Goal: Task Accomplishment & Management: Use online tool/utility

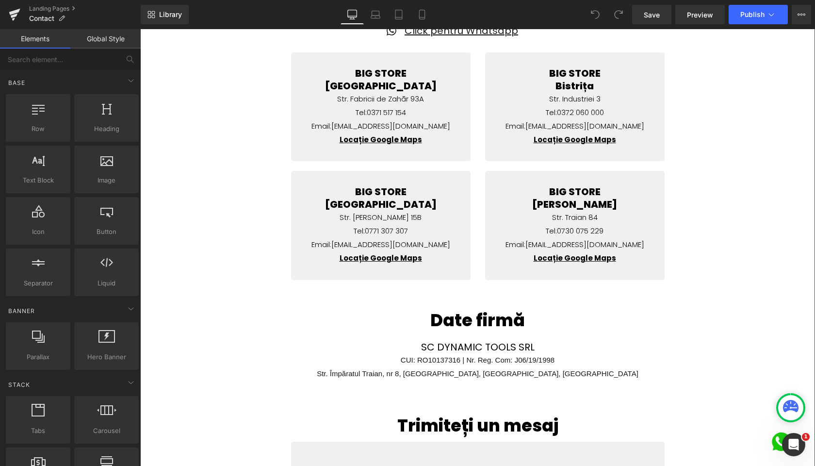
scroll to position [228, 0]
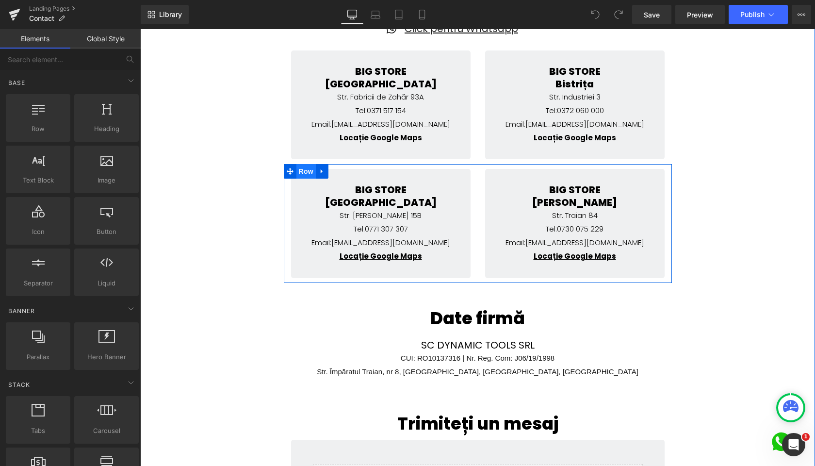
click at [303, 172] on span "Row" at bounding box center [306, 171] width 19 height 15
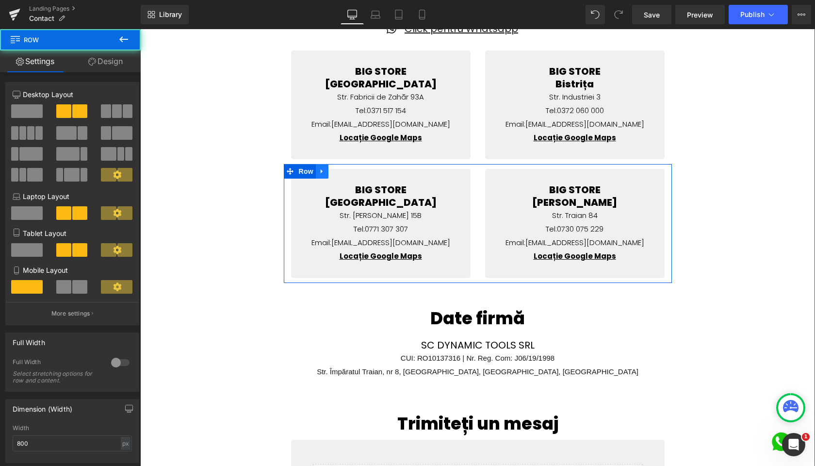
click at [321, 172] on icon at bounding box center [322, 171] width 7 height 7
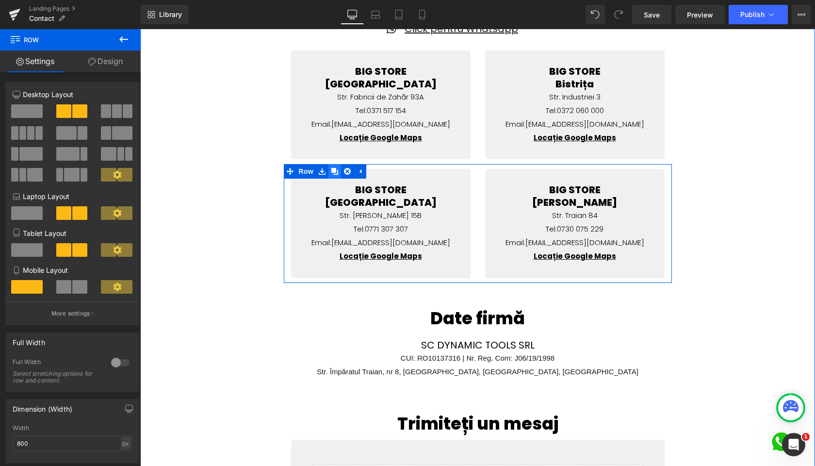
click at [334, 171] on icon at bounding box center [334, 171] width 7 height 7
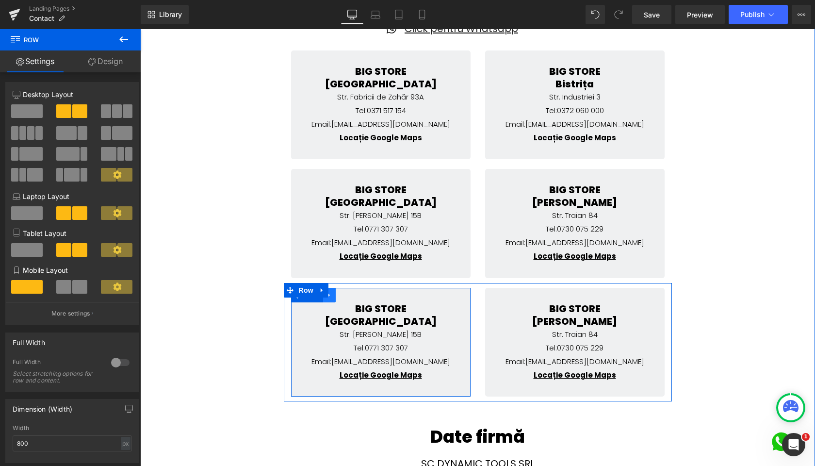
click at [330, 299] on link at bounding box center [329, 295] width 13 height 15
click at [351, 297] on icon at bounding box center [354, 295] width 7 height 7
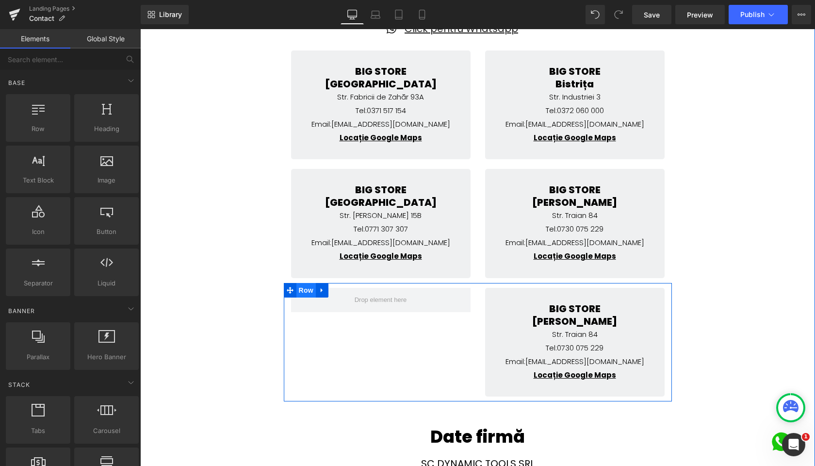
click at [306, 293] on span "Row" at bounding box center [306, 290] width 19 height 15
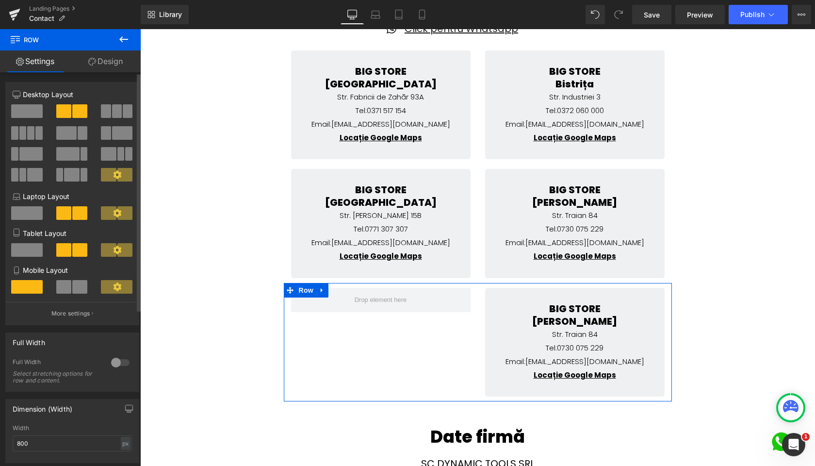
click at [35, 113] on span at bounding box center [27, 111] width 32 height 14
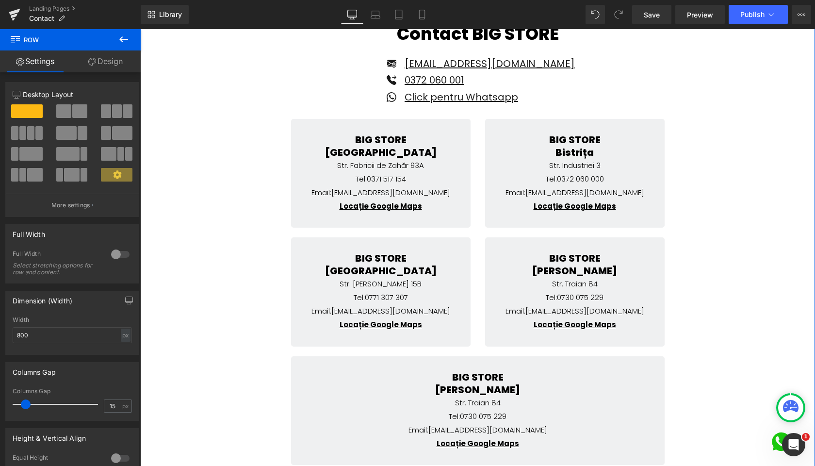
scroll to position [226, 0]
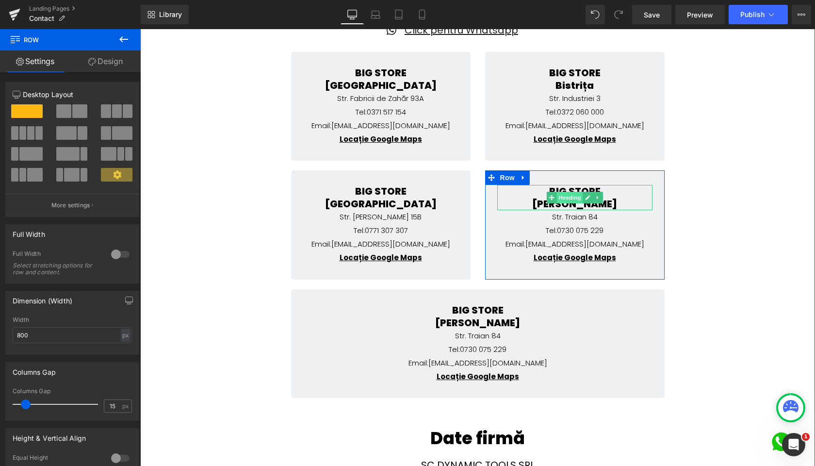
click at [565, 194] on span "Heading" at bounding box center [570, 198] width 26 height 12
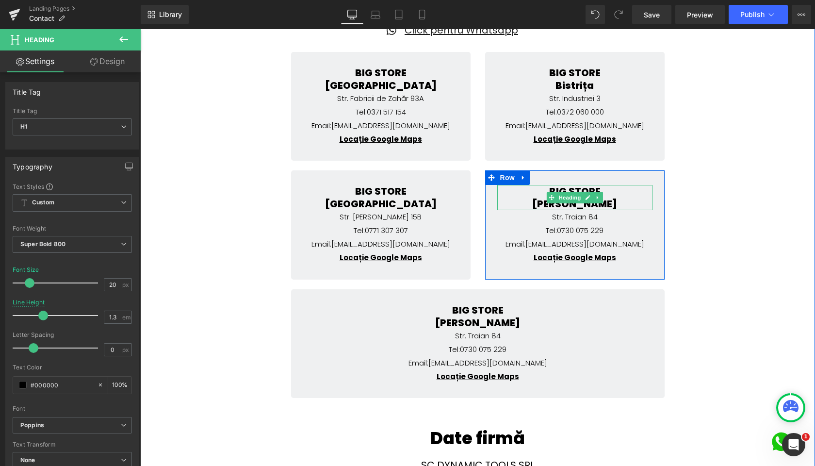
click at [536, 204] on h1 "[PERSON_NAME]" at bounding box center [574, 204] width 155 height 13
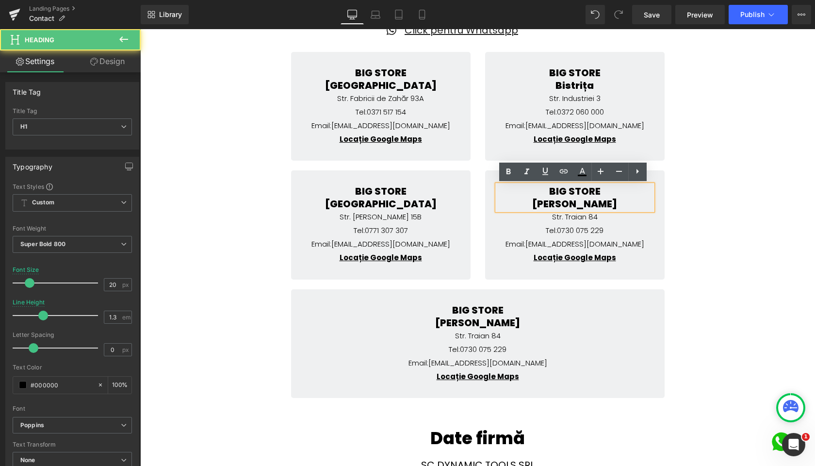
click at [539, 204] on h1 "[PERSON_NAME]" at bounding box center [574, 204] width 155 height 13
drag, startPoint x: 539, startPoint y: 204, endPoint x: 590, endPoint y: 205, distance: 51.0
click at [590, 205] on h1 "[PERSON_NAME]" at bounding box center [574, 204] width 155 height 13
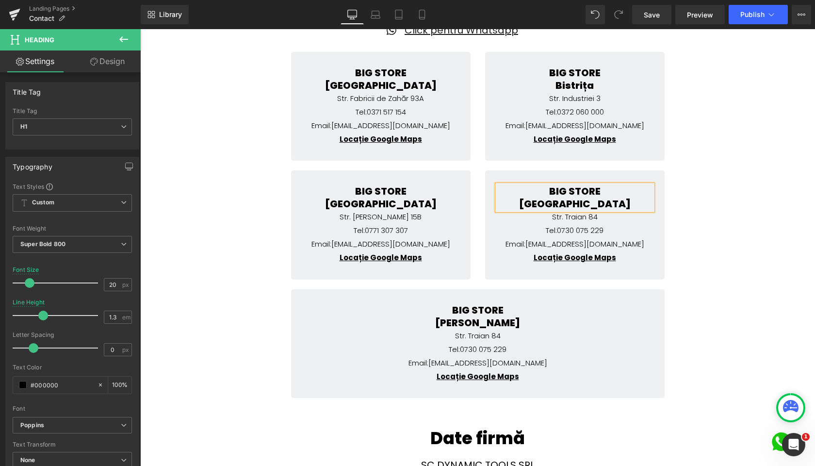
click at [572, 216] on span "Heading" at bounding box center [570, 217] width 26 height 12
drag, startPoint x: 583, startPoint y: 217, endPoint x: 262, endPoint y: 247, distance: 322.6
click at [585, 217] on icon at bounding box center [587, 217] width 5 height 6
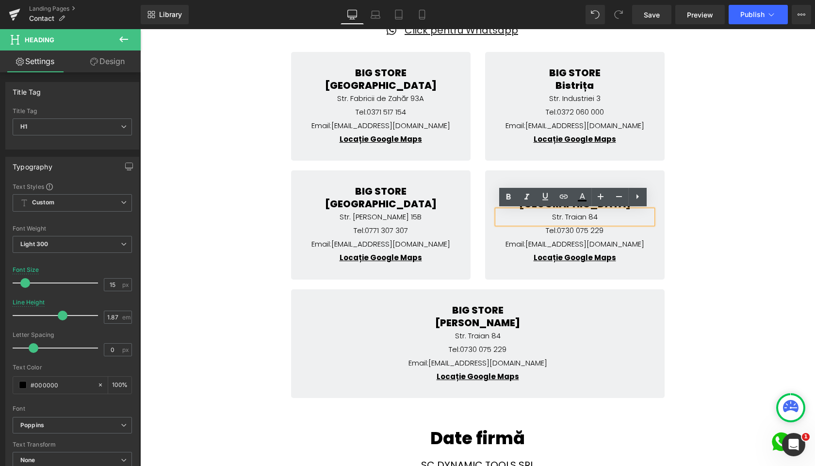
click at [556, 221] on h1 "Str. Traian 84" at bounding box center [574, 217] width 155 height 14
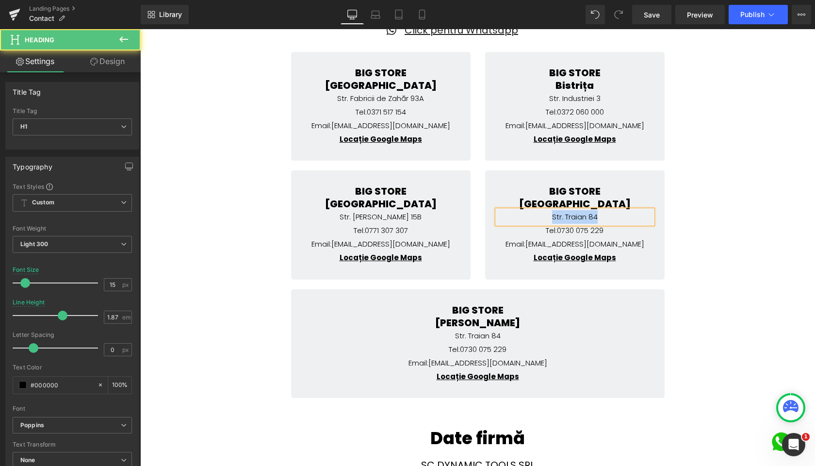
paste div
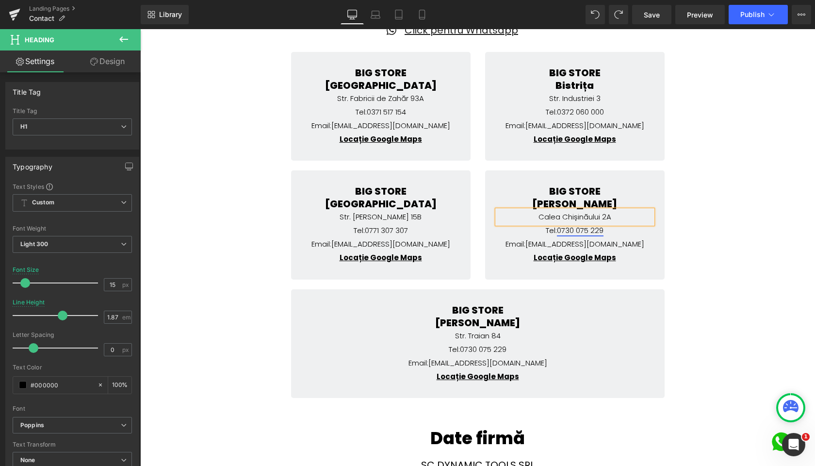
click at [586, 234] on div "Tel: [PHONE_NUMBER] Heading" at bounding box center [574, 231] width 155 height 14
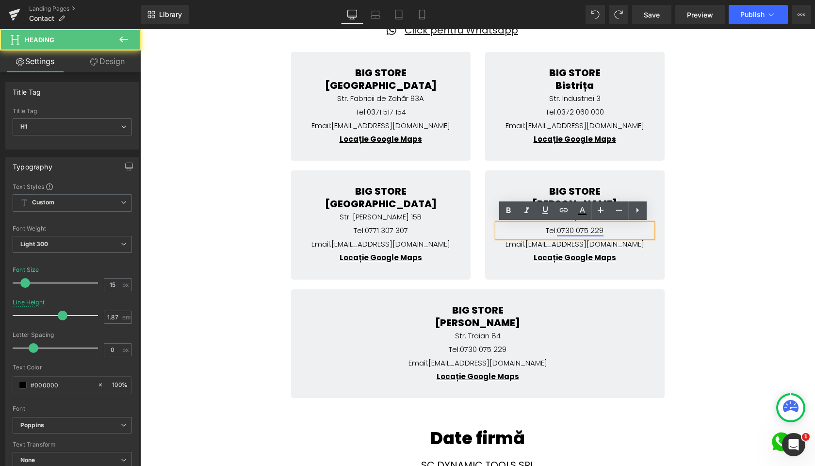
click at [564, 231] on link "0730 075 229" at bounding box center [580, 230] width 47 height 10
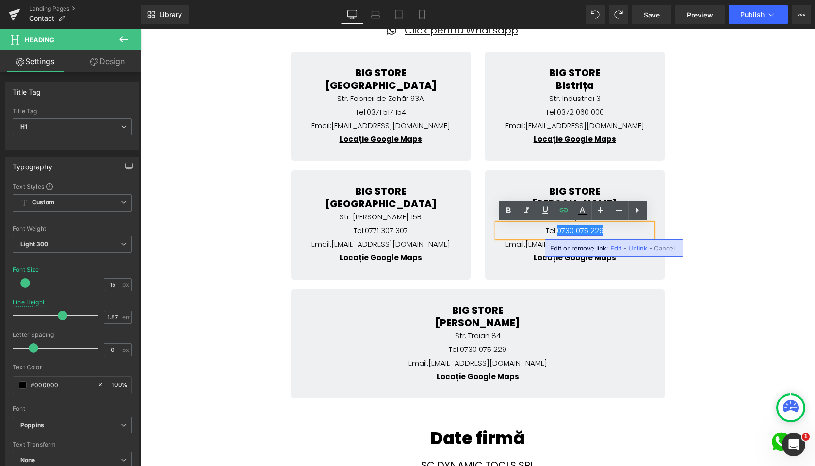
click at [565, 231] on link "0730 075 229" at bounding box center [580, 230] width 47 height 10
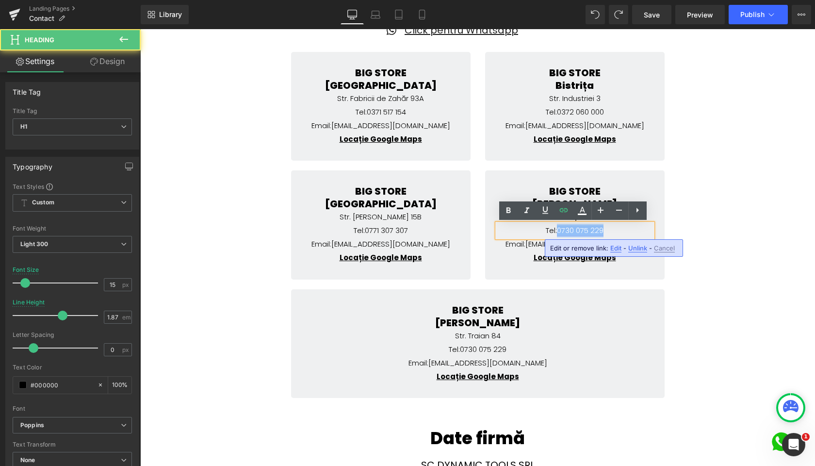
drag, startPoint x: 565, startPoint y: 231, endPoint x: 596, endPoint y: 231, distance: 31.1
click at [596, 231] on link "0730 075 229" at bounding box center [580, 230] width 47 height 10
paste div
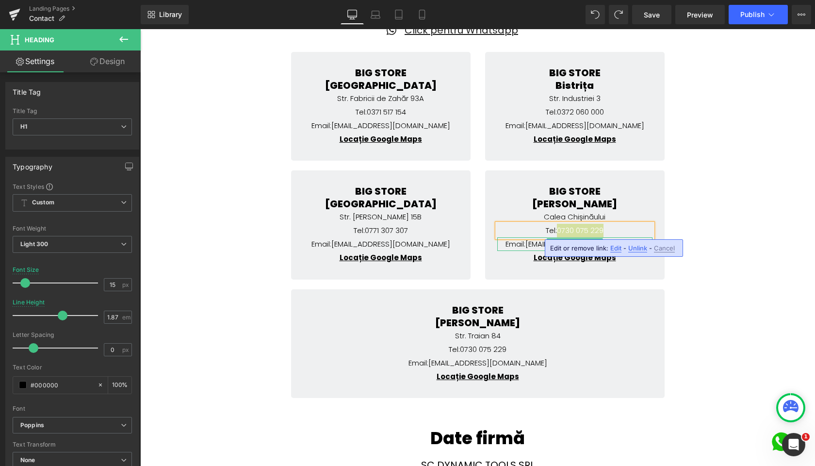
click at [638, 248] on span "Unlink" at bounding box center [637, 248] width 19 height 8
click at [568, 231] on h1 "Tel: [PHONE_NUMBER]" at bounding box center [574, 231] width 155 height 14
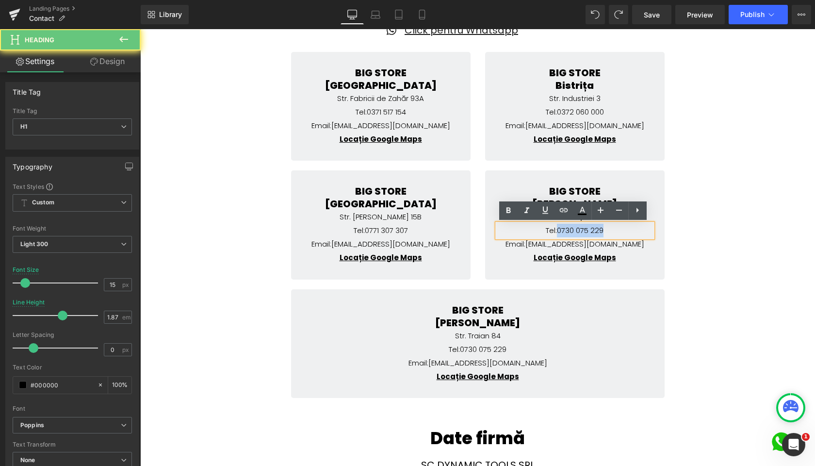
drag, startPoint x: 568, startPoint y: 231, endPoint x: 595, endPoint y: 231, distance: 26.7
click at [595, 231] on h1 "Tel: [PHONE_NUMBER]" at bounding box center [574, 231] width 155 height 14
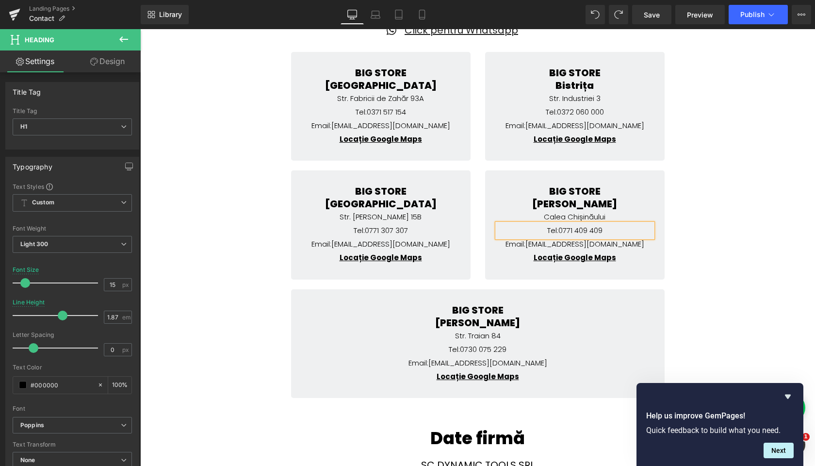
click at [565, 231] on h1 "Tel: [PHONE_NUMBER]" at bounding box center [574, 231] width 155 height 14
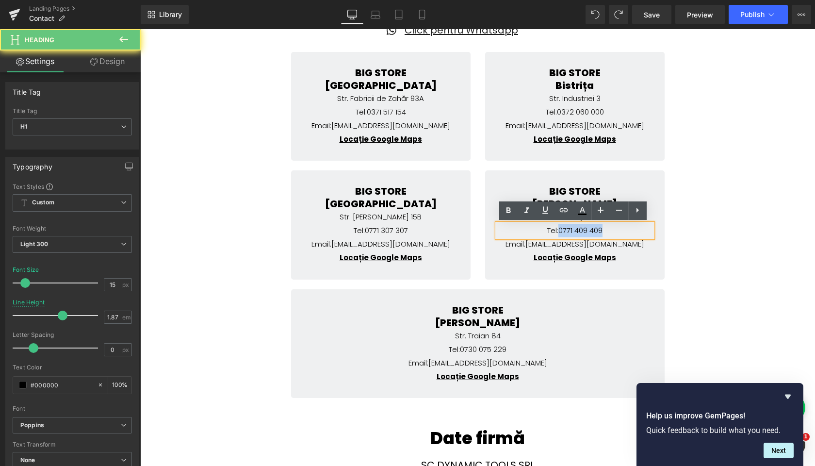
drag, startPoint x: 565, startPoint y: 231, endPoint x: 601, endPoint y: 231, distance: 35.9
click at [601, 231] on h1 "Tel: [PHONE_NUMBER]" at bounding box center [574, 231] width 155 height 14
copy h1 "0771 409 409"
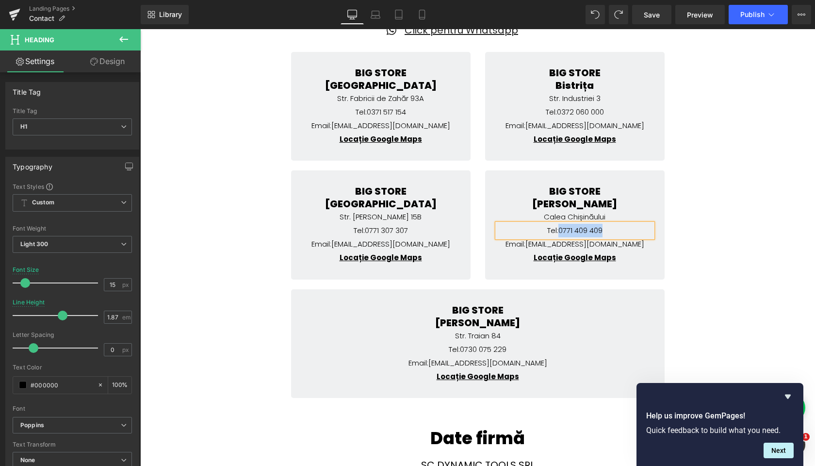
click at [585, 229] on h1 "Tel: [PHONE_NUMBER]" at bounding box center [574, 231] width 155 height 14
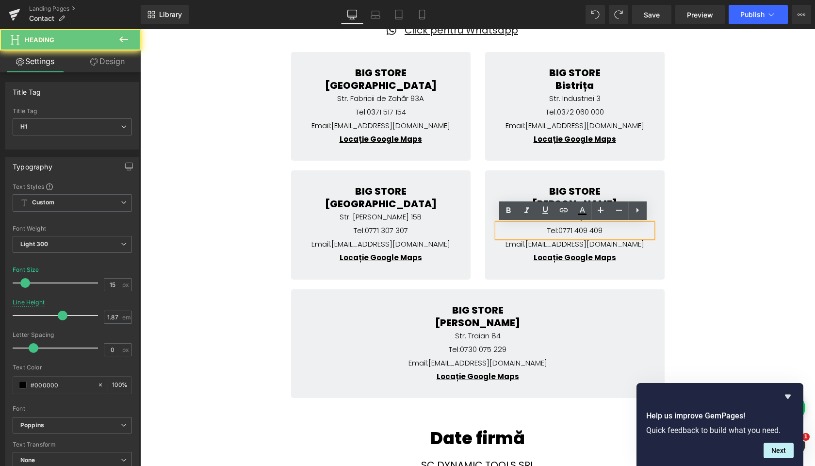
click at [562, 231] on h1 "Tel: [PHONE_NUMBER]" at bounding box center [574, 231] width 155 height 14
drag, startPoint x: 562, startPoint y: 231, endPoint x: 600, endPoint y: 231, distance: 37.9
click at [600, 231] on h1 "Tel: [PHONE_NUMBER]" at bounding box center [574, 231] width 155 height 14
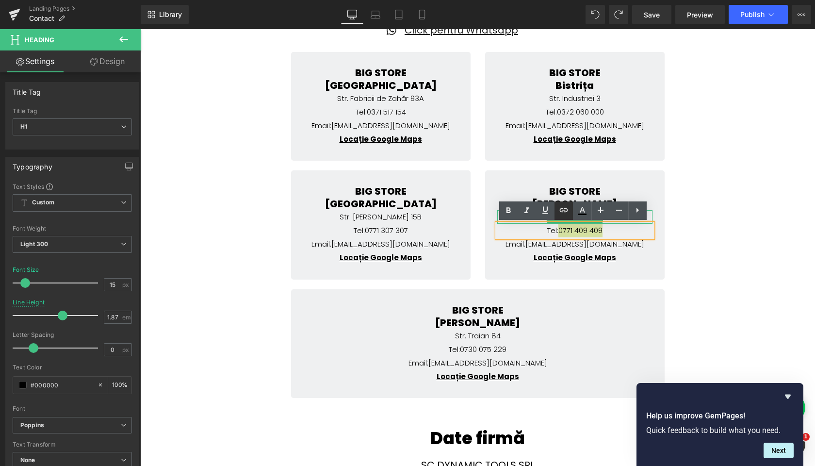
click at [567, 215] on icon at bounding box center [564, 210] width 12 height 12
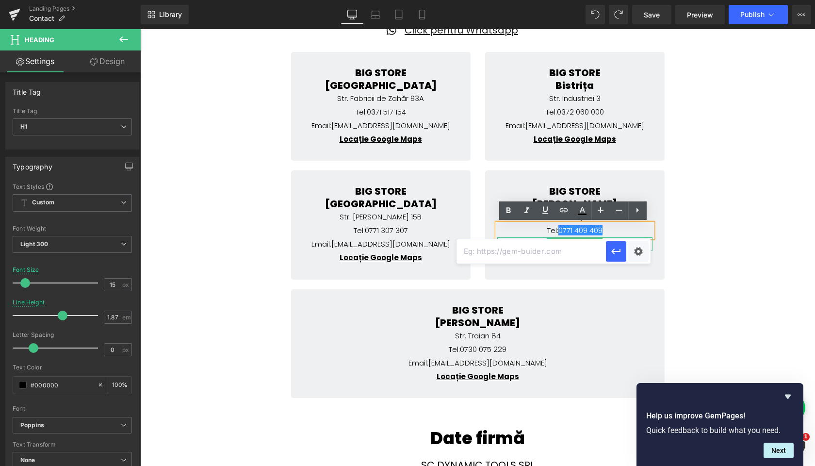
click at [530, 248] on input "text" at bounding box center [531, 251] width 149 height 24
paste input "0771 409 409"
type input "tel:[PHONE_NUMBER]"
click at [617, 250] on icon "button" at bounding box center [617, 252] width 12 height 12
click at [587, 243] on icon at bounding box center [588, 244] width 5 height 5
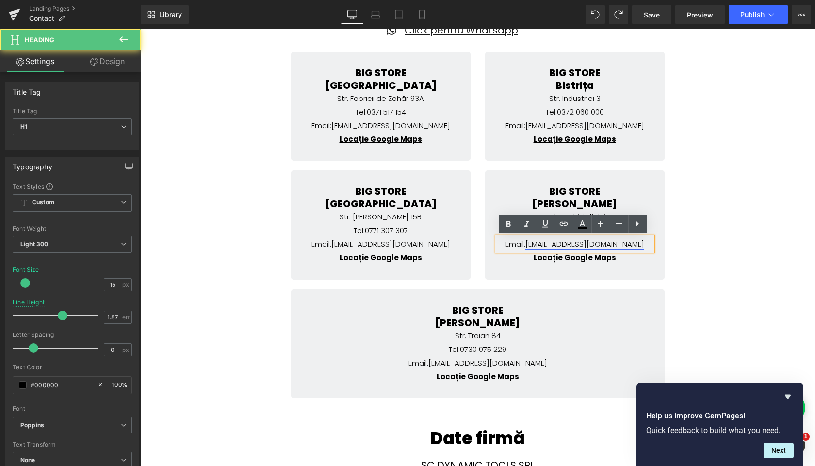
click at [562, 243] on link "[EMAIL_ADDRESS][DOMAIN_NAME]" at bounding box center [585, 244] width 119 height 10
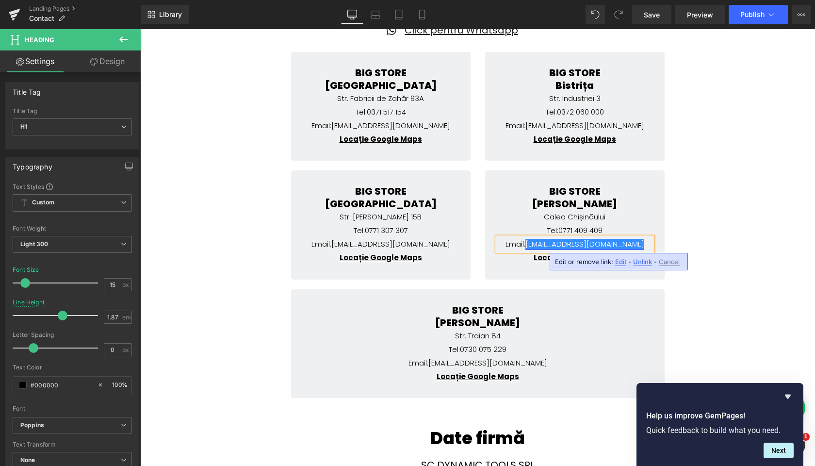
click at [561, 242] on link "[EMAIL_ADDRESS][DOMAIN_NAME]" at bounding box center [585, 244] width 119 height 10
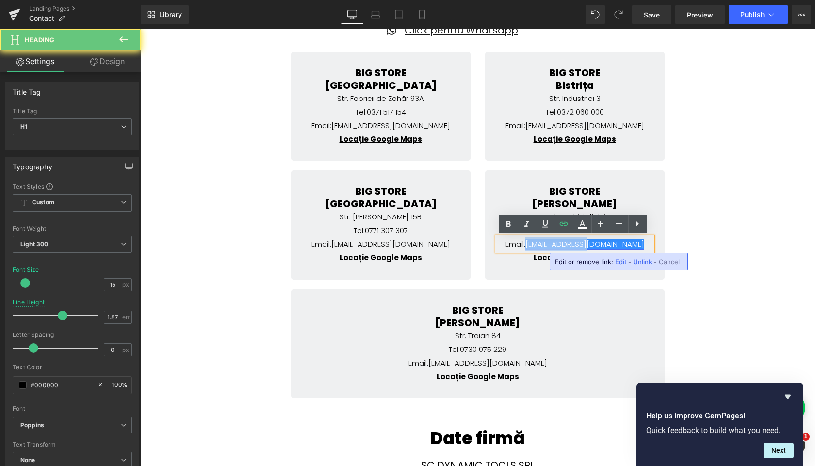
drag, startPoint x: 561, startPoint y: 242, endPoint x: 604, endPoint y: 243, distance: 43.7
click at [604, 243] on link "[EMAIL_ADDRESS][DOMAIN_NAME]" at bounding box center [585, 244] width 119 height 10
click at [608, 243] on link "[EMAIL_ADDRESS][DOMAIN_NAME]" at bounding box center [585, 244] width 119 height 10
drag, startPoint x: 608, startPoint y: 243, endPoint x: 558, endPoint y: 246, distance: 50.1
click at [558, 246] on link "[EMAIL_ADDRESS][DOMAIN_NAME]" at bounding box center [585, 244] width 119 height 10
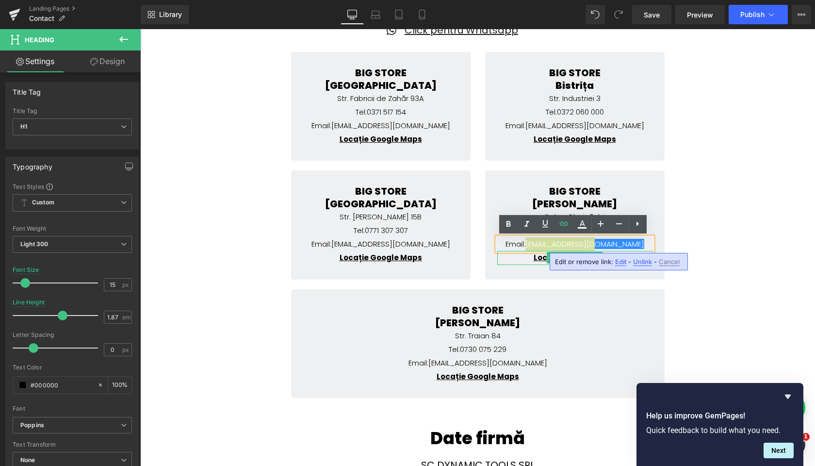
click at [617, 261] on span "Edit" at bounding box center [620, 262] width 11 height 8
click at [503, 262] on input "mailto:[EMAIL_ADDRESS][DOMAIN_NAME]" at bounding box center [531, 265] width 149 height 24
type input "mailto:[EMAIL_ADDRESS][DOMAIN_NAME]"
click at [620, 264] on icon "button" at bounding box center [615, 265] width 9 height 6
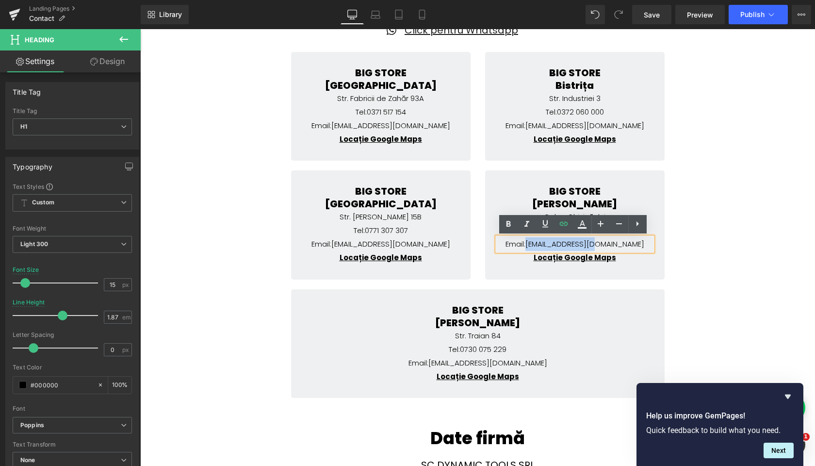
click at [698, 239] on div "Contact BIG STORE Heading Icon [EMAIL_ADDRESS][DOMAIN_NAME] Text Block Icon 037…" at bounding box center [477, 291] width 675 height 691
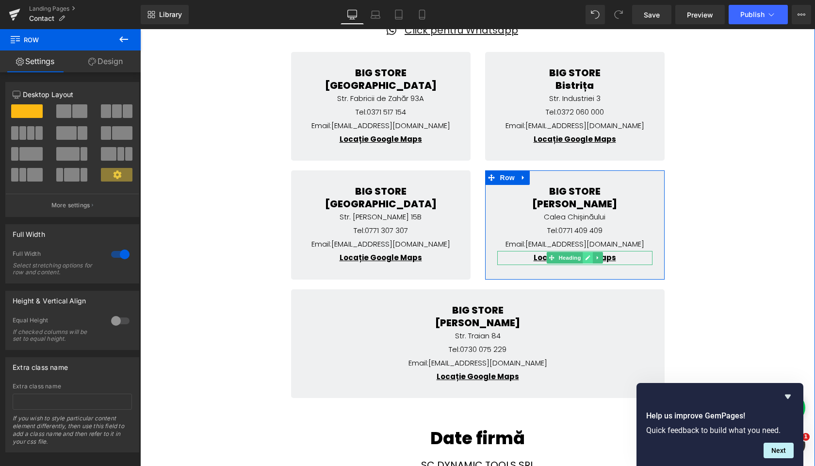
click at [586, 257] on icon at bounding box center [588, 258] width 5 height 5
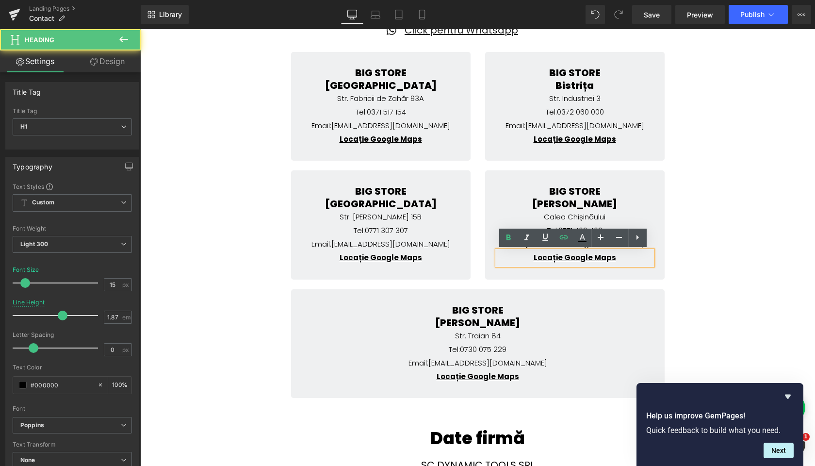
click at [619, 261] on h1 "Locație Google Maps" at bounding box center [574, 258] width 155 height 14
click at [704, 250] on div "Contact BIG STORE Heading Icon [EMAIL_ADDRESS][DOMAIN_NAME] Text Block Icon 037…" at bounding box center [477, 291] width 675 height 691
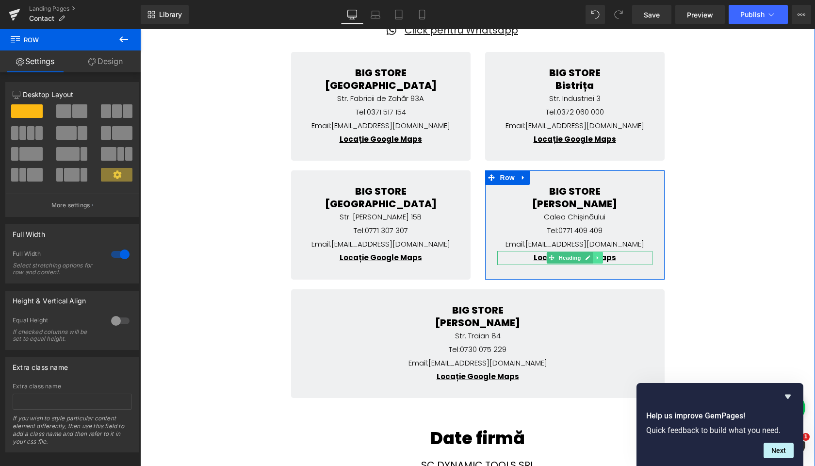
click at [595, 257] on icon at bounding box center [597, 258] width 5 height 6
click at [603, 256] on icon at bounding box center [602, 257] width 5 height 5
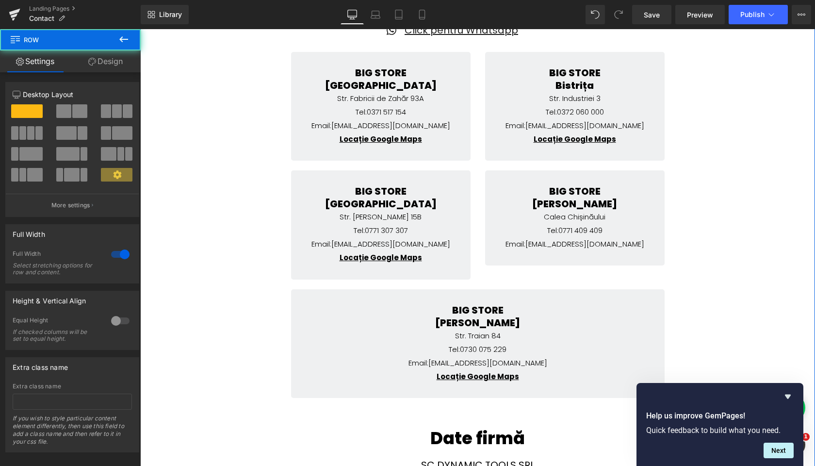
click at [701, 235] on div "Contact BIG STORE Heading Icon [EMAIL_ADDRESS][DOMAIN_NAME] Text Block Icon 037…" at bounding box center [477, 291] width 675 height 691
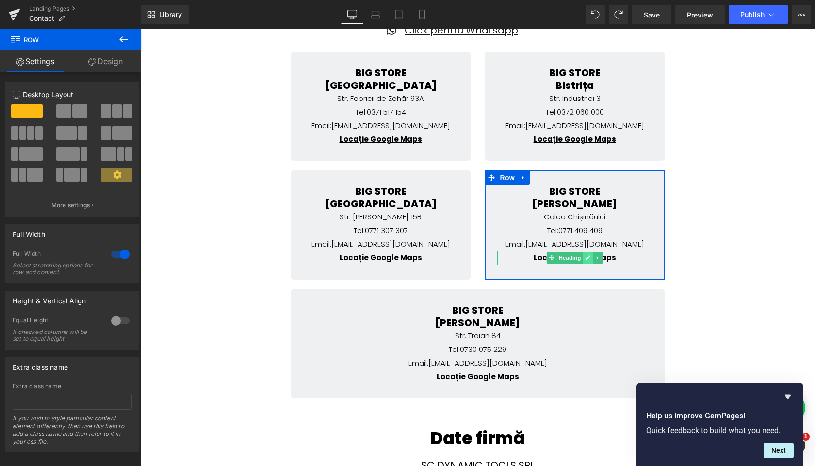
click at [587, 256] on icon at bounding box center [588, 258] width 5 height 5
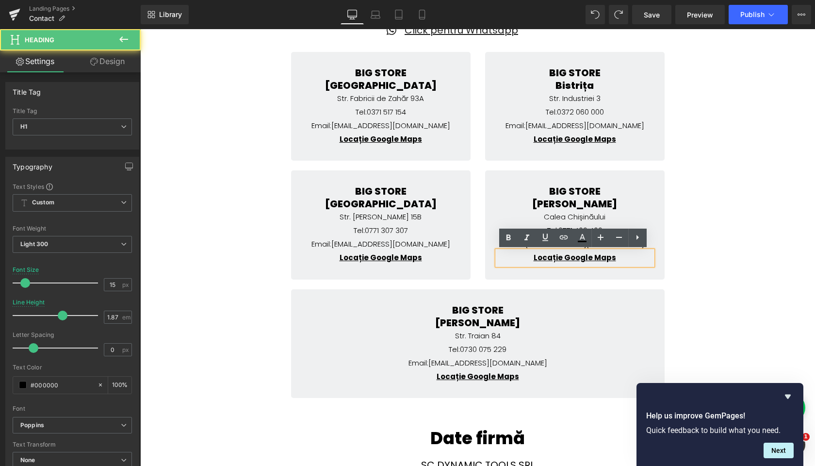
click at [612, 257] on h1 "Locație Google Maps" at bounding box center [574, 258] width 155 height 14
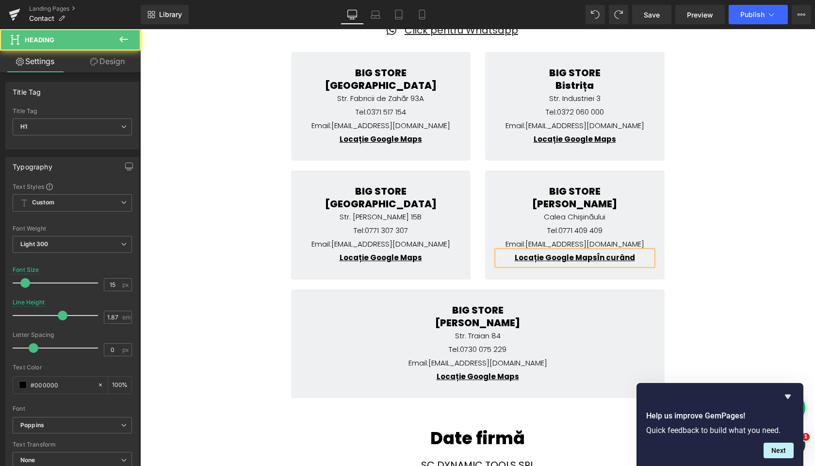
click at [598, 255] on strong "Locație Google Maps În curând" at bounding box center [575, 257] width 120 height 10
click at [534, 258] on link "Locație Google Maps" at bounding box center [555, 257] width 83 height 10
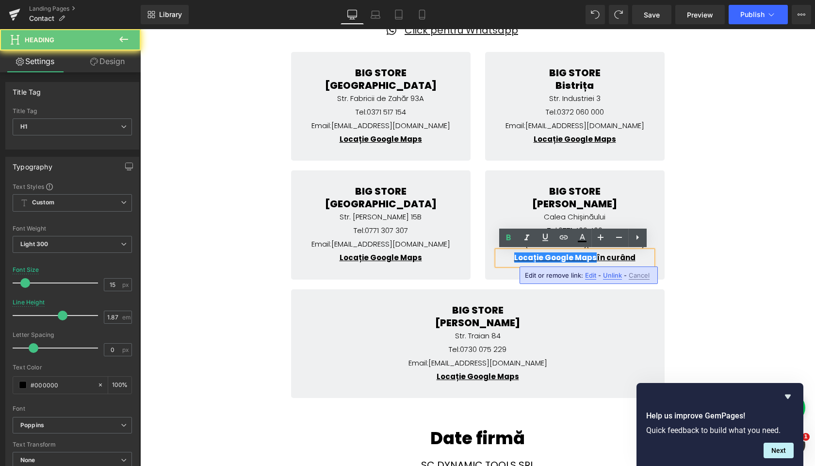
drag, startPoint x: 534, startPoint y: 258, endPoint x: 611, endPoint y: 259, distance: 76.7
click at [611, 259] on strong "Locație Google Maps în curând" at bounding box center [574, 257] width 121 height 10
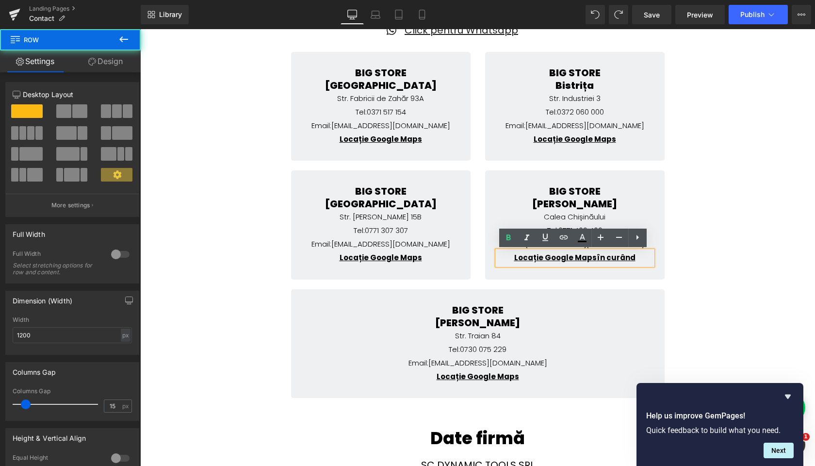
click at [614, 277] on div "BIG STORE Drobeta [PERSON_NAME] Heading [GEOGRAPHIC_DATA] [GEOGRAPHIC_DATA] Hea…" at bounding box center [575, 224] width 180 height 109
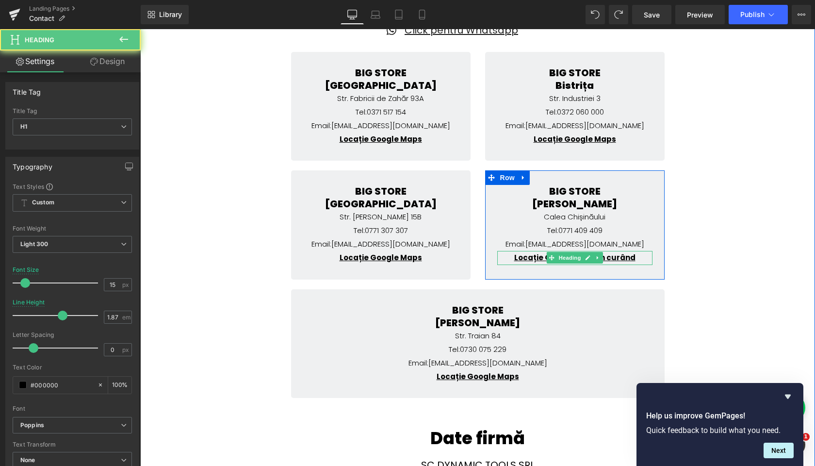
click at [611, 259] on strong "Locație Google Maps în curând" at bounding box center [574, 257] width 121 height 10
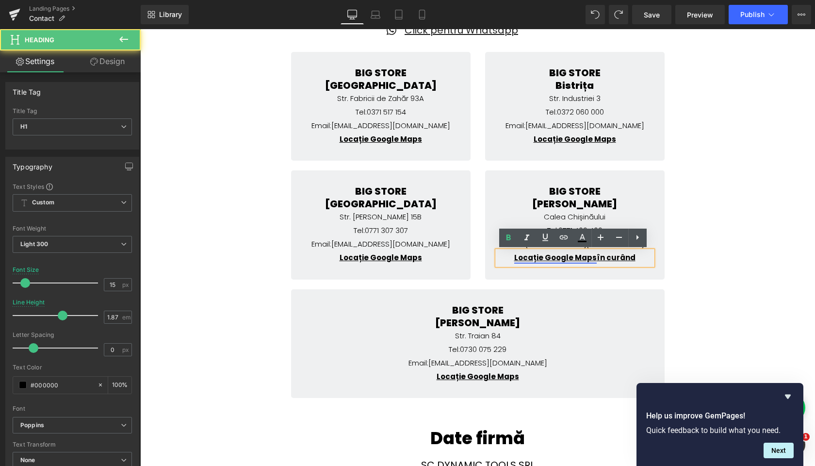
drag, startPoint x: 611, startPoint y: 259, endPoint x: 530, endPoint y: 255, distance: 80.7
click at [530, 255] on strong "Locație Google Maps în curând" at bounding box center [574, 257] width 121 height 10
click at [530, 255] on link "Locație Google Maps" at bounding box center [555, 257] width 83 height 10
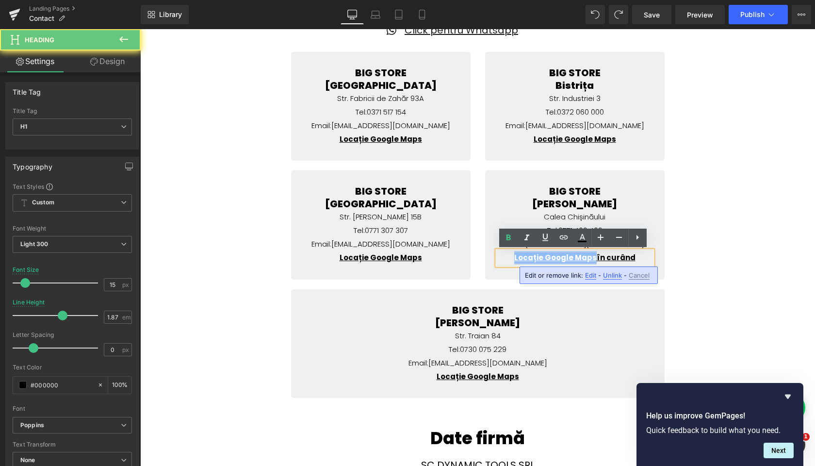
drag, startPoint x: 530, startPoint y: 255, endPoint x: 582, endPoint y: 256, distance: 52.4
click at [582, 256] on link "Locație Google Maps" at bounding box center [555, 257] width 83 height 10
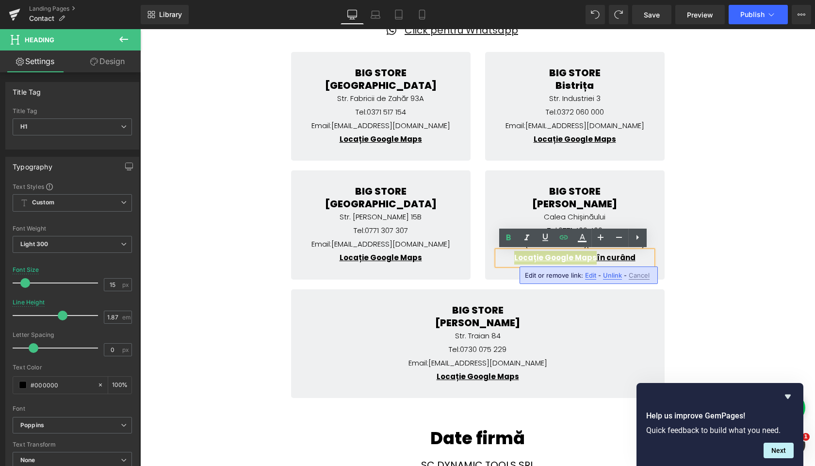
drag, startPoint x: 612, startPoint y: 277, endPoint x: 472, endPoint y: 248, distance: 143.2
click at [612, 277] on span "Unlink" at bounding box center [612, 275] width 19 height 8
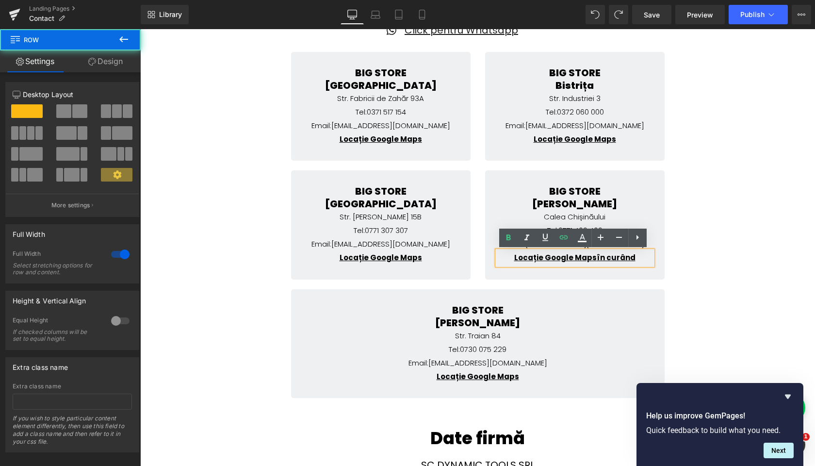
click at [709, 248] on div "Contact BIG STORE Heading Icon [EMAIL_ADDRESS][DOMAIN_NAME] Text Block Icon 037…" at bounding box center [477, 291] width 675 height 691
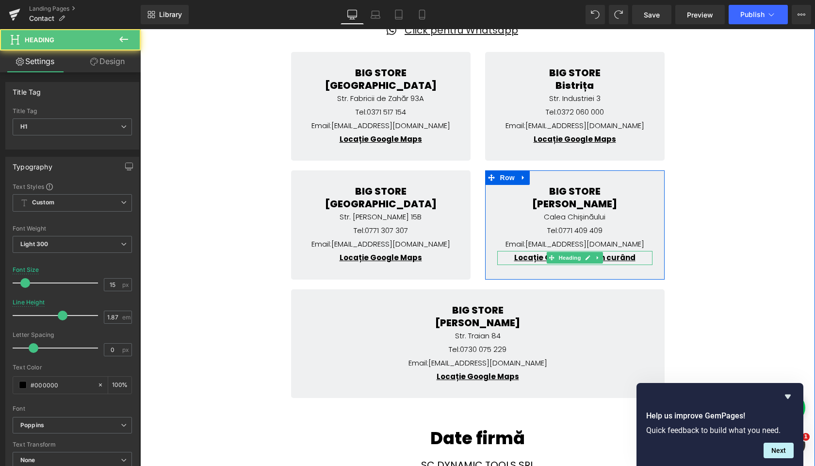
click at [615, 257] on strong "Locație Google Maps în curând" at bounding box center [574, 257] width 121 height 10
click at [622, 257] on strong "Locație Google Maps în curând" at bounding box center [574, 257] width 121 height 10
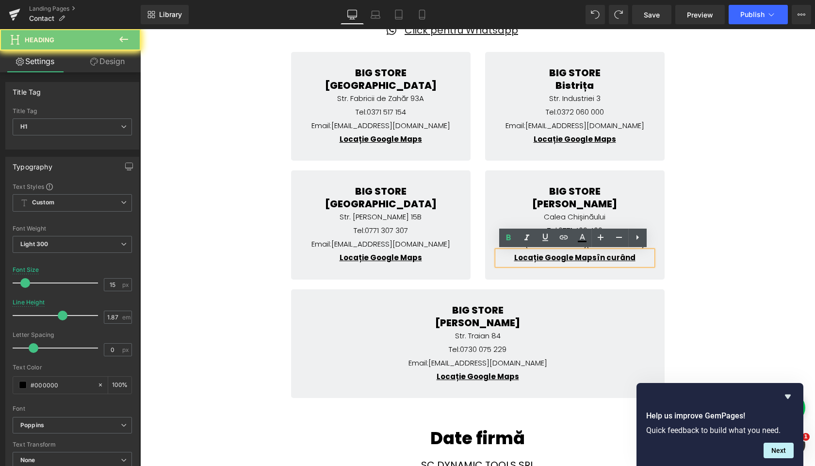
drag, startPoint x: 622, startPoint y: 257, endPoint x: 527, endPoint y: 257, distance: 94.6
click at [527, 257] on strong "Locație Google Maps în curând" at bounding box center [574, 257] width 121 height 10
click at [726, 238] on div "Contact BIG STORE Heading Icon [EMAIL_ADDRESS][DOMAIN_NAME] Text Block Icon 037…" at bounding box center [477, 291] width 675 height 691
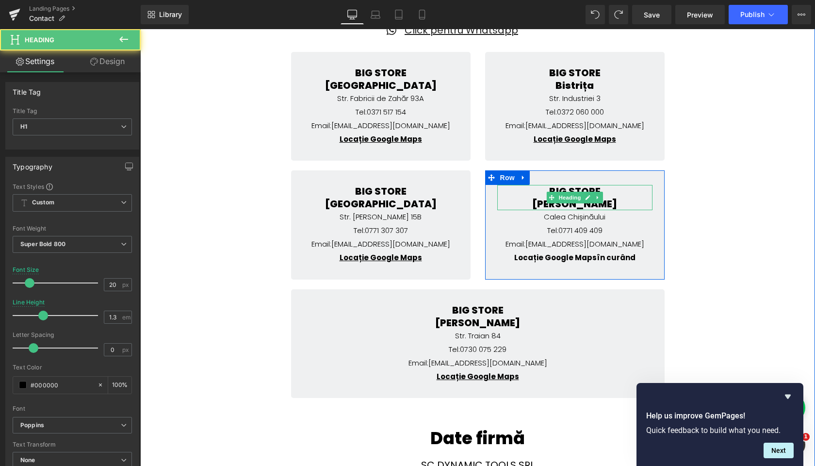
click at [614, 205] on h1 "[PERSON_NAME]" at bounding box center [574, 204] width 155 height 13
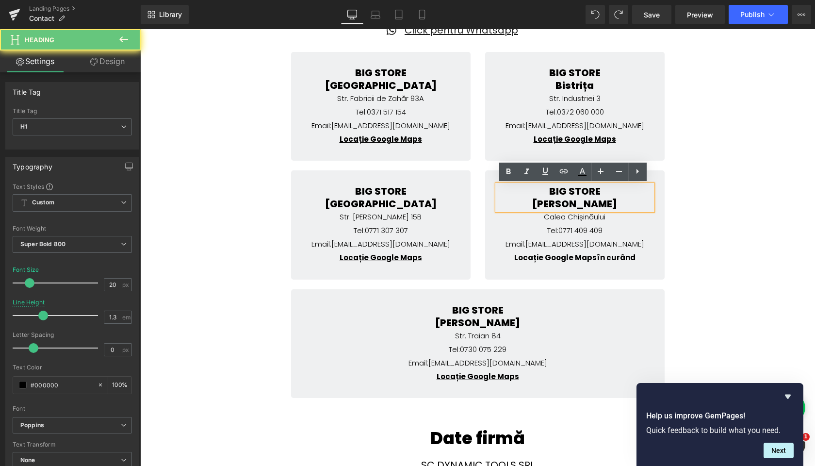
click at [603, 204] on h1 "[PERSON_NAME]" at bounding box center [574, 204] width 155 height 13
drag, startPoint x: 603, startPoint y: 204, endPoint x: 558, endPoint y: 202, distance: 45.7
click at [558, 202] on h1 "[PERSON_NAME]" at bounding box center [574, 204] width 155 height 13
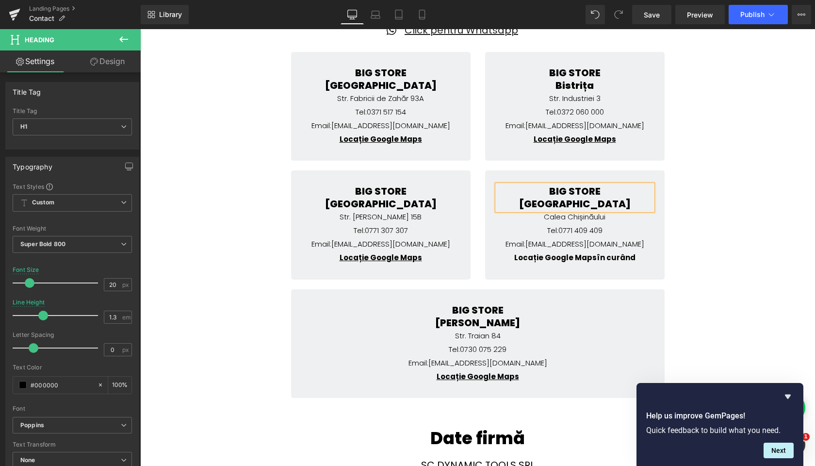
click at [693, 196] on div "Contact BIG STORE Heading Icon [EMAIL_ADDRESS][DOMAIN_NAME] Text Block Icon 037…" at bounding box center [477, 291] width 675 height 691
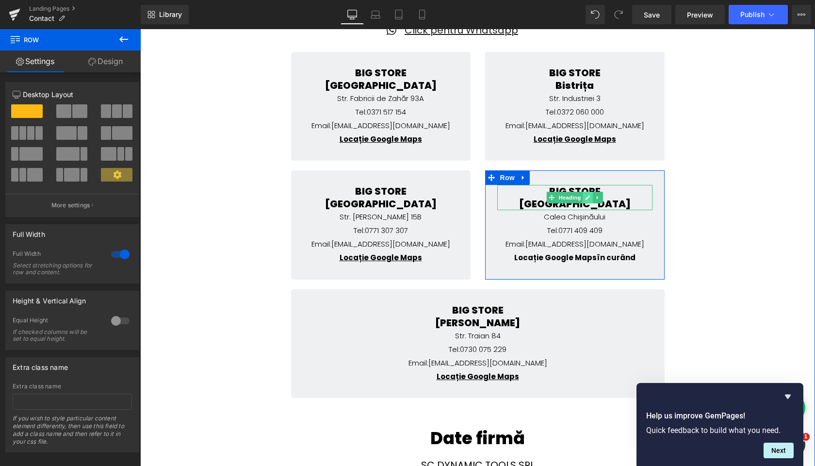
click at [586, 198] on icon at bounding box center [588, 198] width 5 height 5
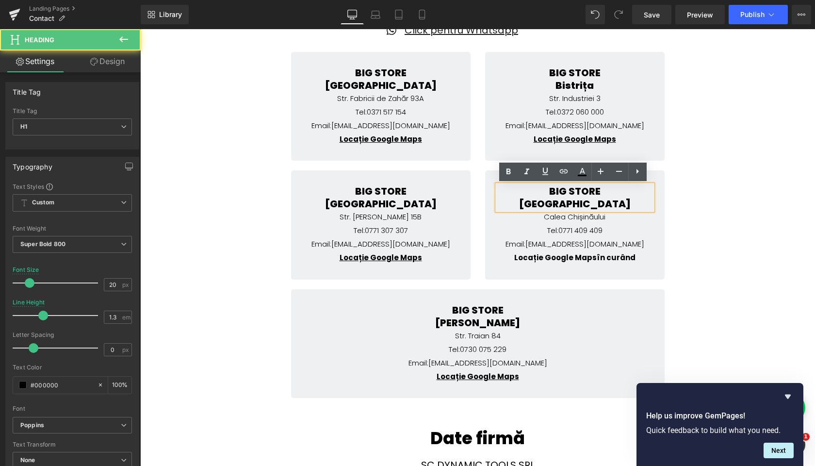
click at [589, 204] on h1 "[GEOGRAPHIC_DATA]" at bounding box center [574, 204] width 155 height 13
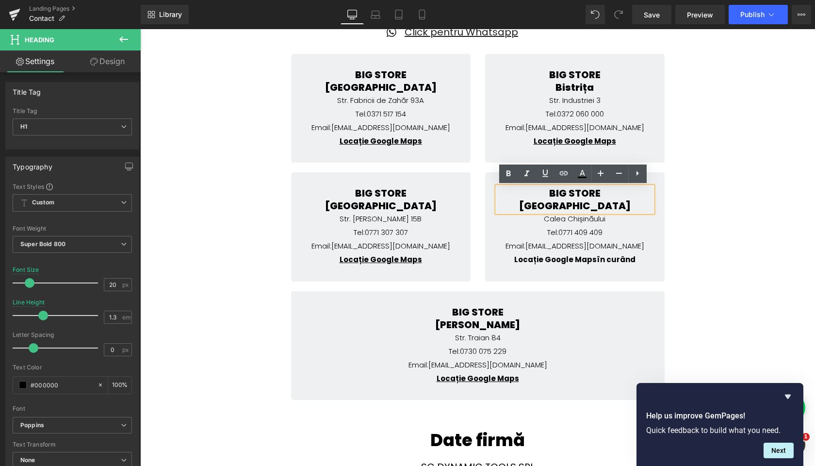
click at [739, 182] on div "Contact BIG STORE Heading Icon [EMAIL_ADDRESS][DOMAIN_NAME] Text Block Icon 037…" at bounding box center [477, 293] width 675 height 691
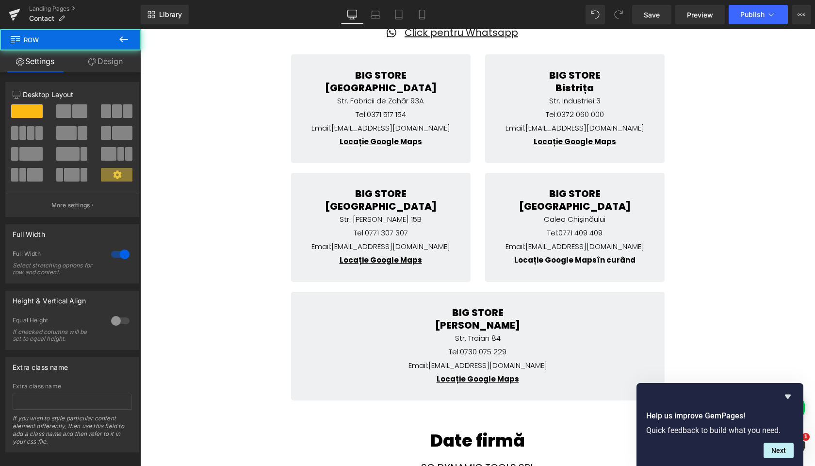
click at [718, 203] on div "Contact BIG STORE Heading Icon [EMAIL_ADDRESS][DOMAIN_NAME] Text Block Icon 037…" at bounding box center [477, 294] width 675 height 691
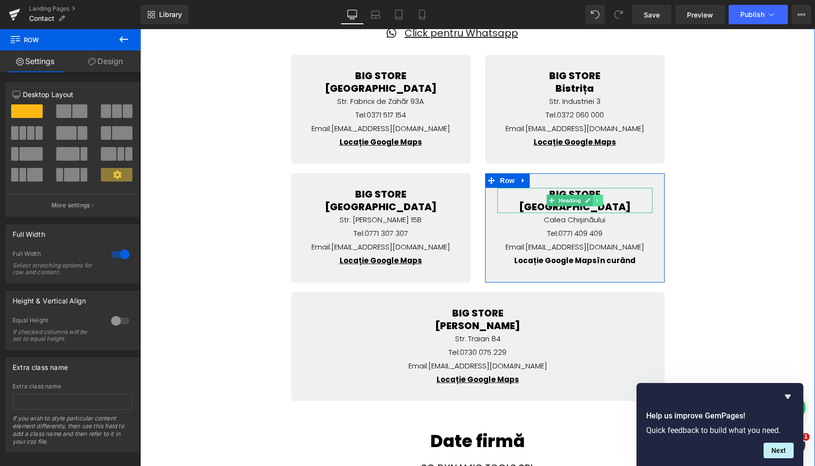
click at [593, 199] on link at bounding box center [598, 201] width 10 height 12
click at [594, 198] on icon at bounding box center [592, 201] width 5 height 6
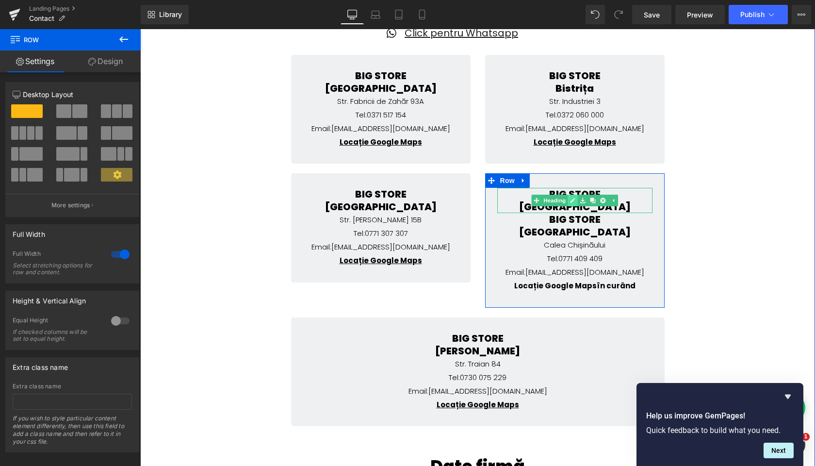
click at [575, 198] on link at bounding box center [573, 201] width 10 height 12
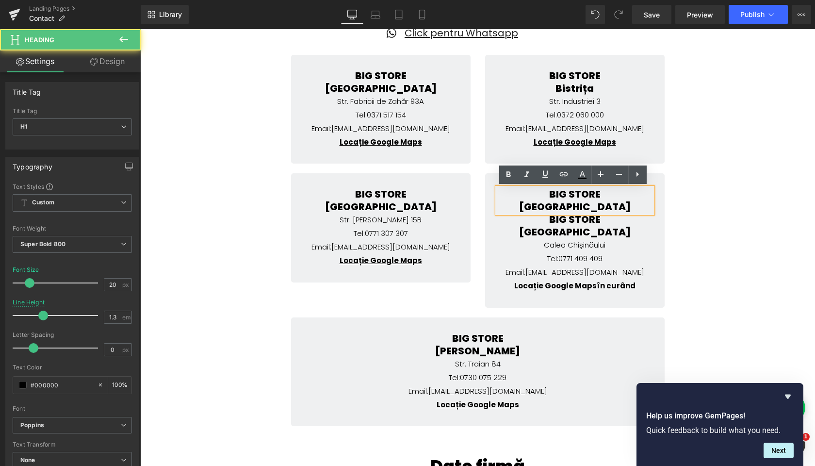
click at [570, 195] on h1 "BIG STORE" at bounding box center [574, 194] width 155 height 13
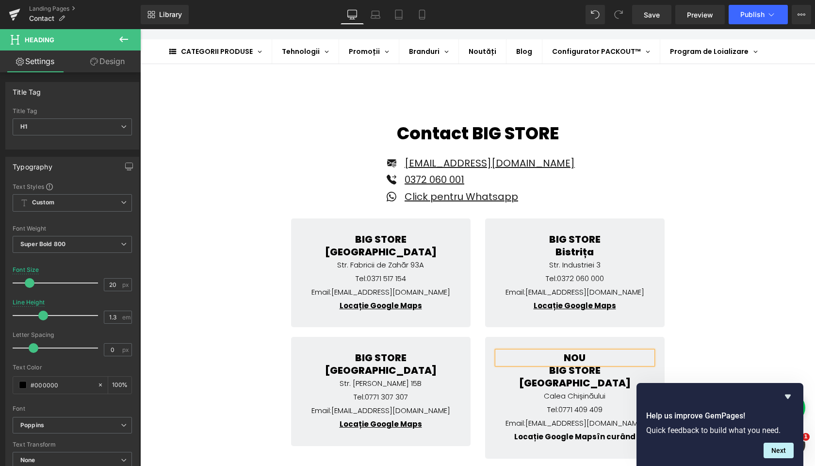
scroll to position [297, 0]
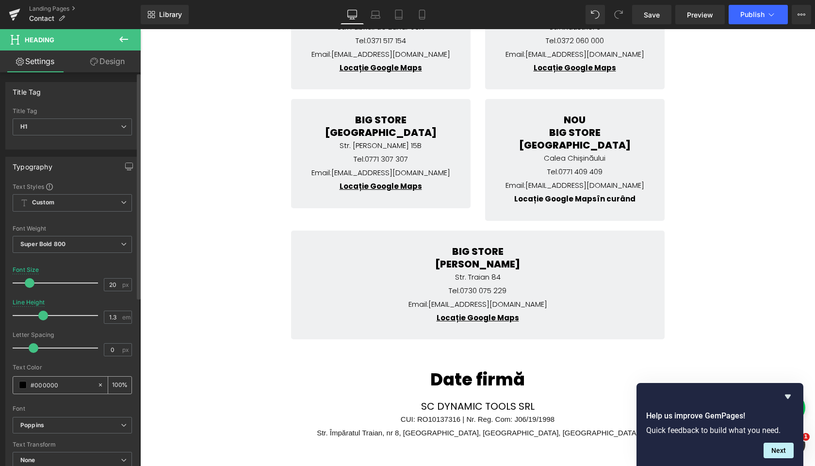
click at [24, 387] on span at bounding box center [23, 385] width 8 height 8
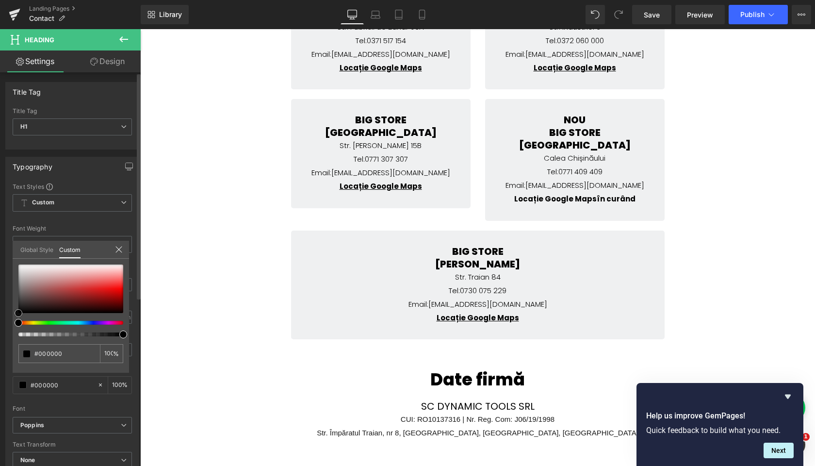
click at [110, 290] on div at bounding box center [70, 288] width 105 height 49
type input "#e40f0f"
click at [104, 62] on link "Design" at bounding box center [107, 61] width 70 height 22
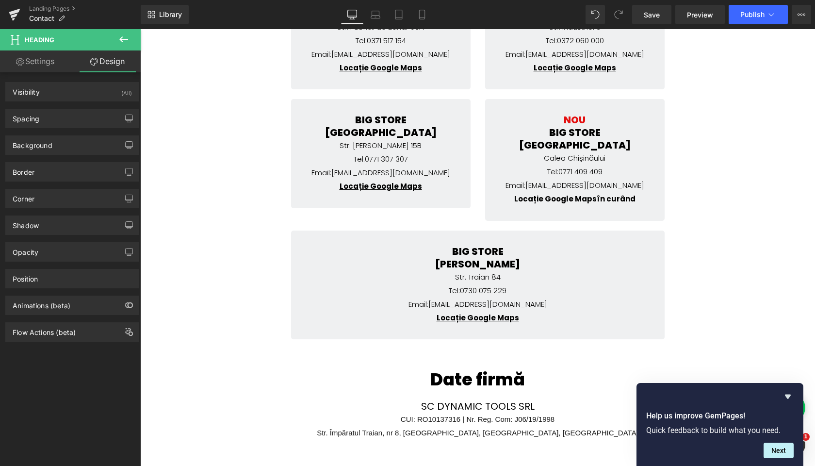
type input "0"
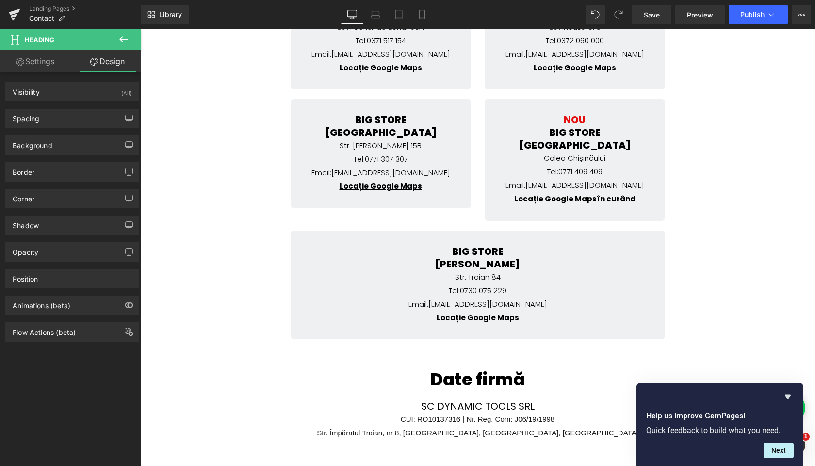
type input "0"
click at [58, 116] on div "Spacing" at bounding box center [72, 118] width 133 height 18
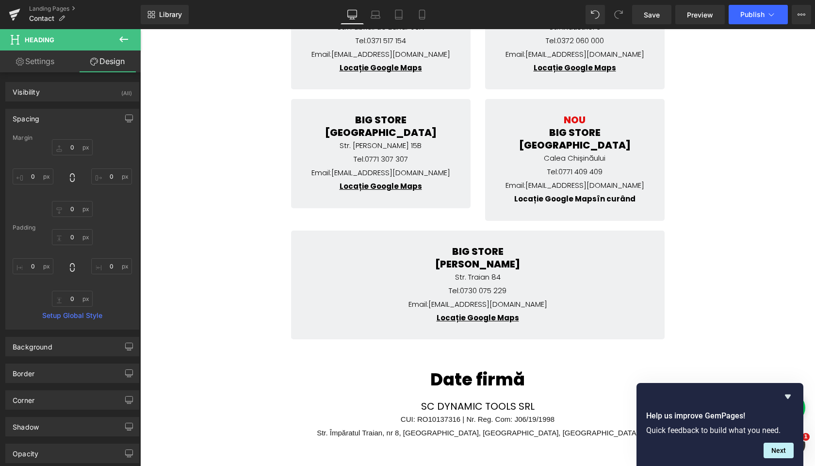
click at [47, 66] on link "Settings" at bounding box center [35, 61] width 70 height 22
type input "100"
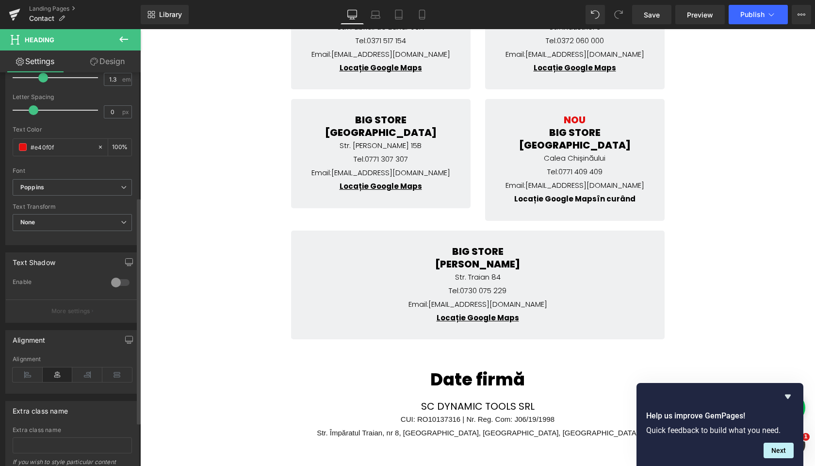
scroll to position [246, 0]
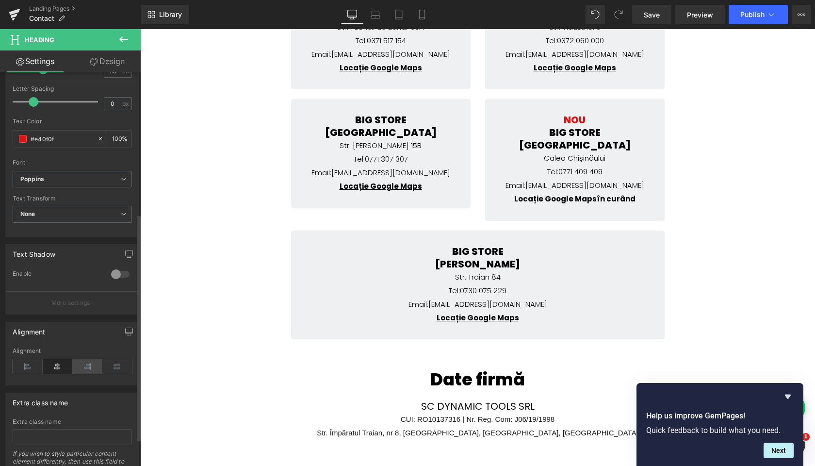
click at [86, 359] on icon at bounding box center [87, 366] width 30 height 15
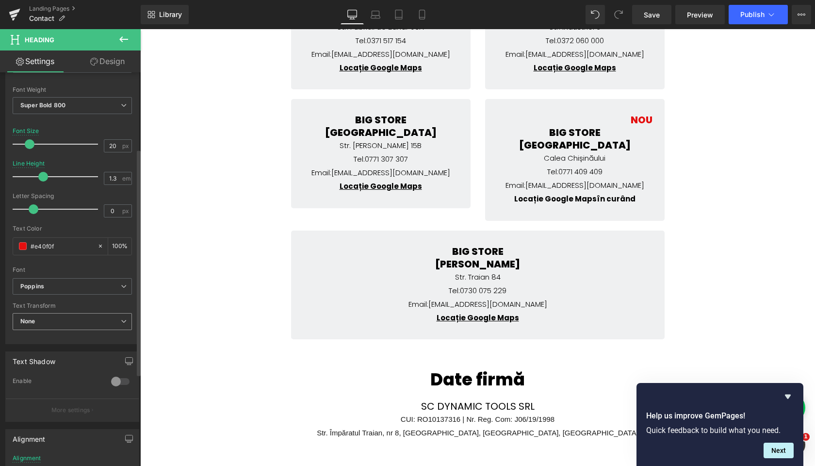
scroll to position [133, 0]
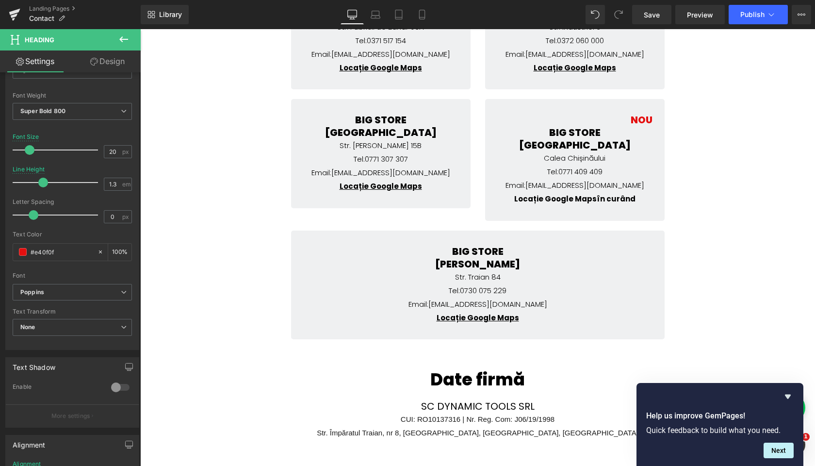
click at [111, 69] on link "Design" at bounding box center [107, 61] width 70 height 22
type input "0"
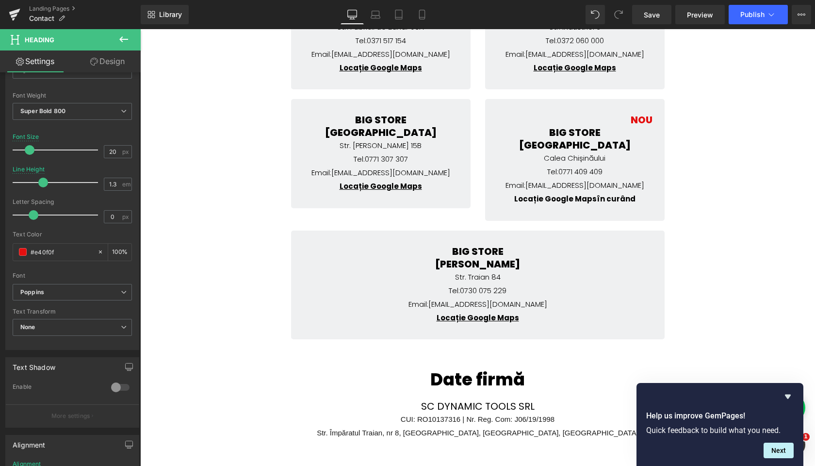
type input "0"
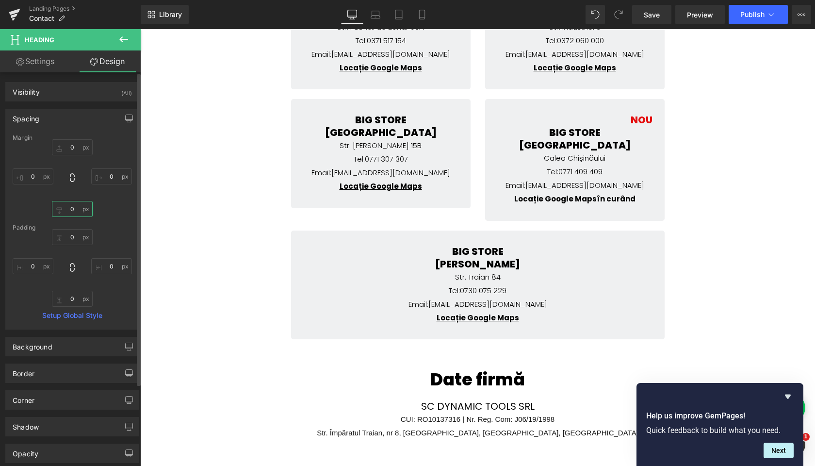
click at [75, 212] on input "0" at bounding box center [72, 209] width 41 height 16
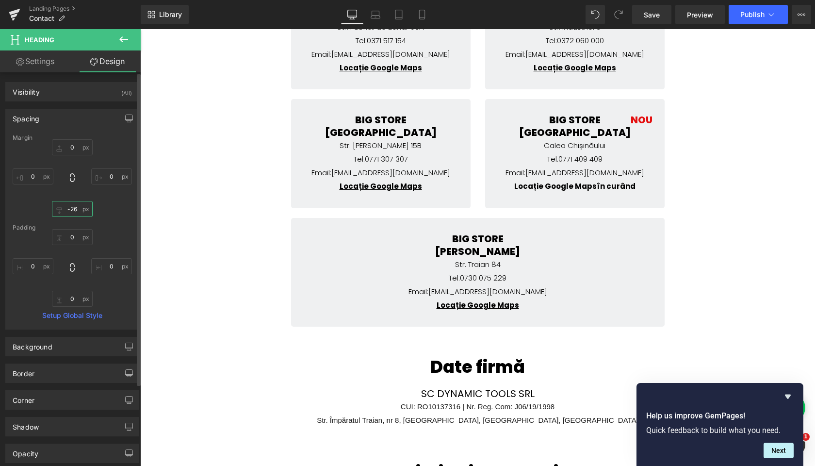
type input "-25"
click at [52, 345] on div "Background" at bounding box center [72, 346] width 133 height 18
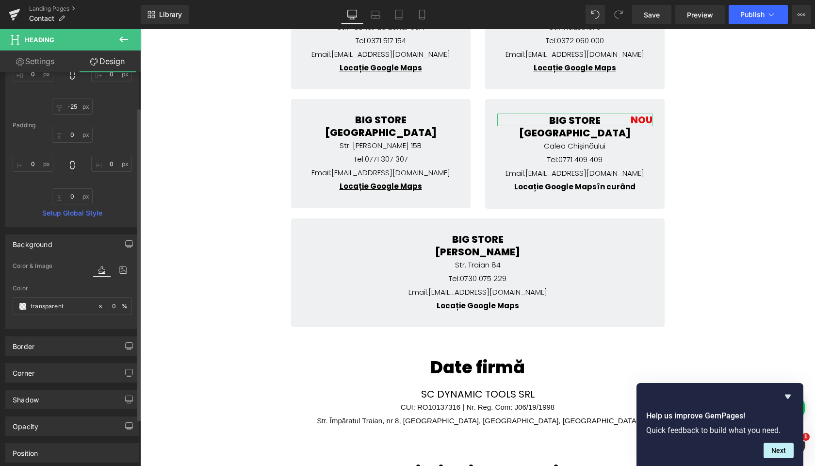
scroll to position [116, 0]
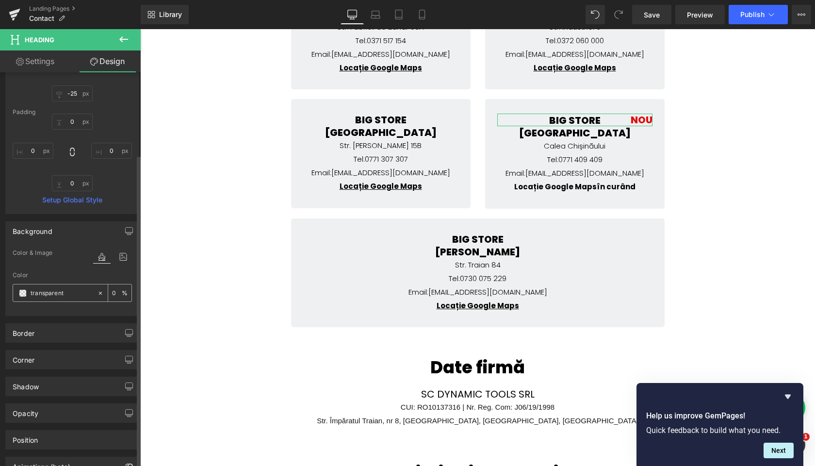
click at [57, 295] on input "transparent" at bounding box center [62, 293] width 62 height 11
click at [18, 295] on div "transparent" at bounding box center [55, 292] width 84 height 17
click at [21, 295] on span at bounding box center [23, 293] width 8 height 8
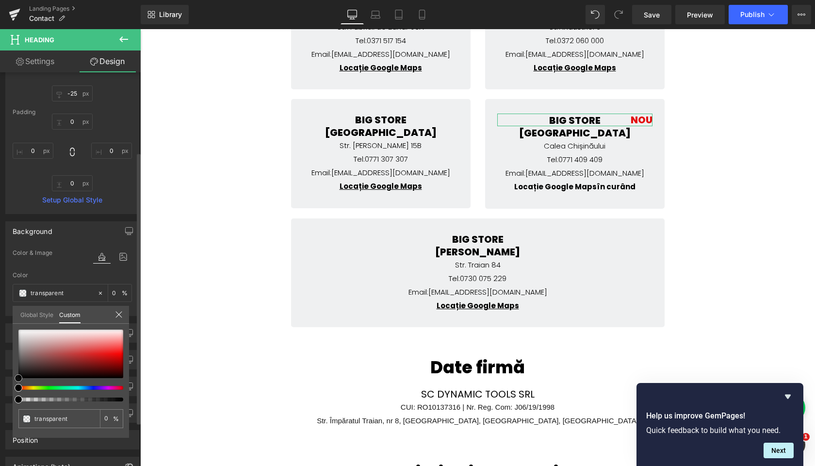
type input "#e40505"
type input "100"
type input "#e40505"
type input "100"
click at [118, 356] on div at bounding box center [70, 354] width 105 height 49
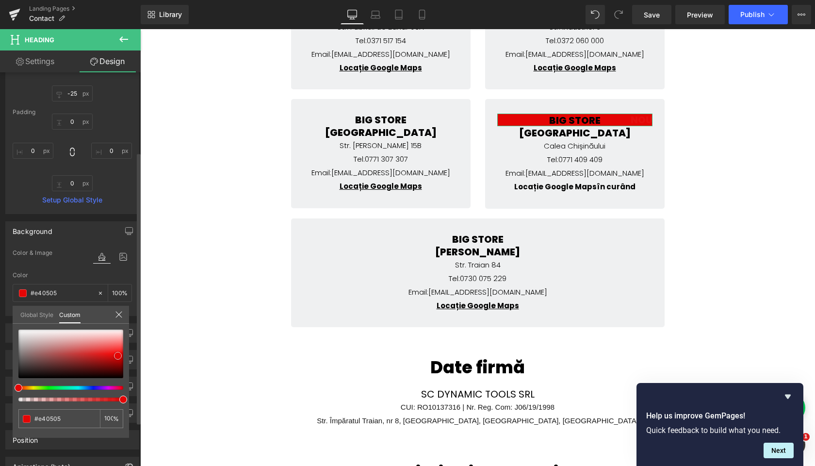
type input "0"
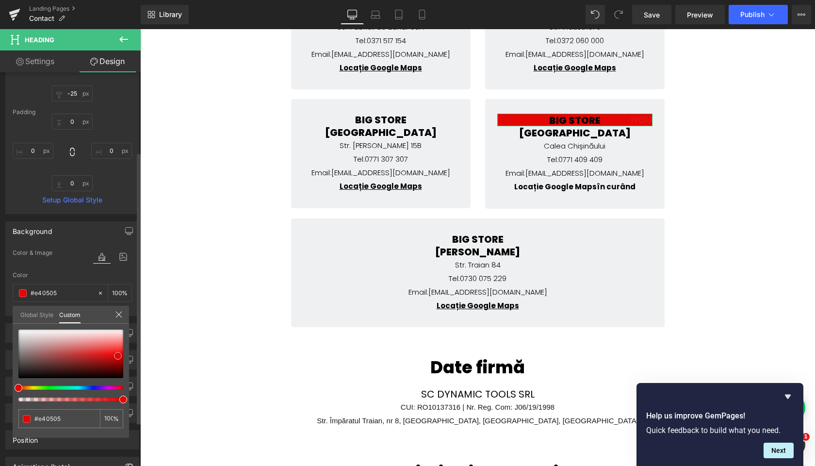
type input "0"
type input "transparent"
type input "0"
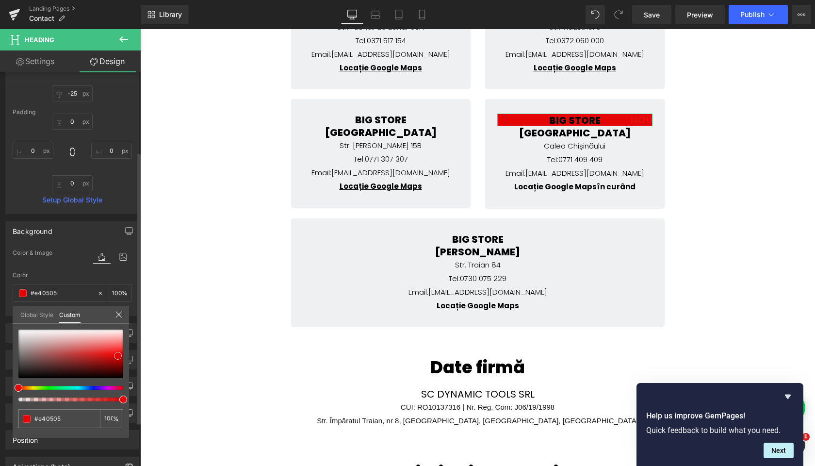
type input "transparent"
type input "0"
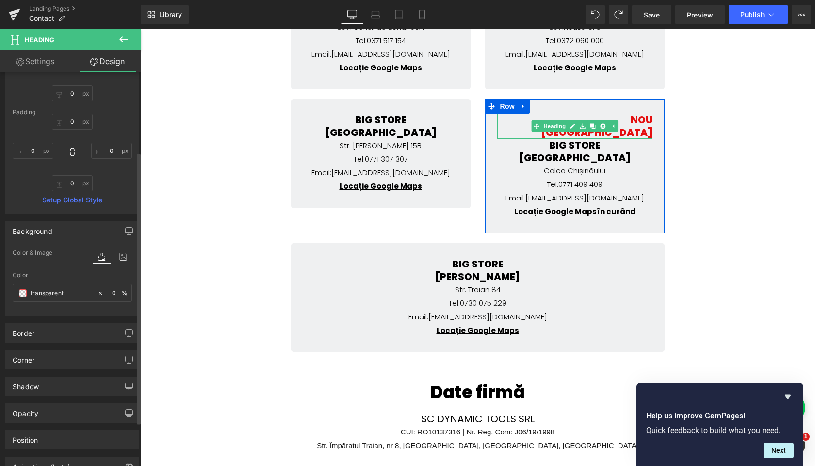
scroll to position [298, 0]
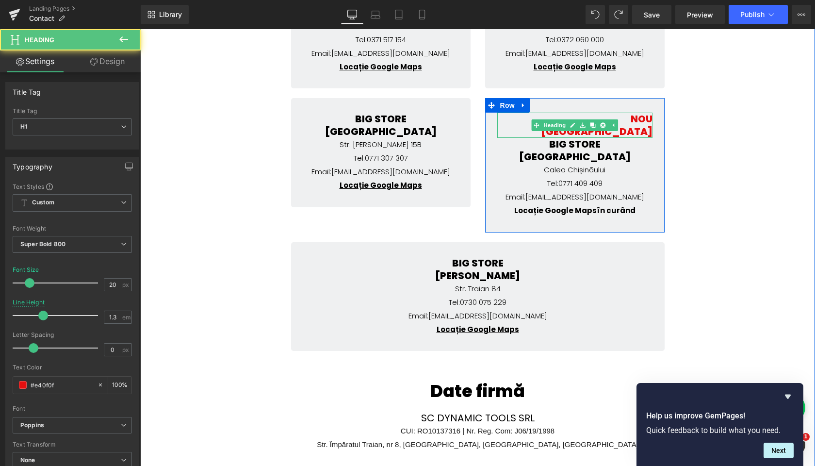
click at [637, 131] on h1 "[GEOGRAPHIC_DATA]" at bounding box center [574, 131] width 155 height 13
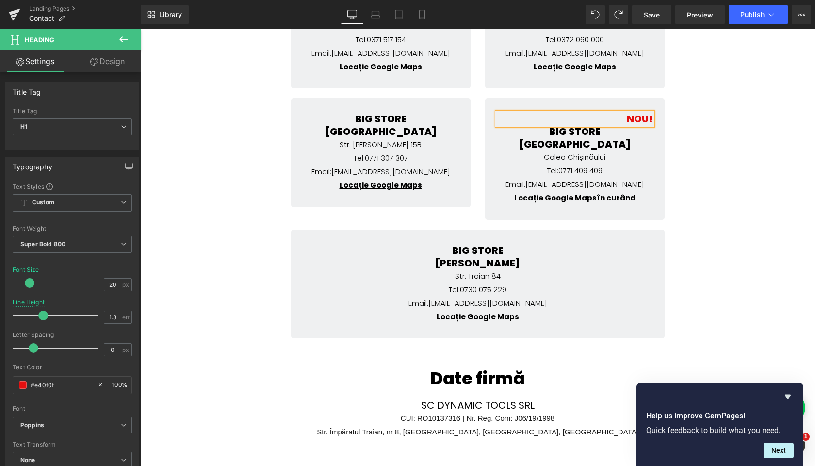
click at [112, 60] on link "Design" at bounding box center [107, 61] width 70 height 22
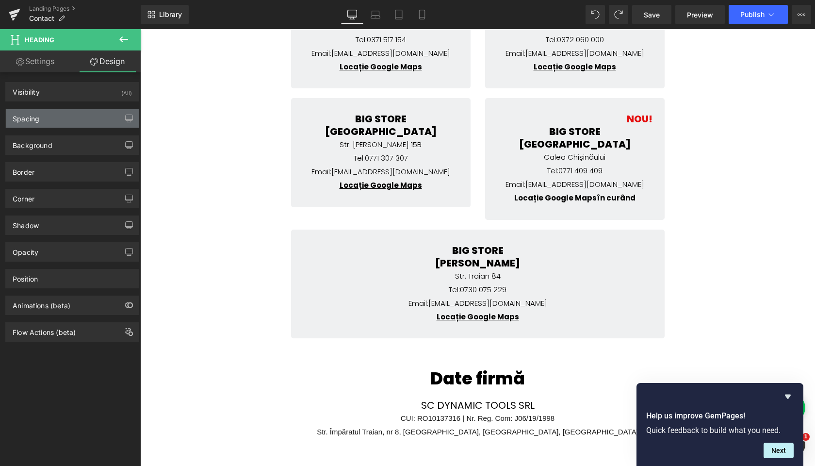
click at [36, 128] on div "Visibility (All) 0|0|0|0 1 Show on Desktop 1 Show on Laptop 1 Show on Tablet 1 …" at bounding box center [72, 206] width 145 height 269
click at [45, 121] on div "Spacing" at bounding box center [72, 118] width 133 height 18
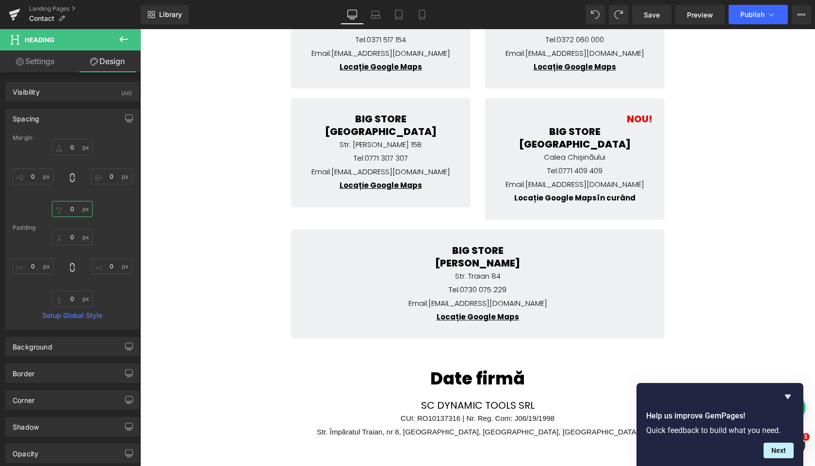
click at [71, 215] on input "0" at bounding box center [72, 209] width 41 height 16
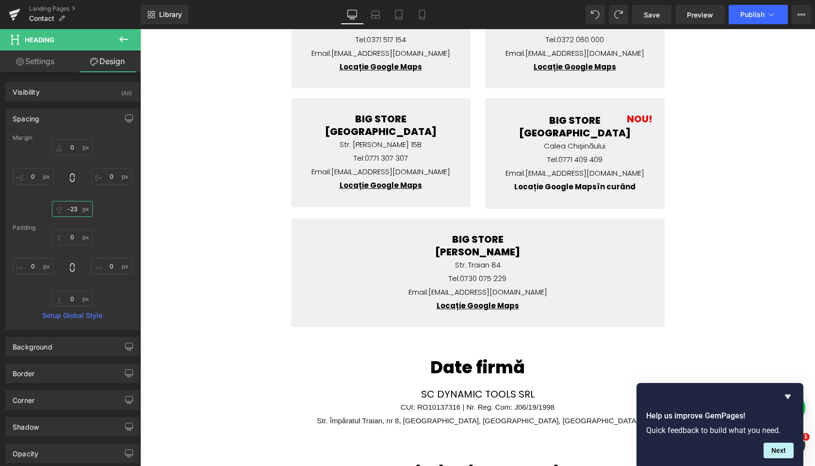
type input "-24"
click at [713, 152] on div "Contact BIG STORE Heading Icon [EMAIL_ADDRESS][DOMAIN_NAME] Text Block Icon 037…" at bounding box center [477, 220] width 675 height 692
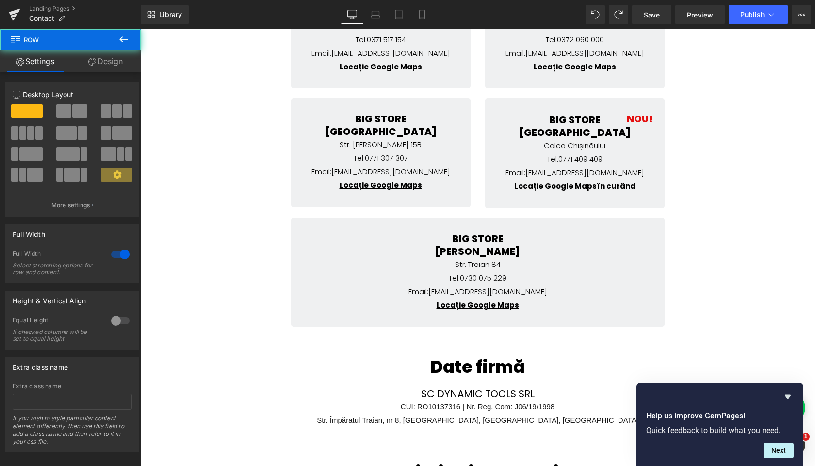
click at [714, 175] on div "Contact BIG STORE Heading Icon [EMAIL_ADDRESS][DOMAIN_NAME] Text Block Icon 037…" at bounding box center [477, 220] width 675 height 692
click at [98, 62] on link "Design" at bounding box center [105, 61] width 70 height 22
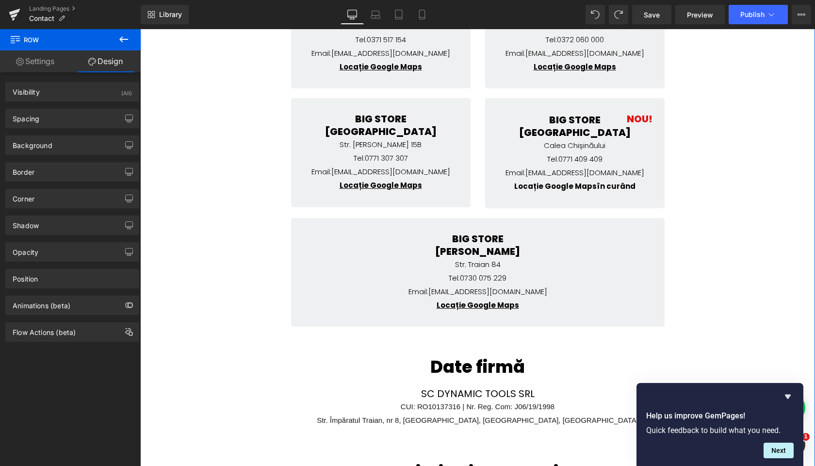
type input "0"
type input "100"
type input "0"
type input "100"
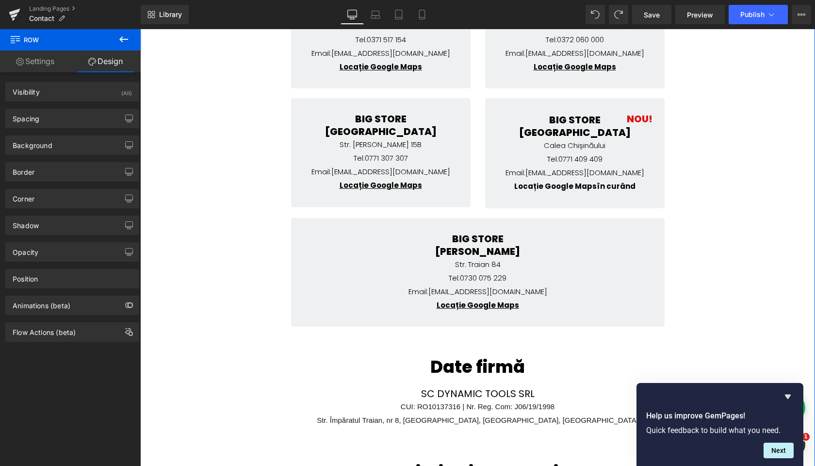
type input "0"
click at [56, 120] on div "Spacing" at bounding box center [72, 118] width 133 height 18
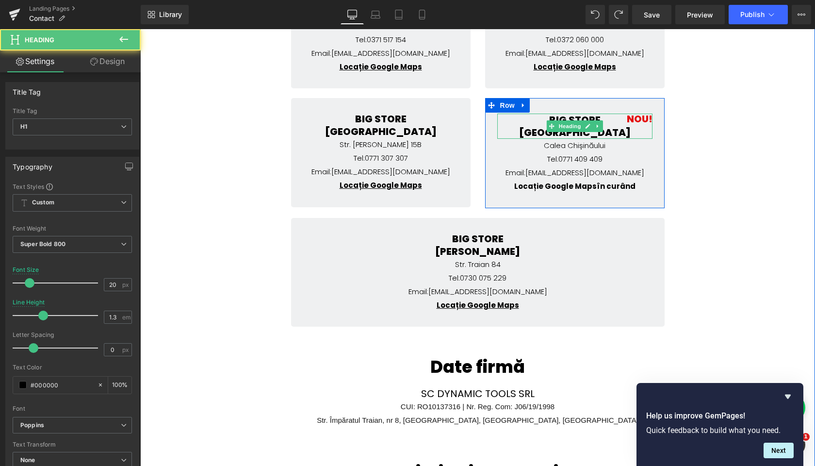
click at [633, 116] on h1 "BIG STORE" at bounding box center [574, 120] width 155 height 13
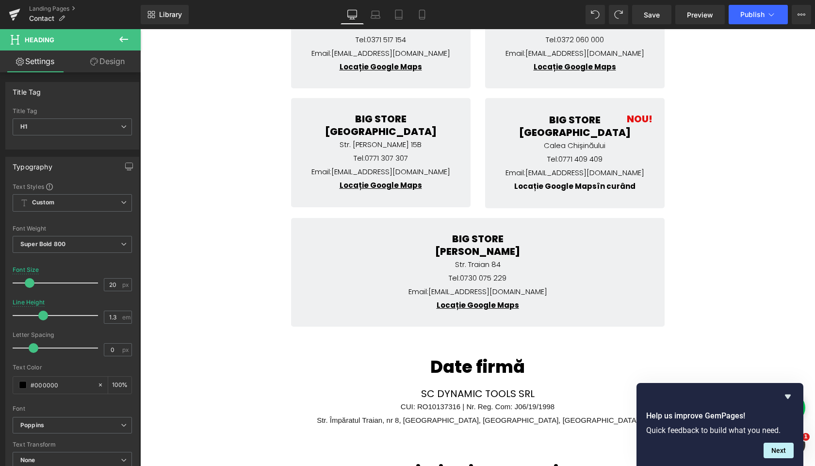
click at [112, 61] on link "Design" at bounding box center [107, 61] width 70 height 22
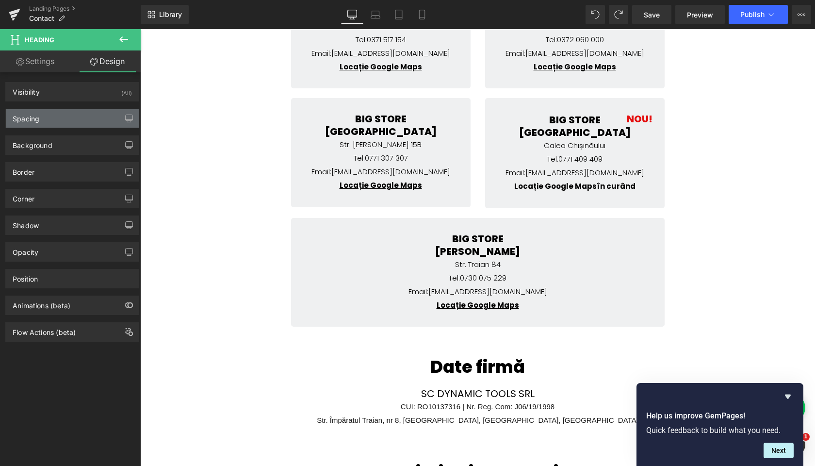
click at [64, 116] on div "Spacing" at bounding box center [72, 118] width 133 height 18
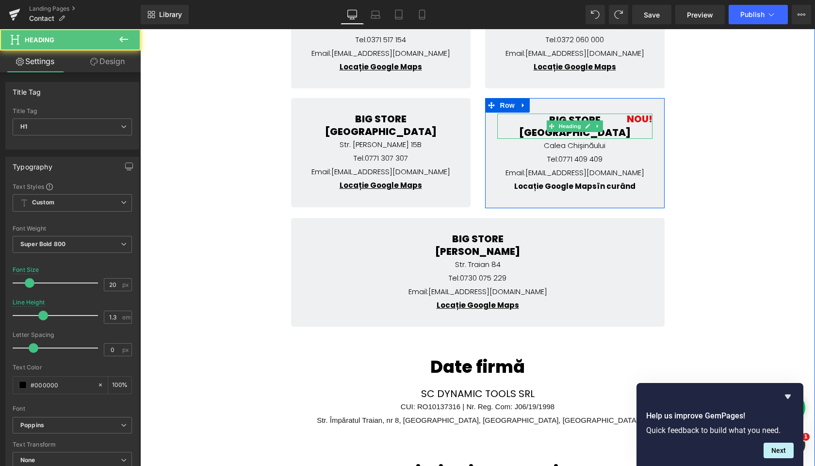
click at [633, 119] on h1 "BIG STORE" at bounding box center [574, 120] width 155 height 13
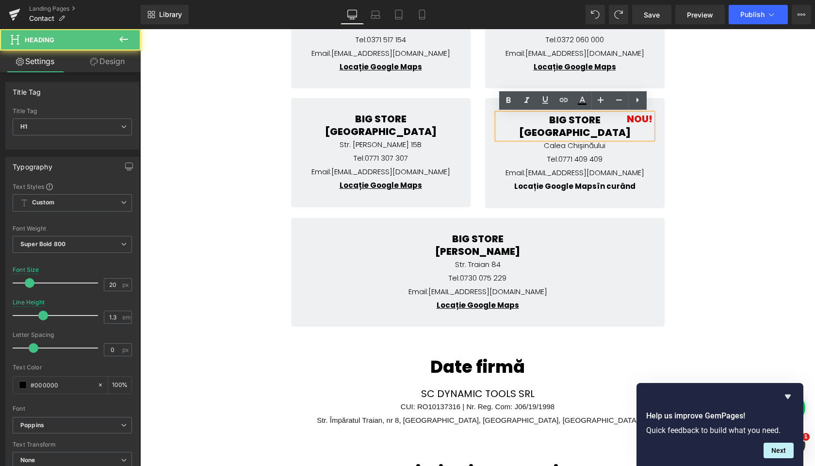
click at [646, 115] on h1 "BIG STORE" at bounding box center [574, 120] width 155 height 13
click at [646, 118] on h1 "BIG STORE" at bounding box center [574, 120] width 155 height 13
click at [672, 118] on div "Contact BIG STORE Heading Icon [EMAIL_ADDRESS][DOMAIN_NAME] Text Block Icon 037…" at bounding box center [477, 220] width 675 height 692
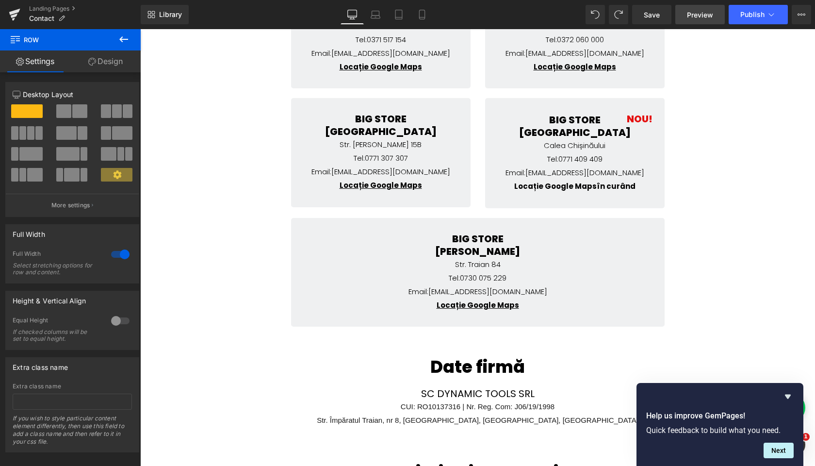
click at [781, 450] on button "Next" at bounding box center [779, 451] width 30 height 16
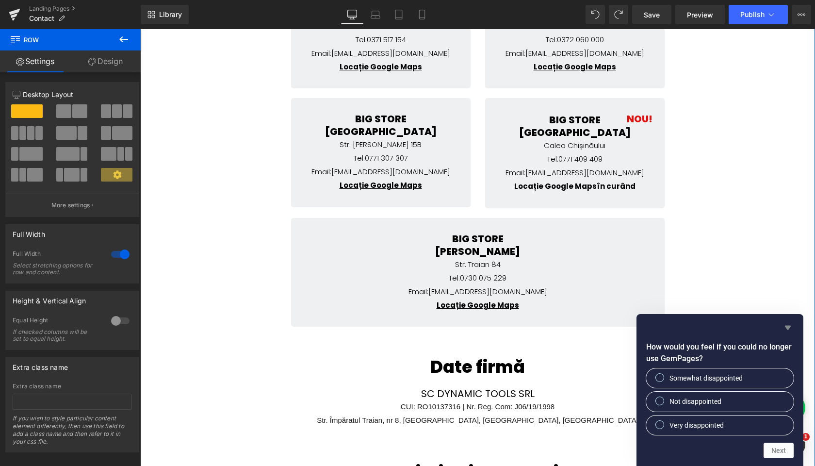
click at [789, 328] on icon "Hide survey" at bounding box center [788, 328] width 6 height 4
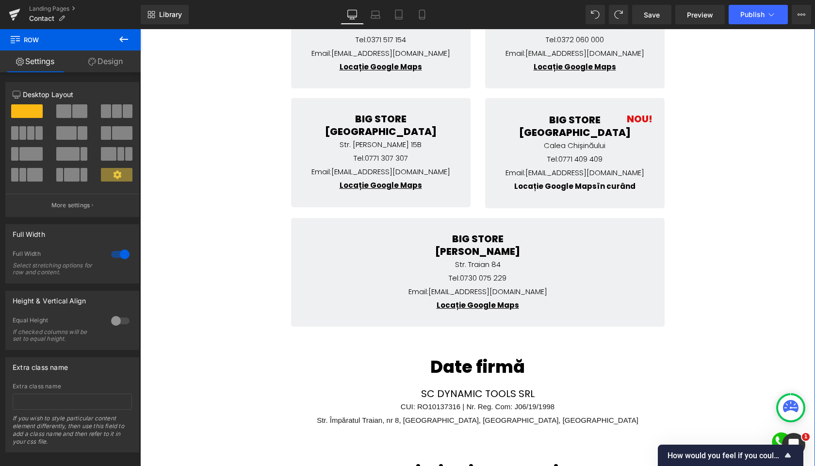
click at [760, 278] on div "Contact BIG STORE Heading Icon [EMAIL_ADDRESS][DOMAIN_NAME] Text Block Icon 037…" at bounding box center [477, 220] width 675 height 692
click at [420, 12] on icon at bounding box center [421, 14] width 5 height 9
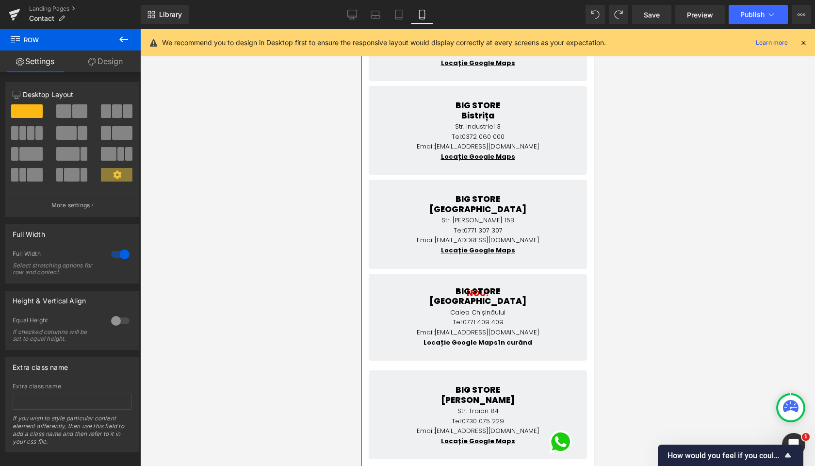
scroll to position [237, 0]
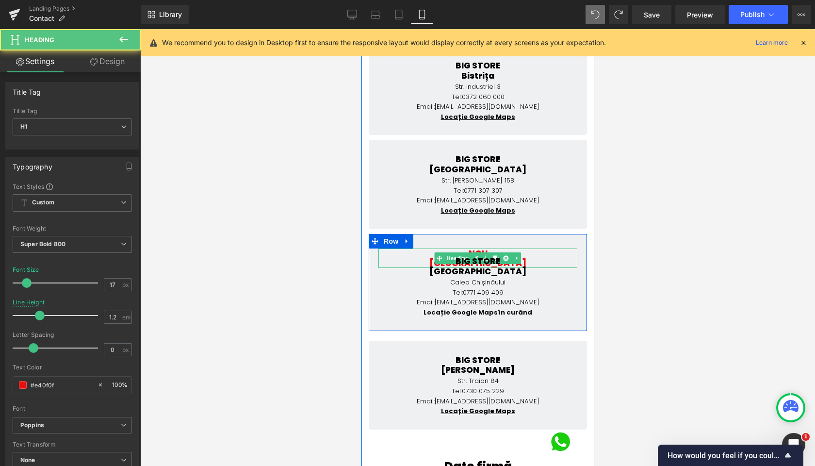
click at [483, 248] on h1 "NOU" at bounding box center [477, 253] width 199 height 10
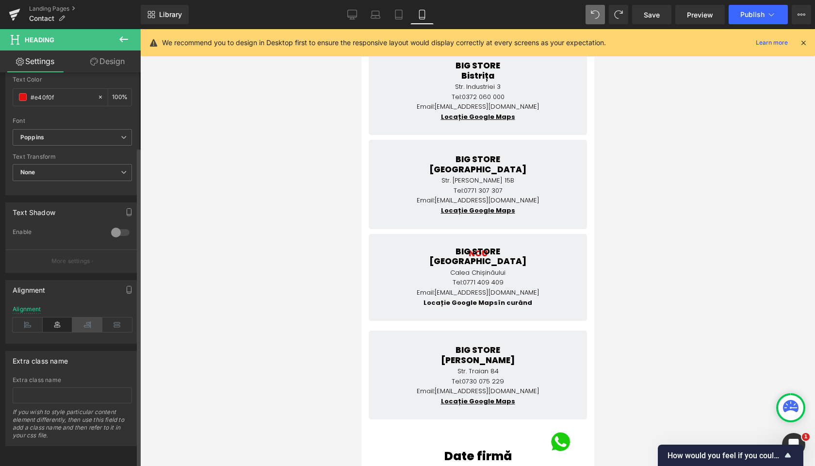
scroll to position [293, 0]
click at [86, 320] on icon at bounding box center [87, 324] width 30 height 15
click at [119, 65] on link "Design" at bounding box center [107, 61] width 70 height 22
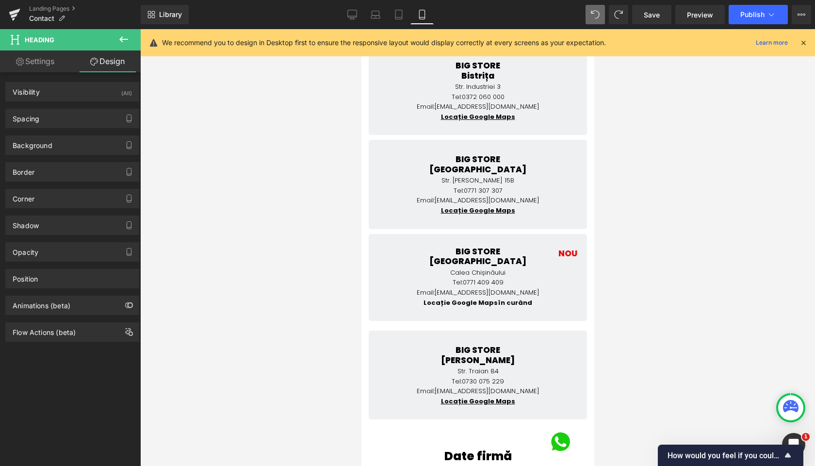
type input "0"
type input "-24"
type input "0"
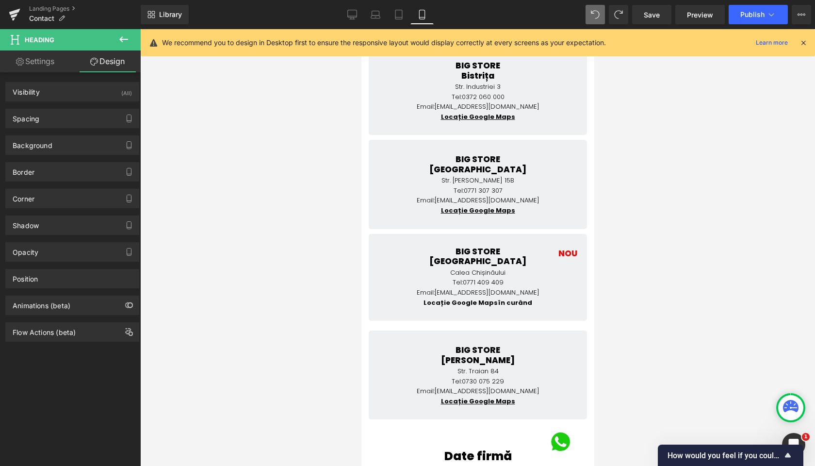
type input "0"
click at [49, 118] on div "Spacing" at bounding box center [72, 118] width 133 height 18
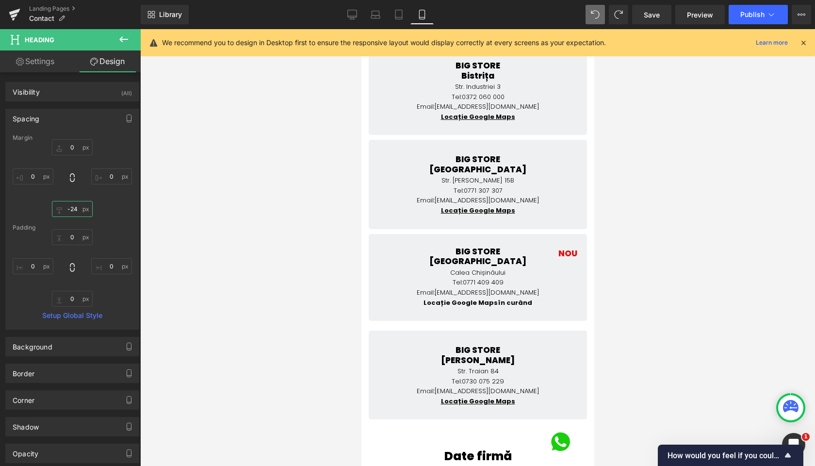
click at [75, 213] on input "-24" at bounding box center [72, 209] width 41 height 16
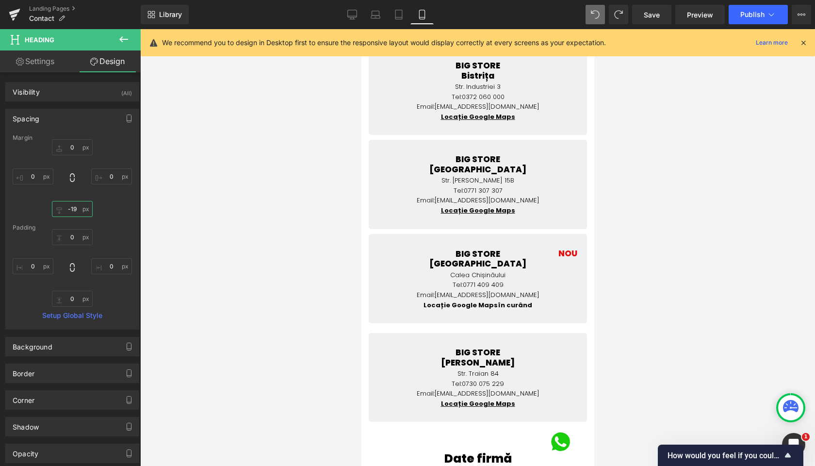
type input "-20"
click at [62, 348] on div "Background" at bounding box center [72, 346] width 133 height 18
click at [61, 413] on input "transparent" at bounding box center [62, 408] width 62 height 11
click at [21, 406] on span at bounding box center [23, 409] width 8 height 8
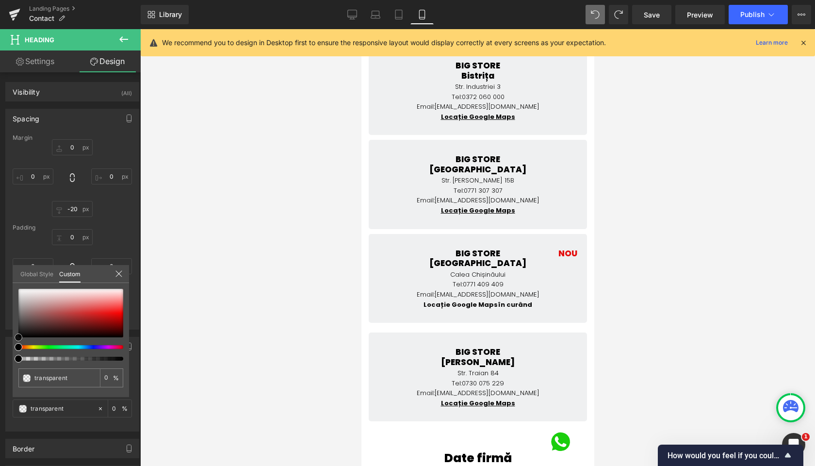
type input "#f23a3a"
type input "100"
type input "#f23a3a"
type input "100"
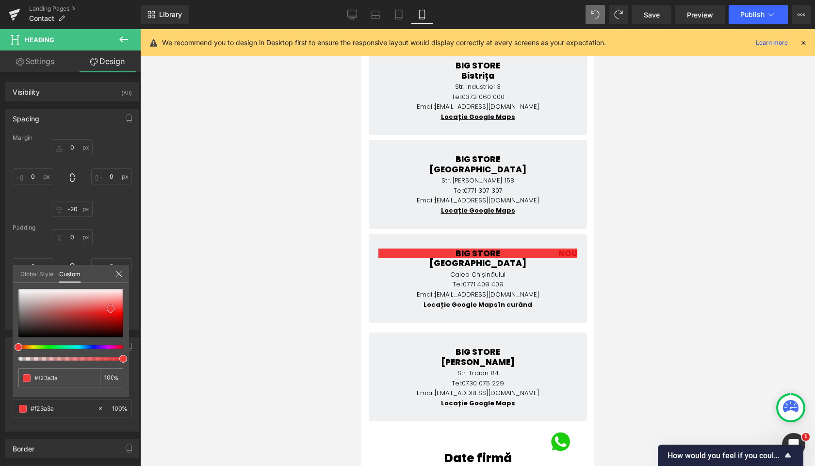
click at [111, 309] on div at bounding box center [70, 313] width 105 height 49
click at [110, 312] on span at bounding box center [111, 309] width 8 height 8
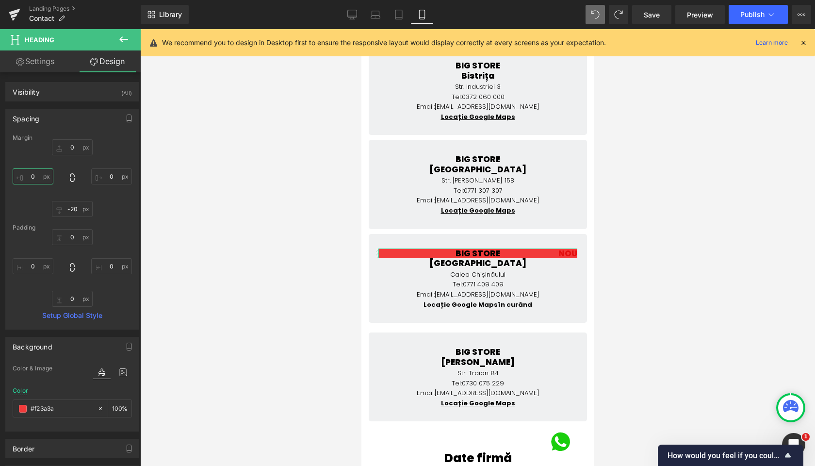
click at [31, 175] on input "0" at bounding box center [33, 176] width 41 height 16
type input "350"
click at [38, 56] on link "Settings" at bounding box center [35, 61] width 70 height 22
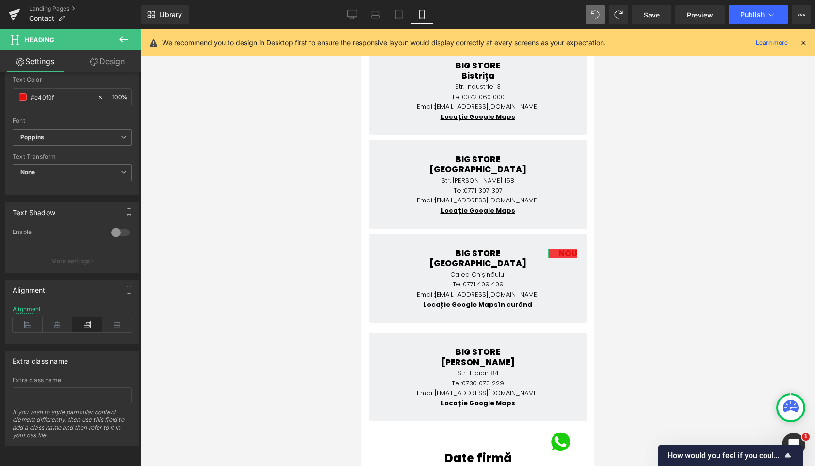
type input "100"
click at [62, 317] on icon at bounding box center [58, 324] width 30 height 15
click at [101, 65] on link "Design" at bounding box center [107, 61] width 70 height 22
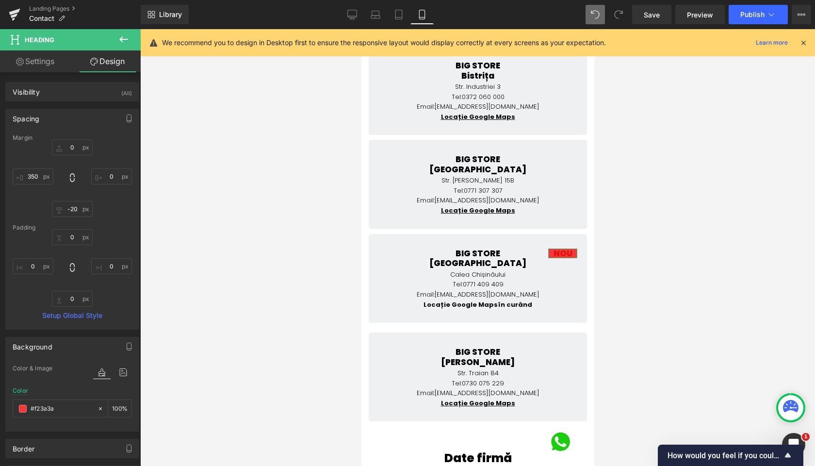
type input "0"
type input "-20"
type input "350"
type input "0"
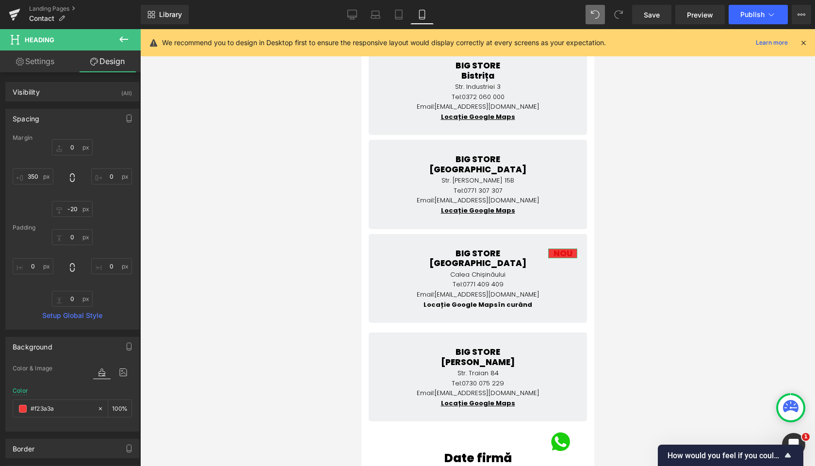
type input "0"
type input "100"
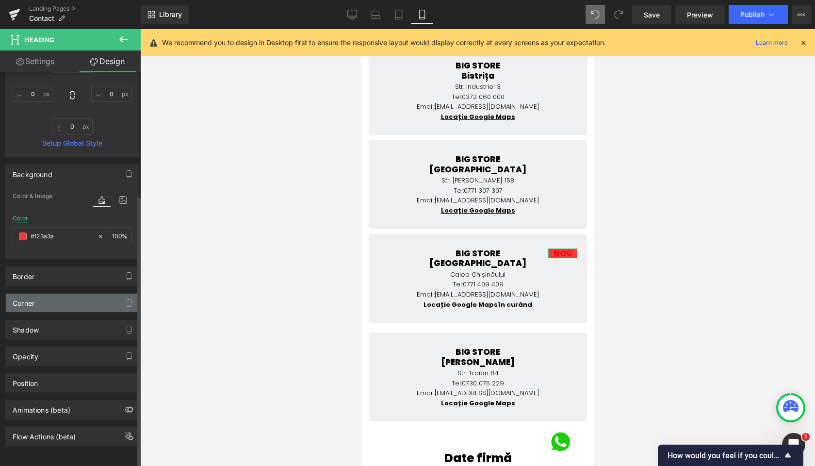
scroll to position [179, 0]
click at [55, 297] on div "Corner" at bounding box center [72, 303] width 133 height 18
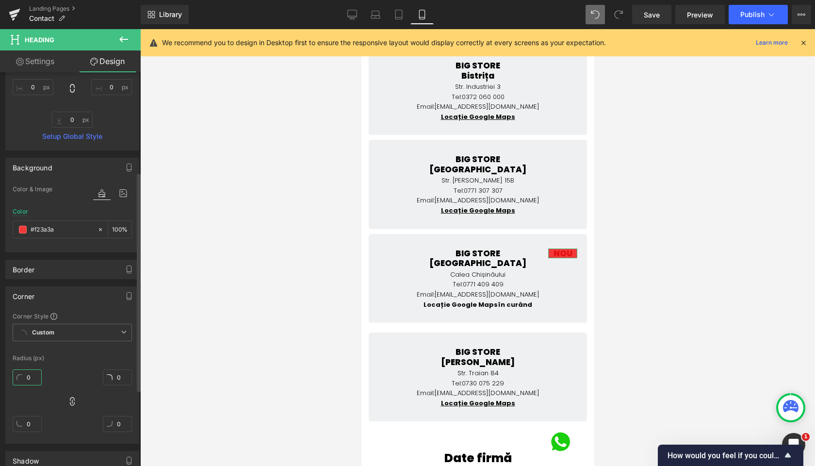
click at [25, 378] on input "0" at bounding box center [27, 377] width 29 height 16
type input "20"
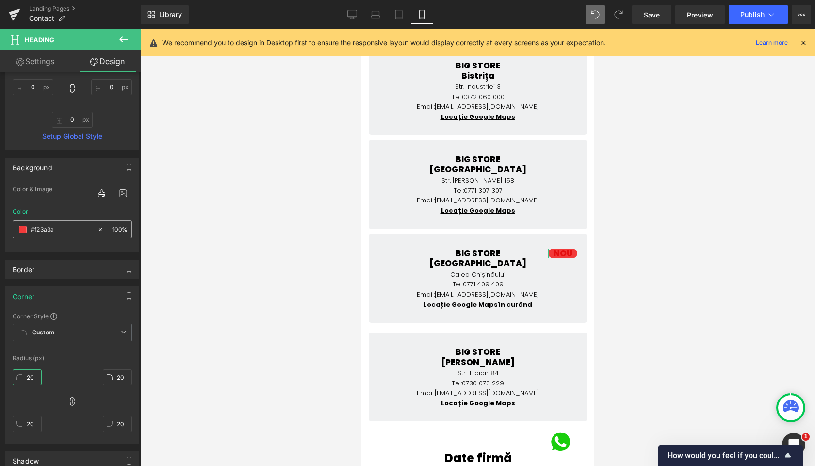
type input "20"
click at [24, 230] on span at bounding box center [23, 230] width 8 height 8
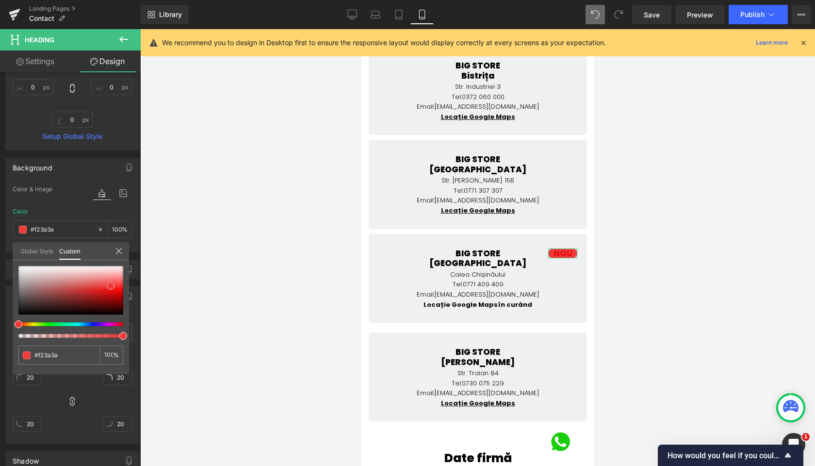
type input "#c0aeae"
type input "#c0afaf"
type input "#ffffff"
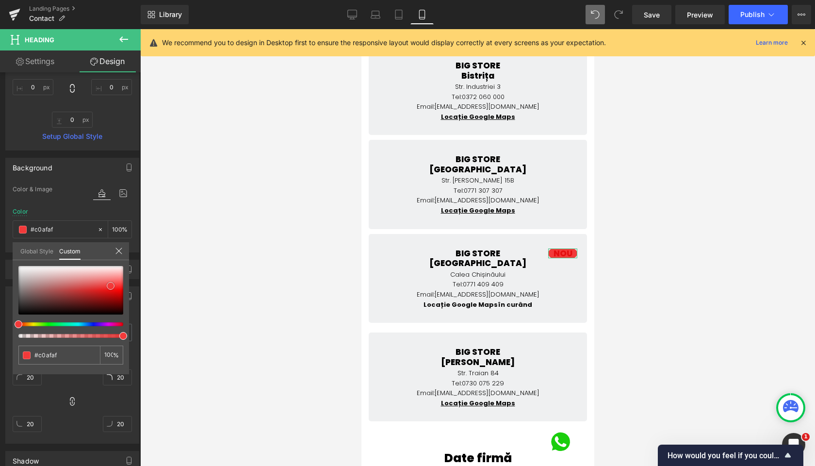
type input "#ffffff"
drag, startPoint x: 16, startPoint y: 266, endPoint x: 2, endPoint y: 255, distance: 17.3
click at [2, 252] on div "Background Color & Image color rgba(255, 255, 255, 1) Color #ffffff 100 % Image…" at bounding box center [72, 201] width 145 height 102
type input "#c50b0b"
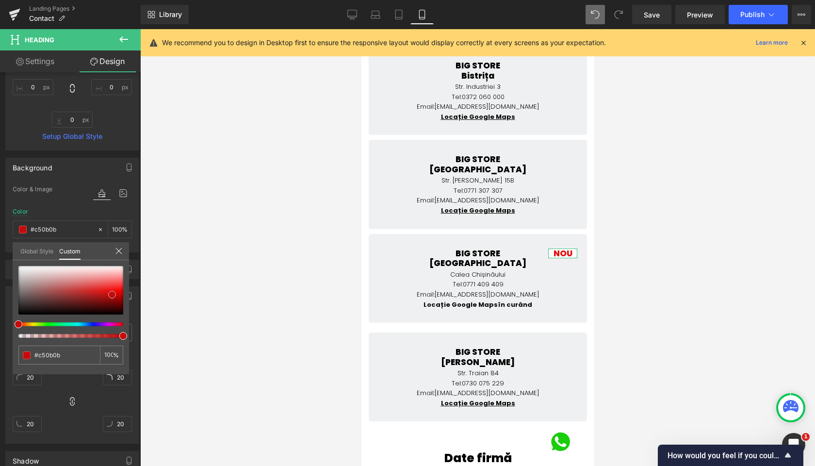
click at [112, 295] on div at bounding box center [70, 290] width 105 height 49
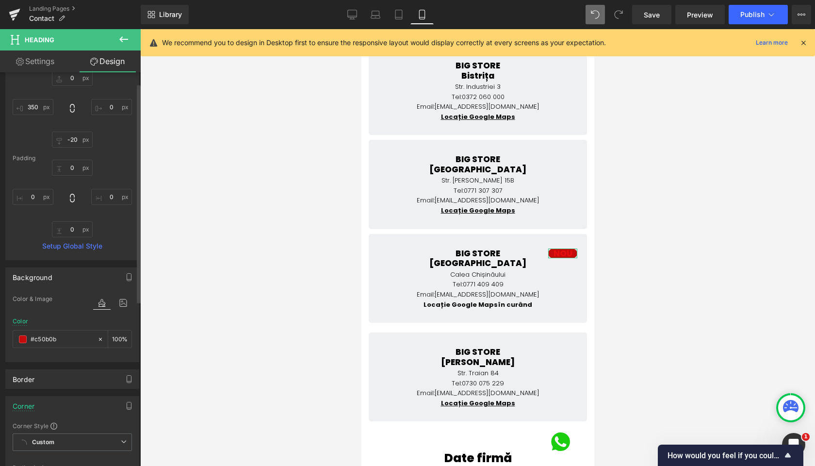
scroll to position [14, 0]
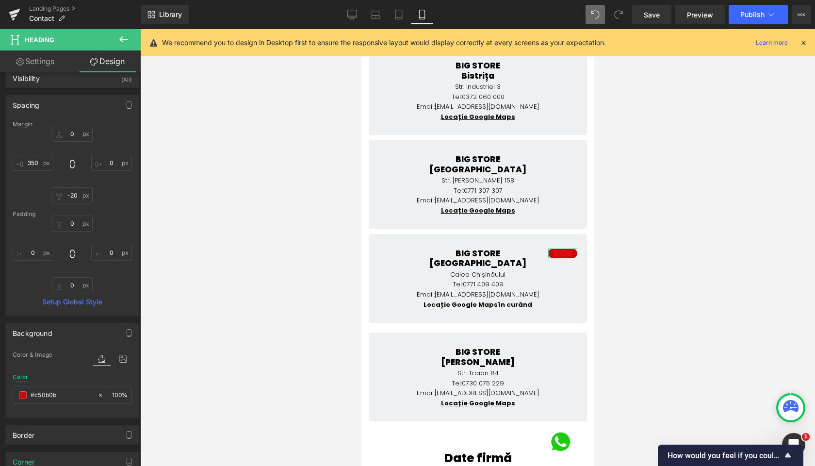
click at [38, 62] on link "Settings" at bounding box center [35, 61] width 70 height 22
type input "100"
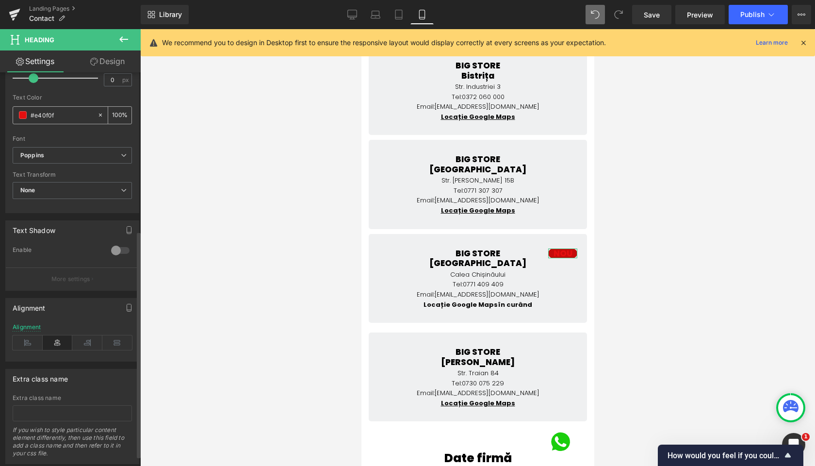
scroll to position [265, 0]
click at [55, 119] on input "#e40f0f" at bounding box center [62, 119] width 62 height 11
click at [25, 116] on span at bounding box center [23, 120] width 8 height 8
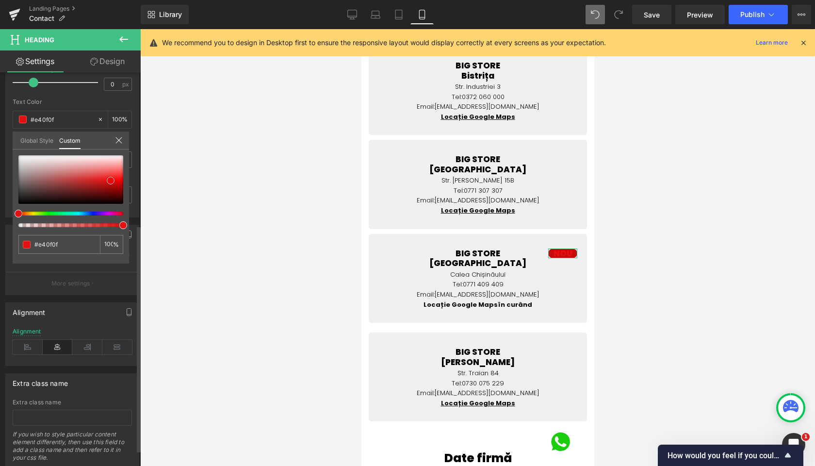
type input "#bba4a4"
type input "#cdc0c0"
type input "#ffffff"
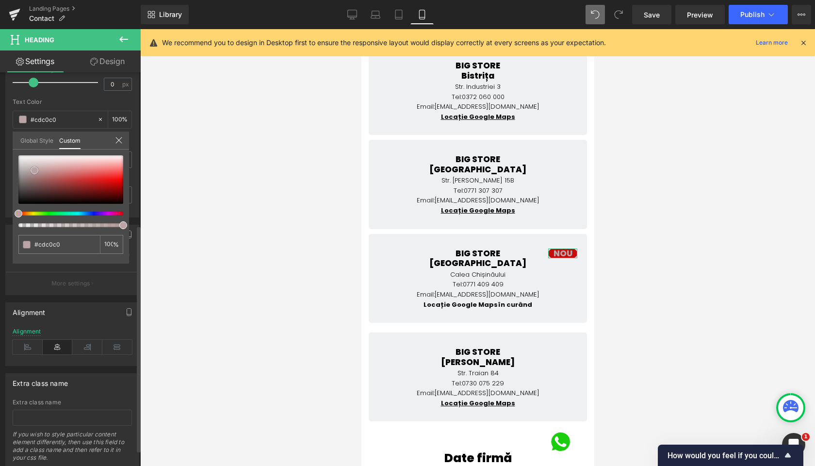
type input "#ffffff"
drag, startPoint x: 34, startPoint y: 170, endPoint x: 6, endPoint y: 148, distance: 36.6
click at [6, 148] on div "Typography Text Styles Custom Custom Setup Global Style Custom Setup Global Sty…" at bounding box center [72, 50] width 145 height 333
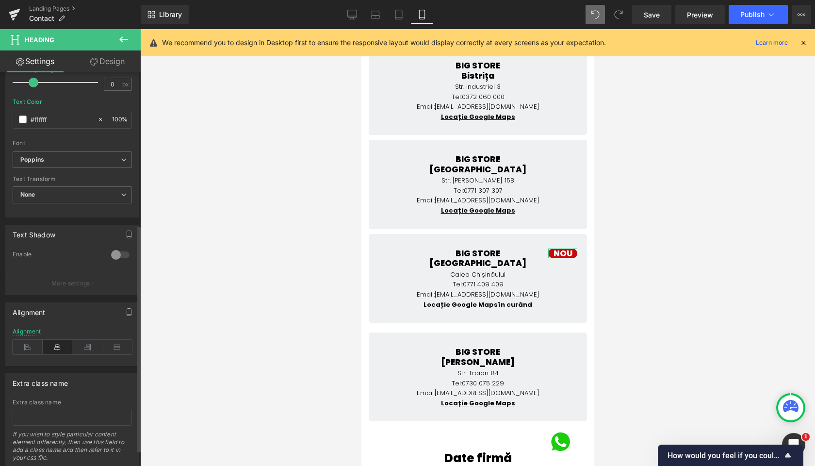
click at [90, 66] on link "Design" at bounding box center [107, 61] width 70 height 22
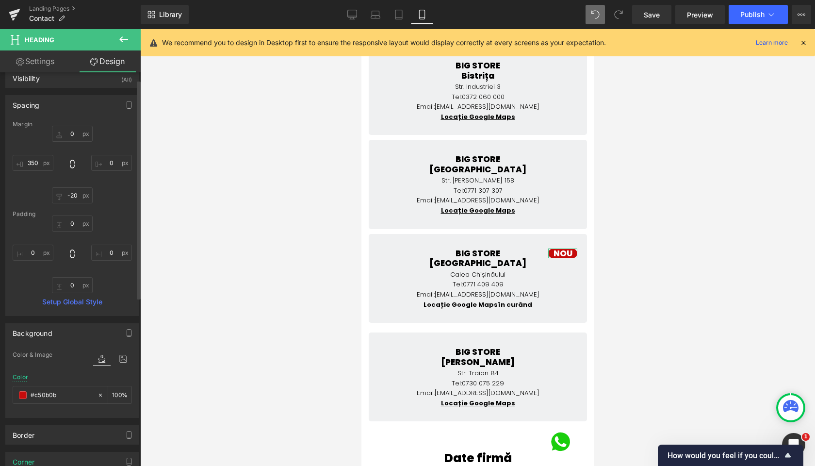
type input "0"
type input "-20"
type input "350"
type input "0"
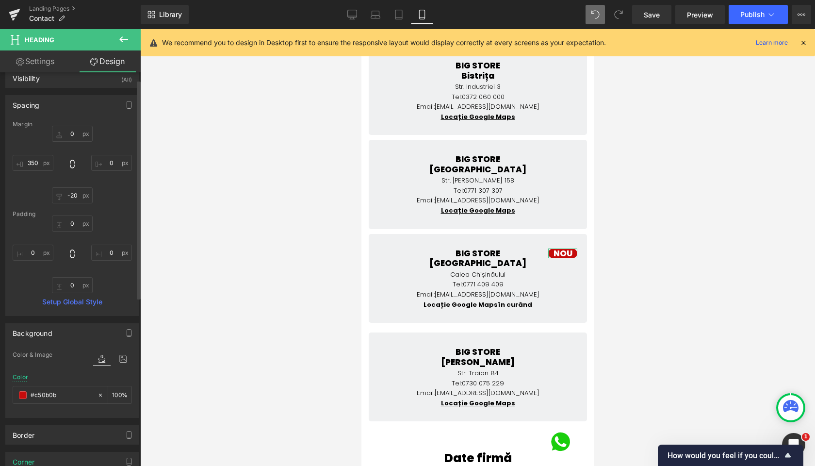
type input "0"
type input "100"
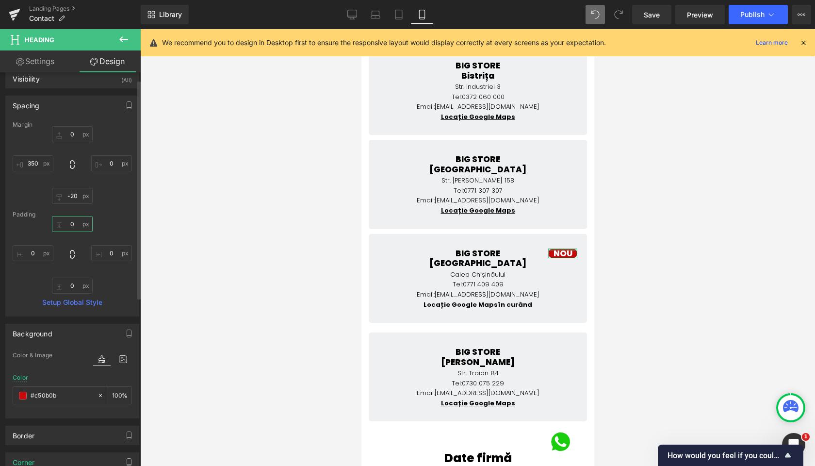
drag, startPoint x: 67, startPoint y: 222, endPoint x: 85, endPoint y: 235, distance: 22.6
click at [67, 222] on input "0" at bounding box center [72, 224] width 41 height 16
click at [73, 224] on input "0" at bounding box center [72, 224] width 41 height 16
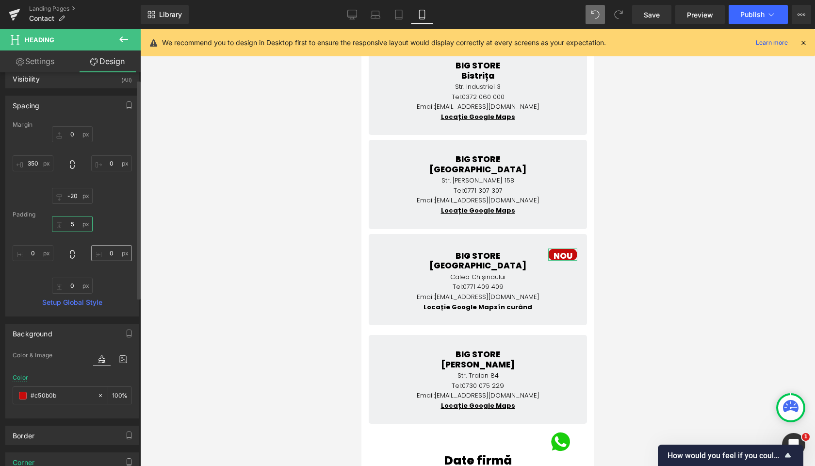
type input "5"
click at [112, 252] on input "0" at bounding box center [111, 253] width 41 height 16
type input "5"
click at [74, 284] on input "0" at bounding box center [72, 286] width 41 height 16
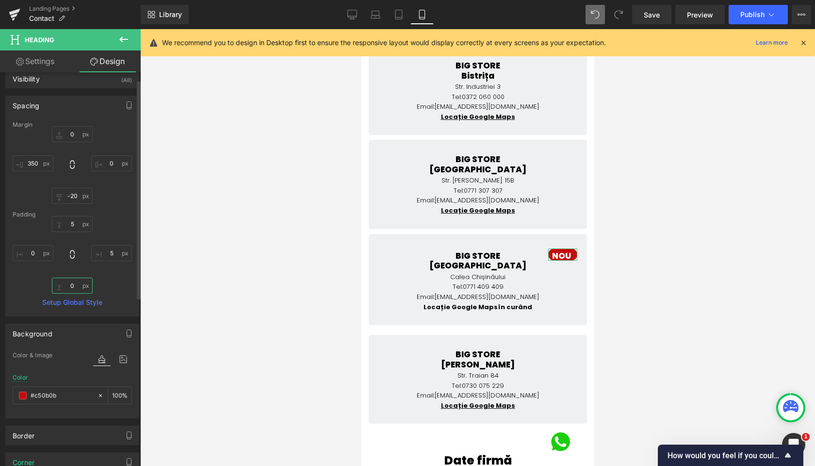
click at [74, 284] on input "0" at bounding box center [72, 286] width 41 height 16
type input "5"
click at [34, 252] on input "0" at bounding box center [33, 253] width 41 height 16
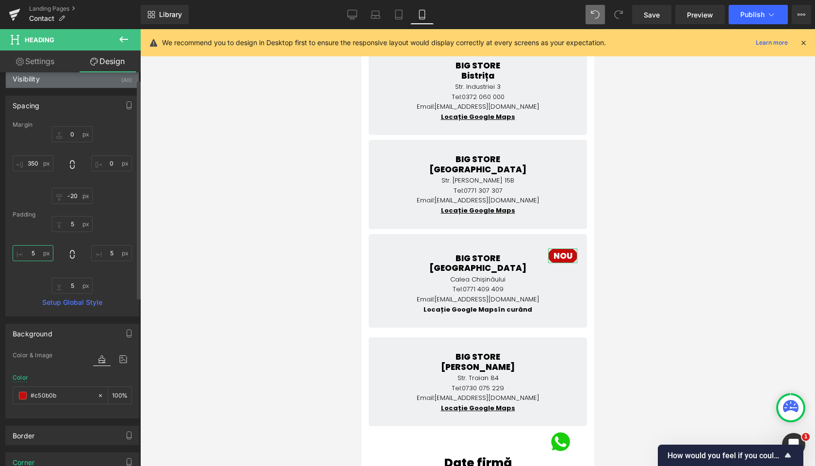
type input "5"
click at [52, 81] on div "Visibility (All)" at bounding box center [72, 78] width 133 height 18
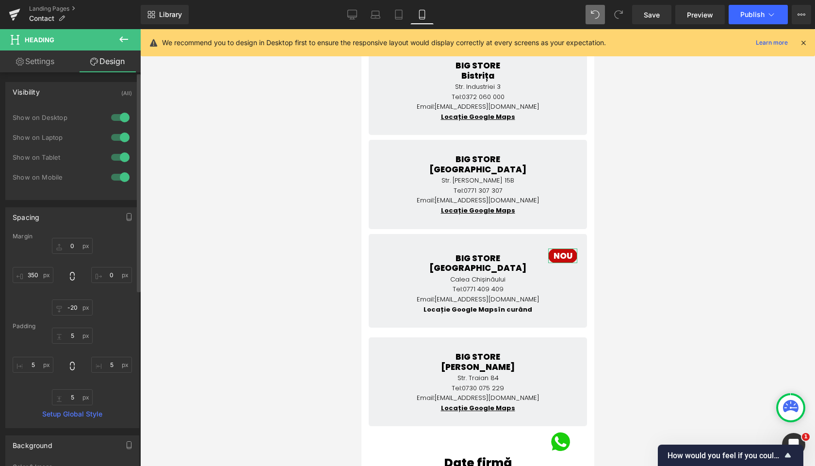
scroll to position [0, 0]
click at [47, 60] on link "Settings" at bounding box center [35, 61] width 70 height 22
type input "100"
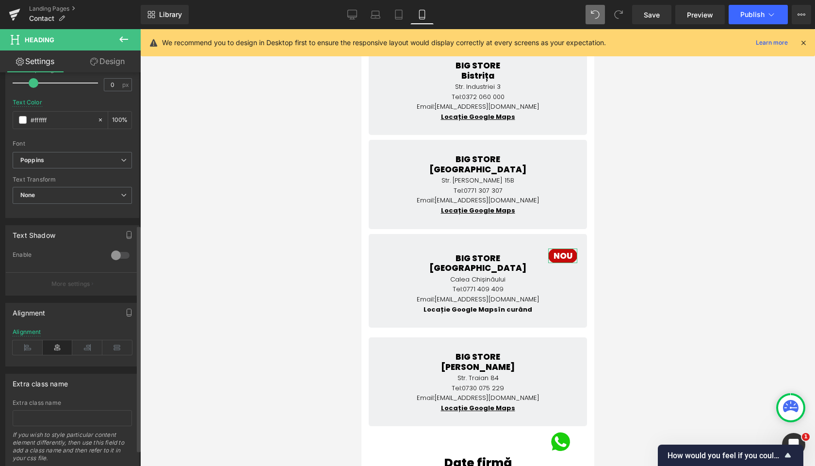
click at [98, 54] on link "Design" at bounding box center [107, 61] width 70 height 22
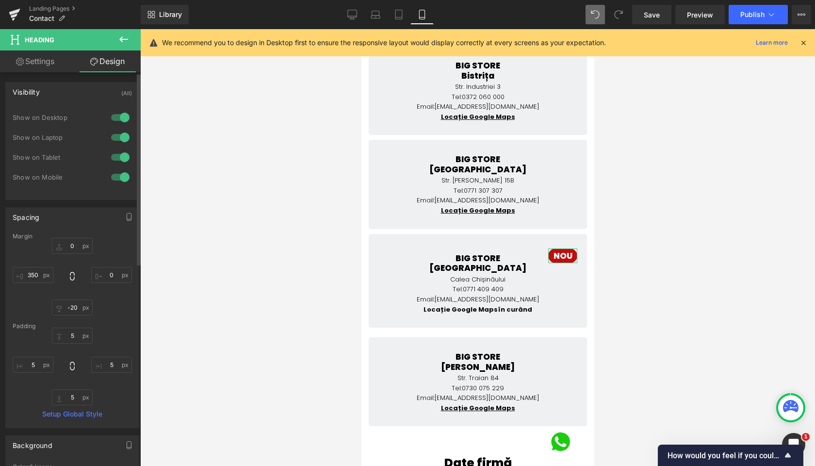
type input "0"
type input "-20"
type input "350"
type input "5"
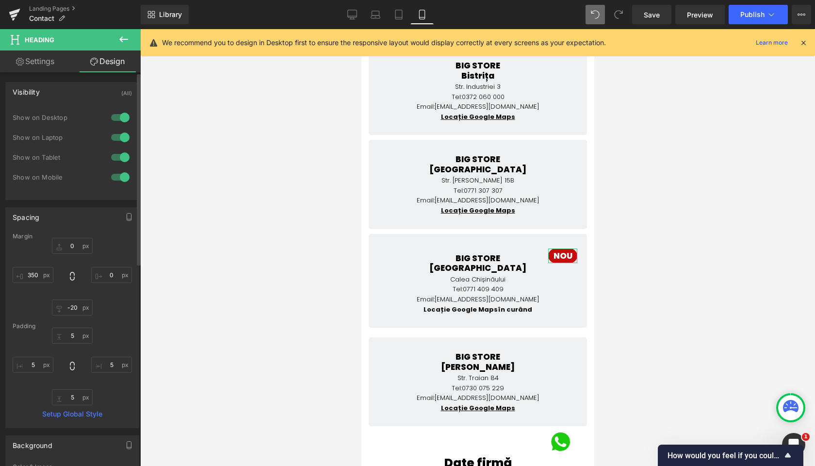
type input "5"
type input "100"
click at [72, 306] on input "-20" at bounding box center [72, 307] width 41 height 16
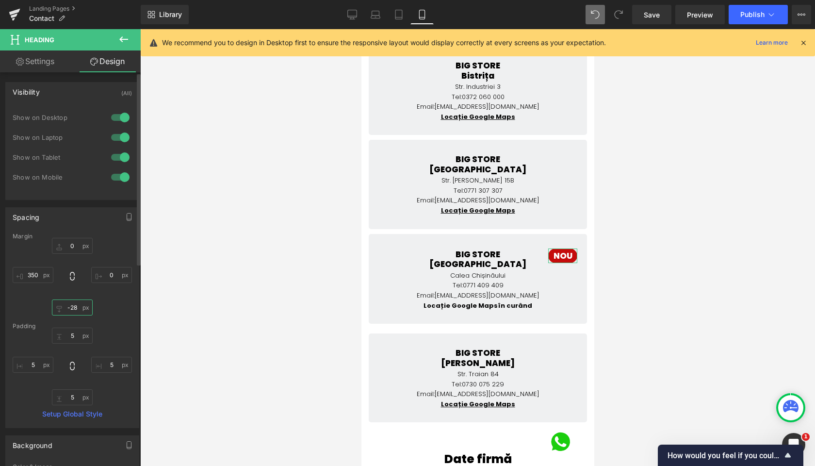
type input "-27"
click at [346, 14] on link "Desktop" at bounding box center [352, 14] width 23 height 19
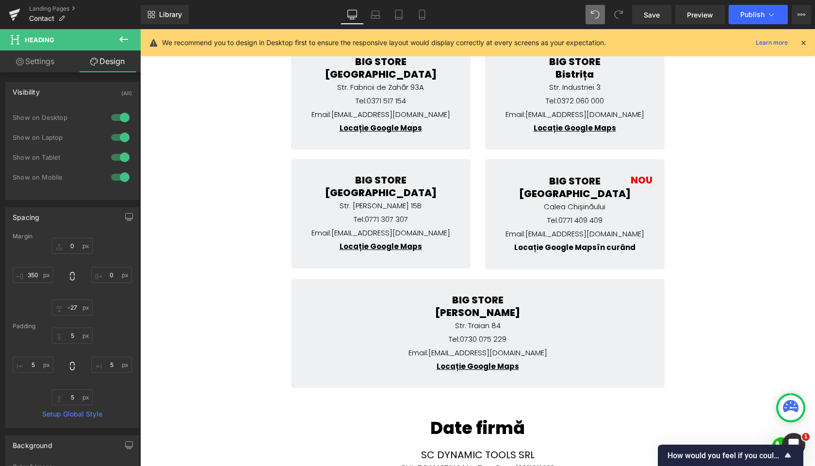
type input "0"
type input "-24"
type input "0"
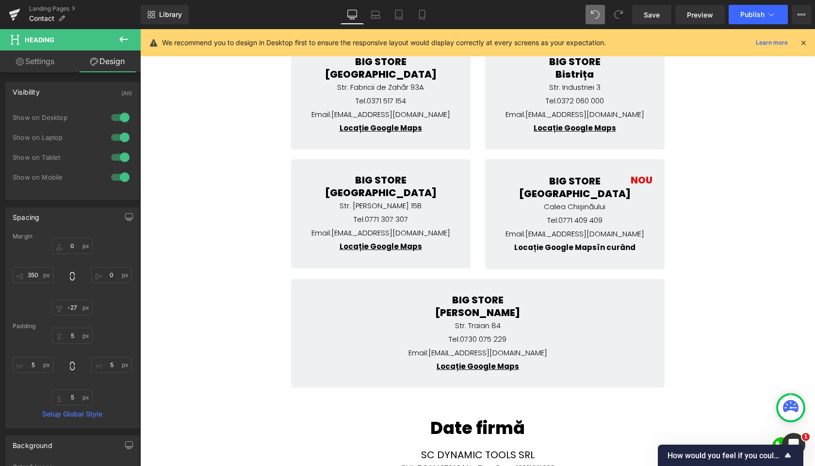
type input "0"
type input "transparent"
type input "0"
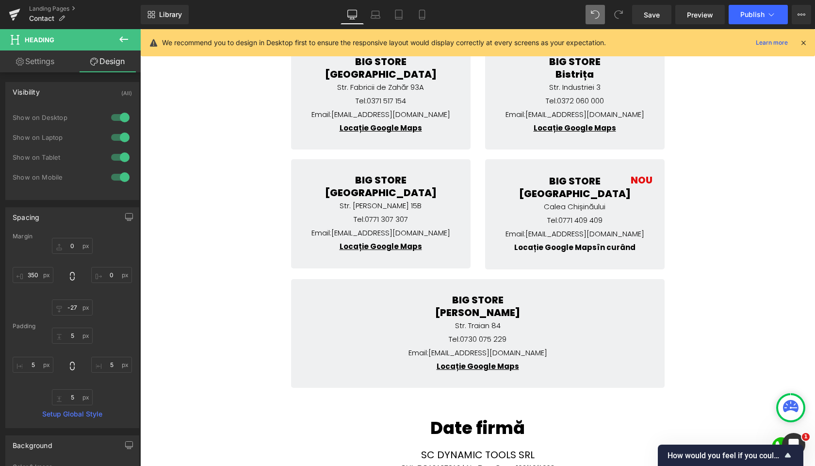
type input "0"
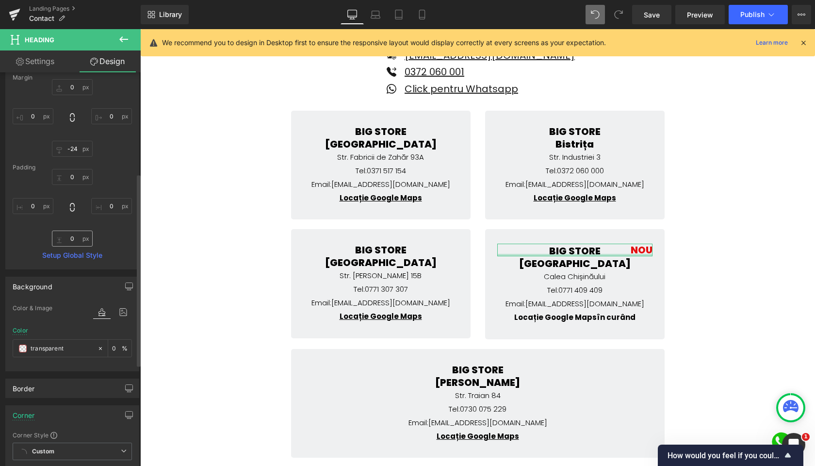
scroll to position [250, 0]
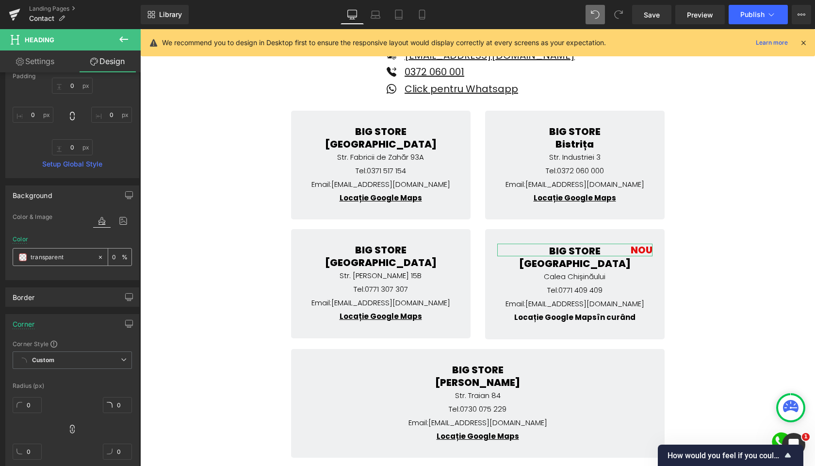
click at [24, 257] on span at bounding box center [23, 257] width 8 height 8
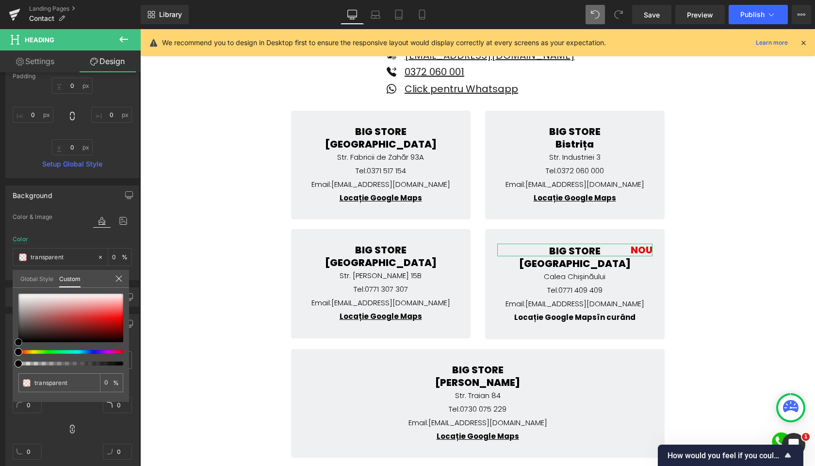
type input "#dd0c0c"
type input "100"
type input "#dd0c0c"
type input "100"
click at [112, 320] on div at bounding box center [70, 318] width 105 height 49
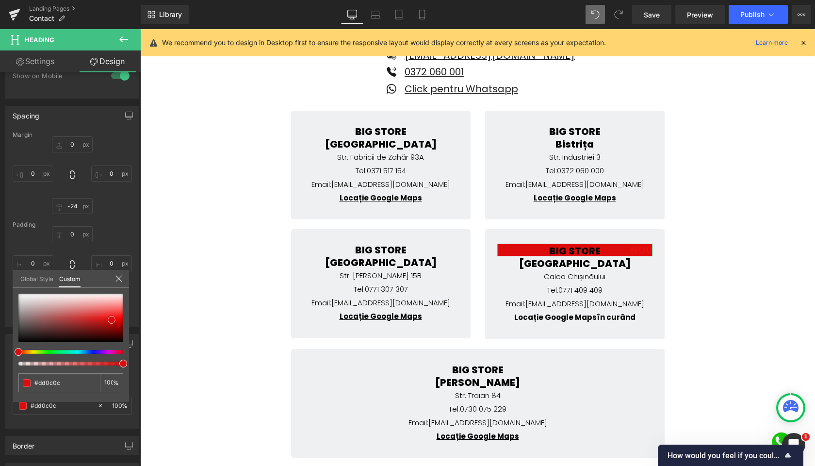
scroll to position [106, 0]
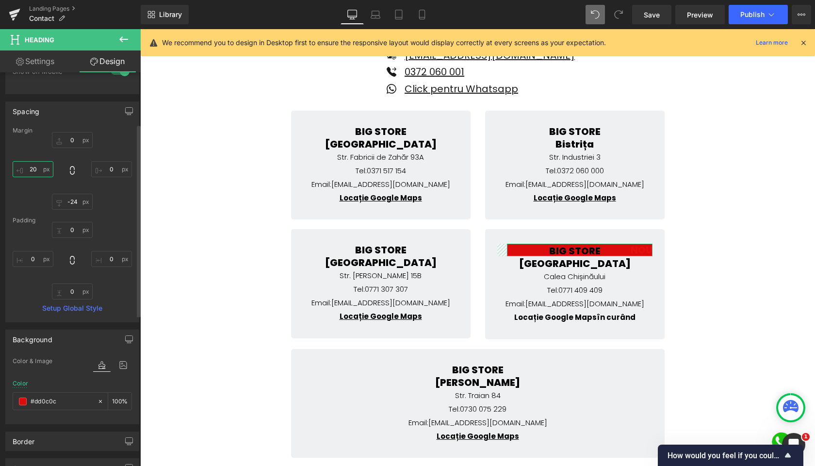
type input "250"
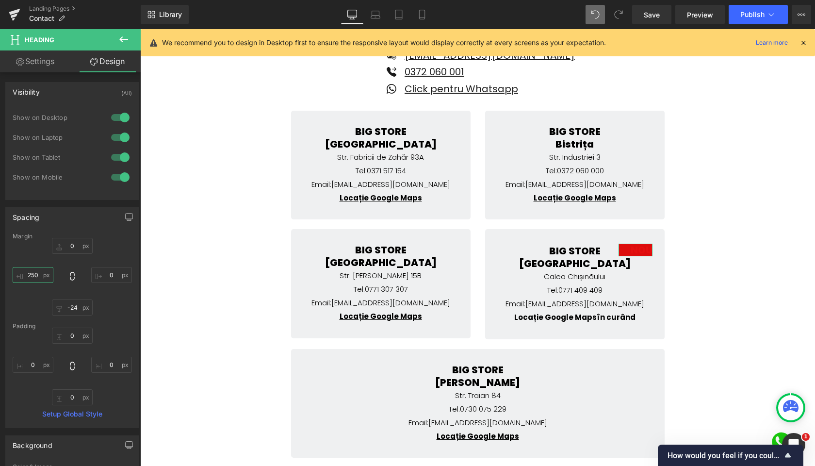
scroll to position [-1, 0]
click at [43, 66] on link "Settings" at bounding box center [35, 61] width 70 height 22
type input "20"
type input "1.3"
type input "#e40f0f"
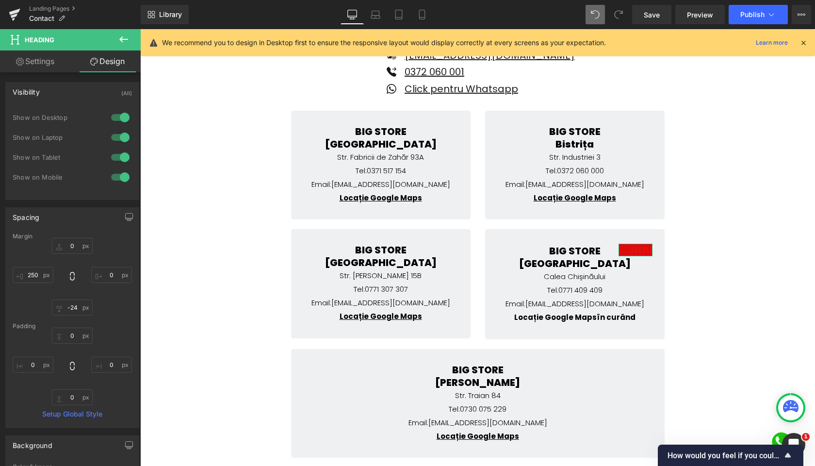
type input "100"
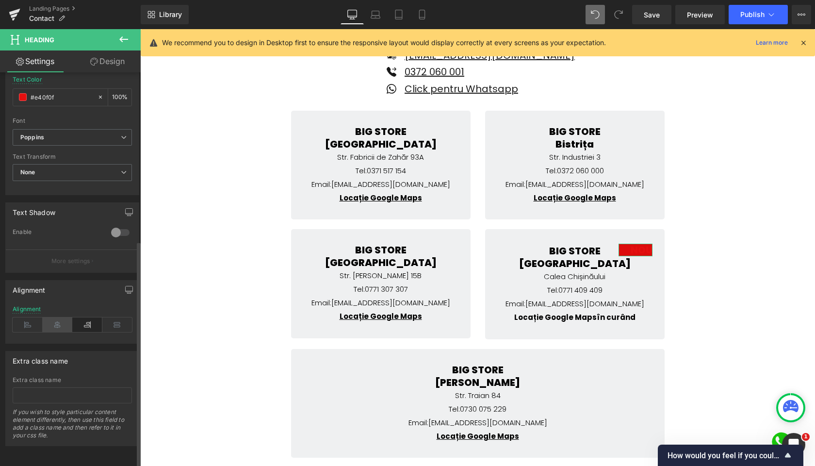
scroll to position [293, 0]
click at [62, 321] on icon at bounding box center [58, 324] width 30 height 15
click at [46, 92] on input "#e40f0f" at bounding box center [62, 97] width 62 height 11
click at [22, 93] on span at bounding box center [23, 97] width 8 height 8
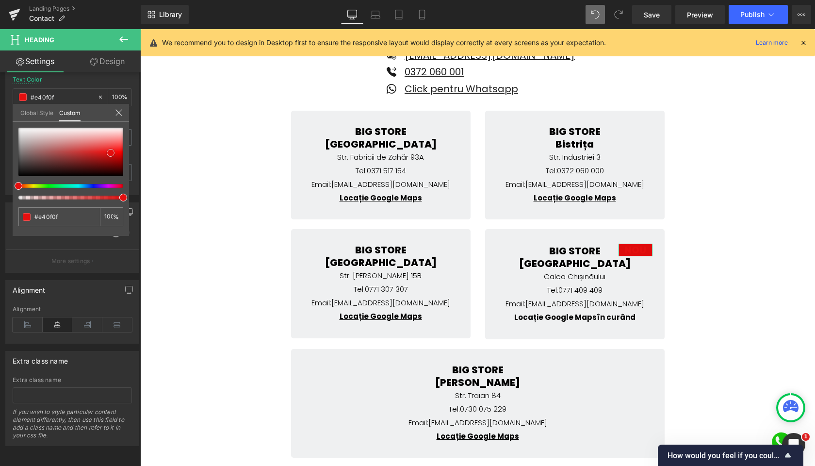
type input "#c9afaf"
type input "#cbb3b3"
type input "#e2dede"
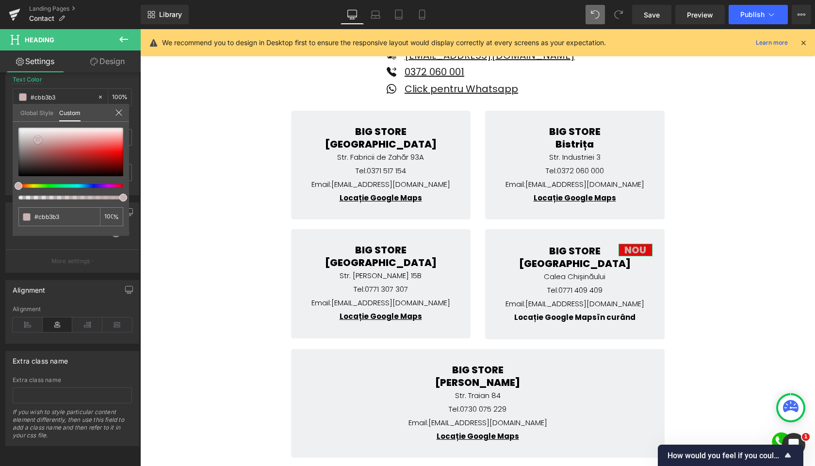
type input "#e2dede"
type input "#ffffff"
drag, startPoint x: 38, startPoint y: 140, endPoint x: 5, endPoint y: 121, distance: 38.0
click at [4, 121] on div "Typography Text Styles Custom Custom Setup Global Style Custom Setup Global Sty…" at bounding box center [72, 28] width 145 height 333
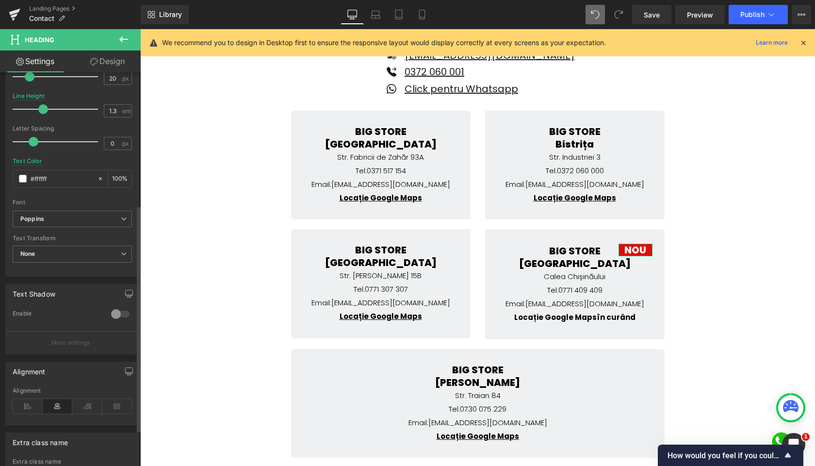
scroll to position [177, 0]
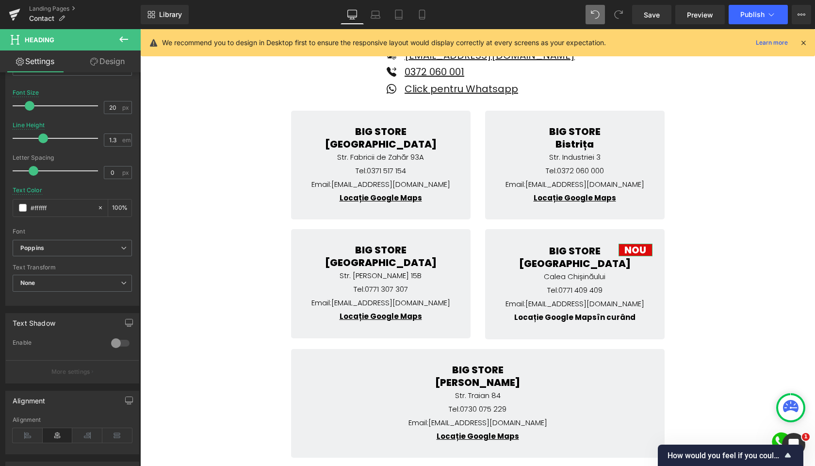
click at [115, 62] on link "Design" at bounding box center [107, 61] width 70 height 22
type input "0"
type input "-24"
type input "250"
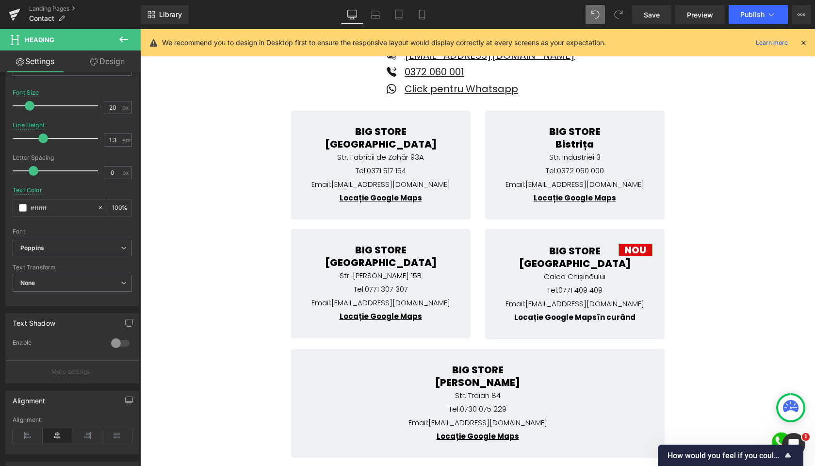
type input "0"
type input "100"
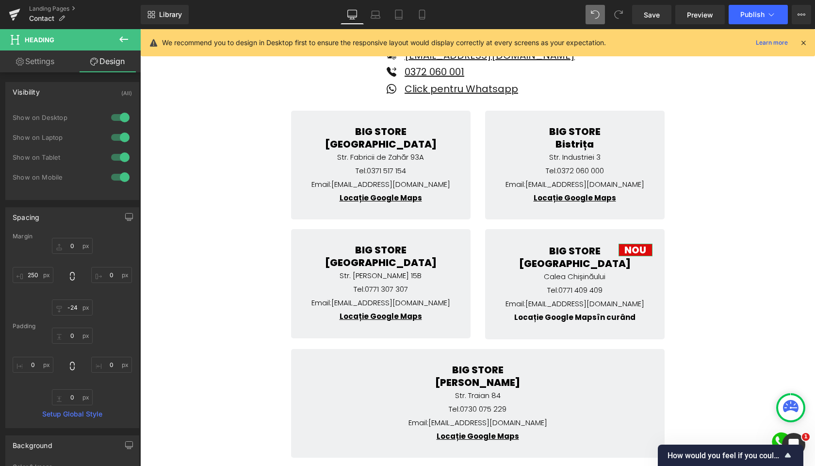
scroll to position [415, 0]
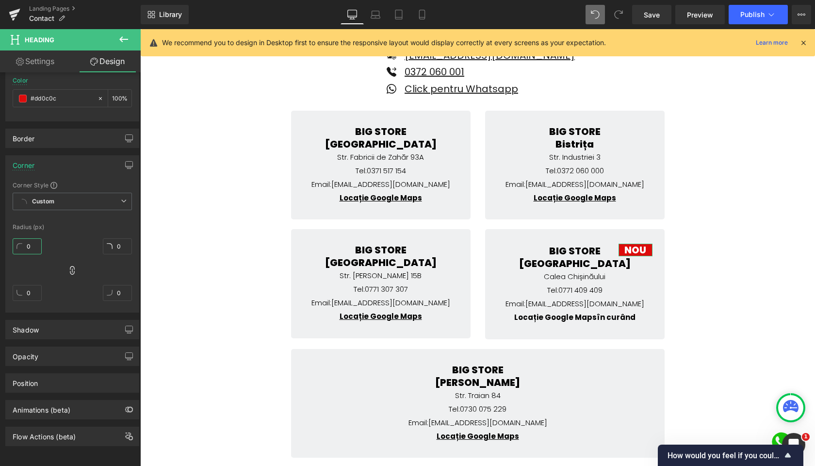
click at [25, 243] on input "0" at bounding box center [27, 246] width 29 height 16
type input "10"
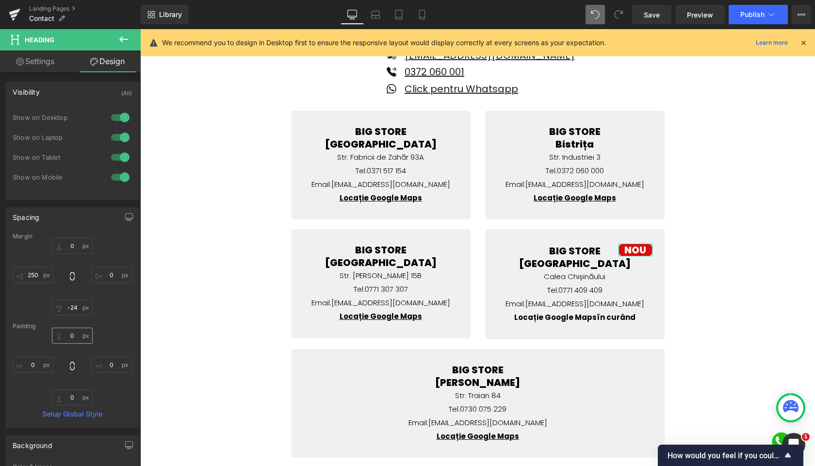
scroll to position [0, 0]
type input "10"
click at [67, 336] on input "0" at bounding box center [72, 336] width 41 height 16
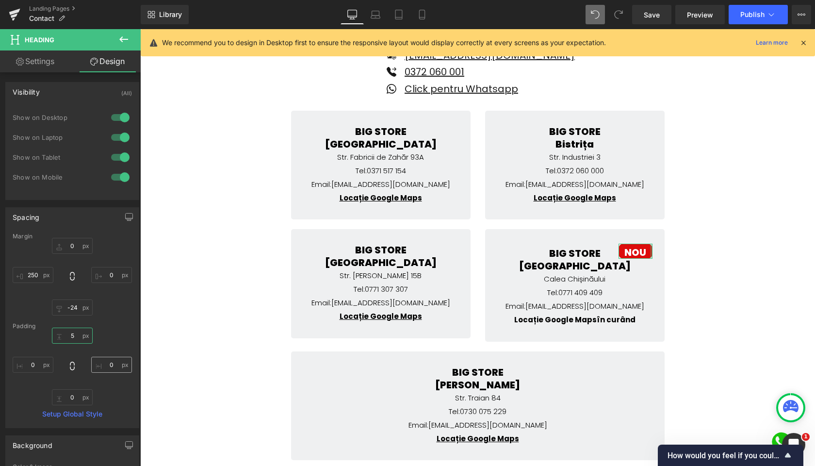
type input "5"
click at [109, 364] on input "0" at bounding box center [111, 365] width 41 height 16
type input "5"
click at [71, 396] on input "0" at bounding box center [72, 397] width 41 height 16
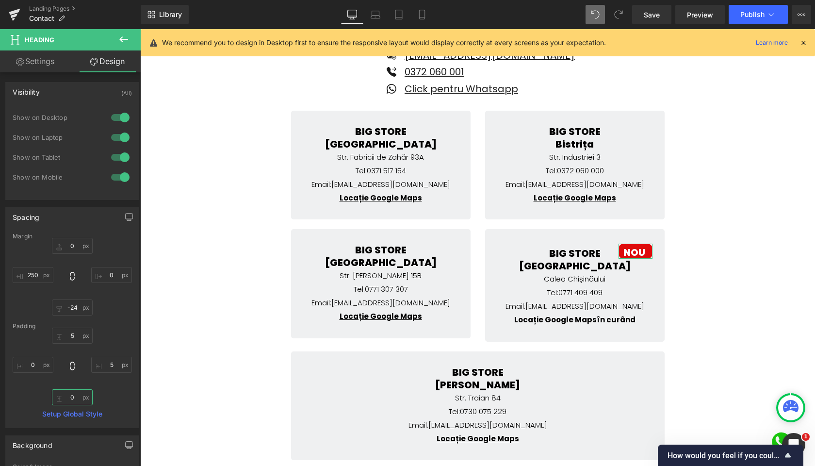
click at [71, 396] on input "0" at bounding box center [72, 397] width 41 height 16
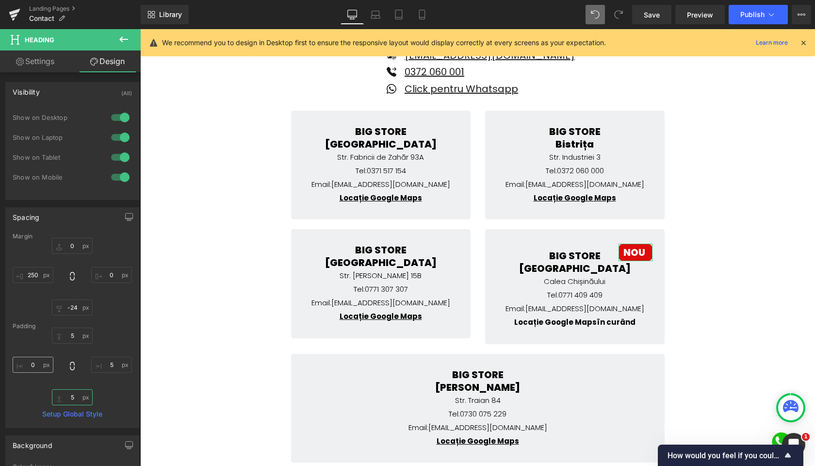
type input "5"
click at [33, 370] on input "0" at bounding box center [33, 365] width 41 height 16
click at [33, 370] on input "5" at bounding box center [33, 365] width 41 height 16
type input "5"
click at [75, 309] on input "-24" at bounding box center [72, 307] width 41 height 16
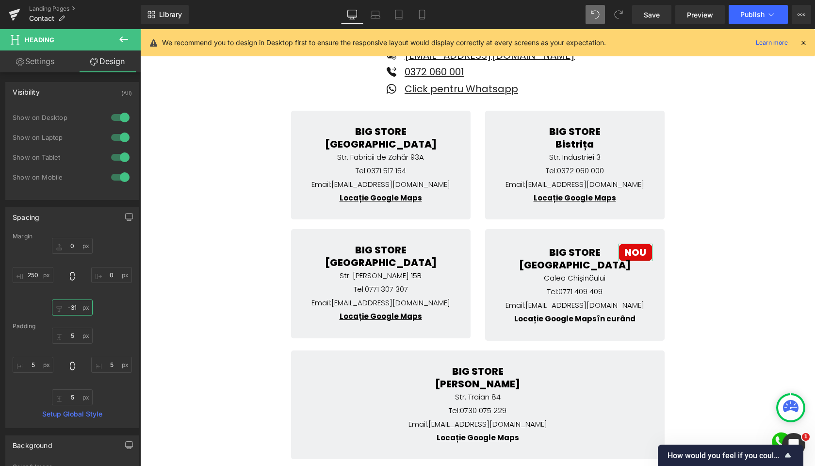
type input "-30"
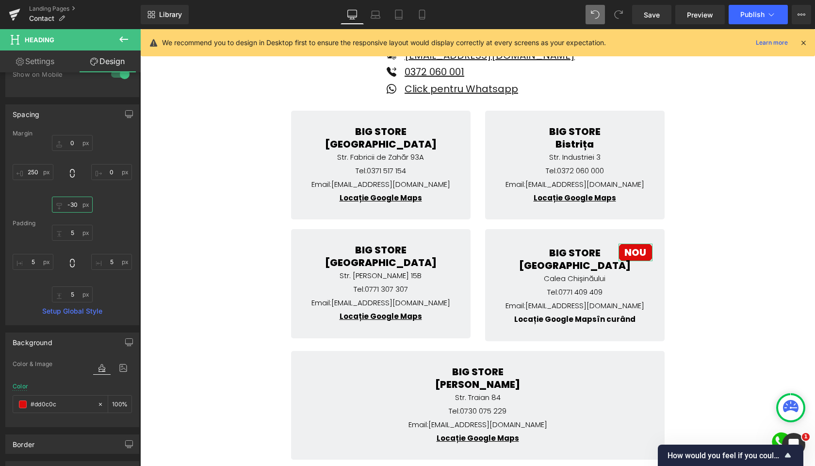
scroll to position [101, 0]
click at [109, 173] on input "0" at bounding box center [111, 173] width 41 height 16
type input "-26"
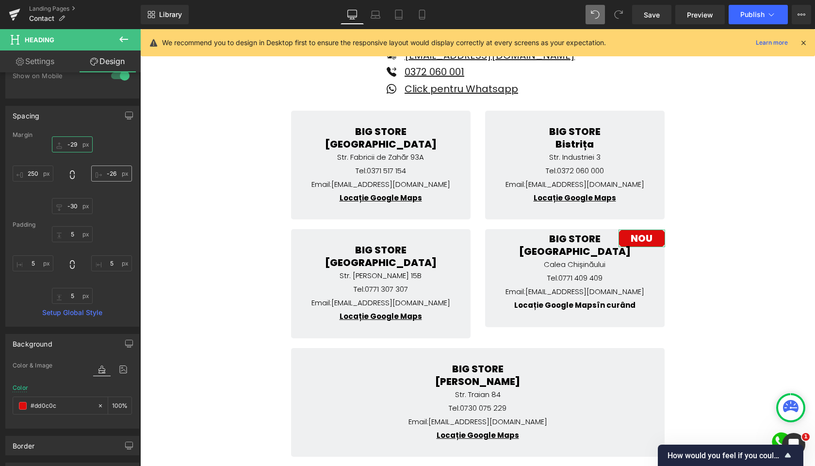
type input "-30"
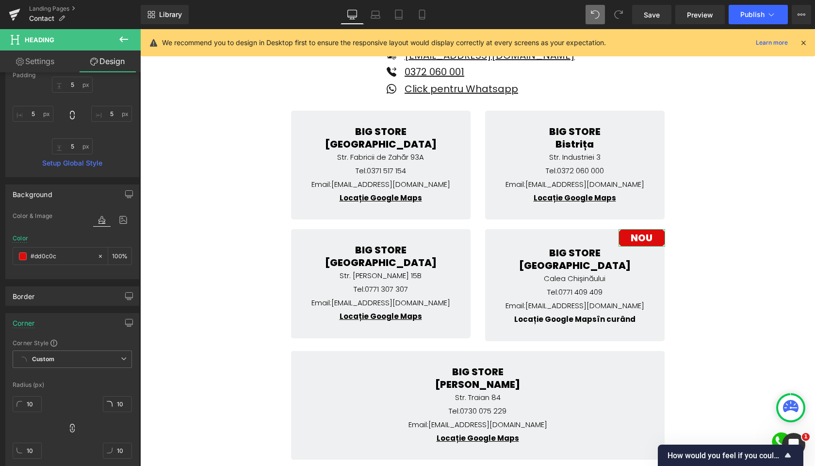
scroll to position [346, 0]
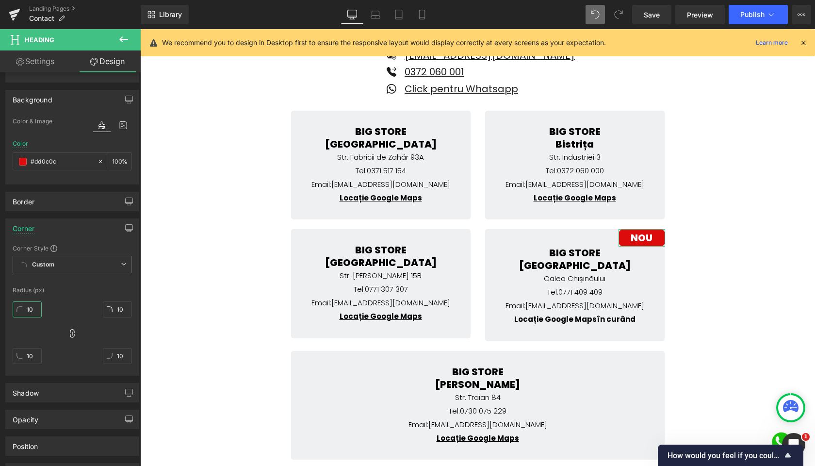
click at [30, 309] on input "10" at bounding box center [27, 309] width 29 height 16
type input "0"
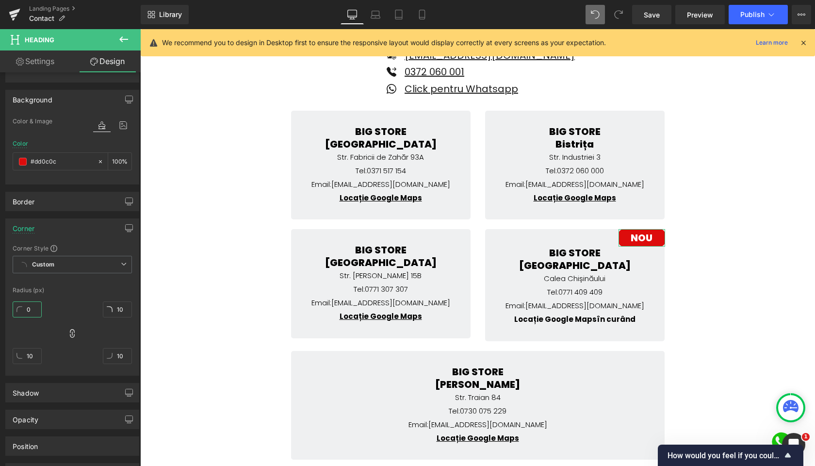
type input "0"
click at [57, 62] on link "Settings" at bounding box center [35, 61] width 70 height 22
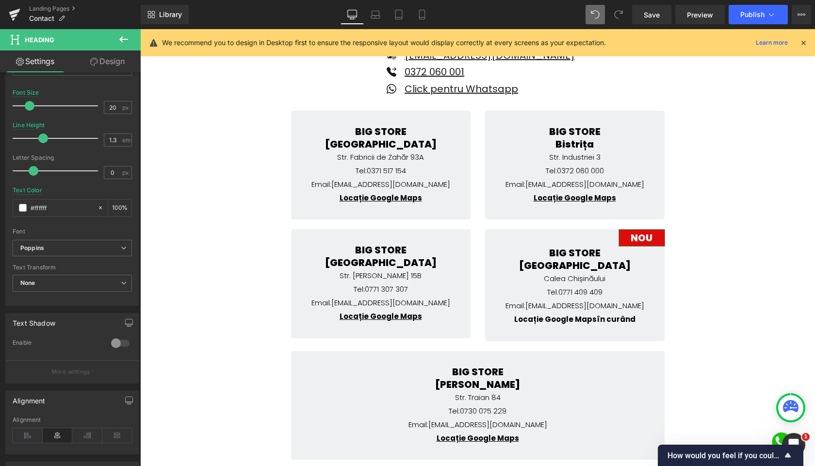
type input "100"
click at [110, 103] on input "20" at bounding box center [112, 107] width 17 height 12
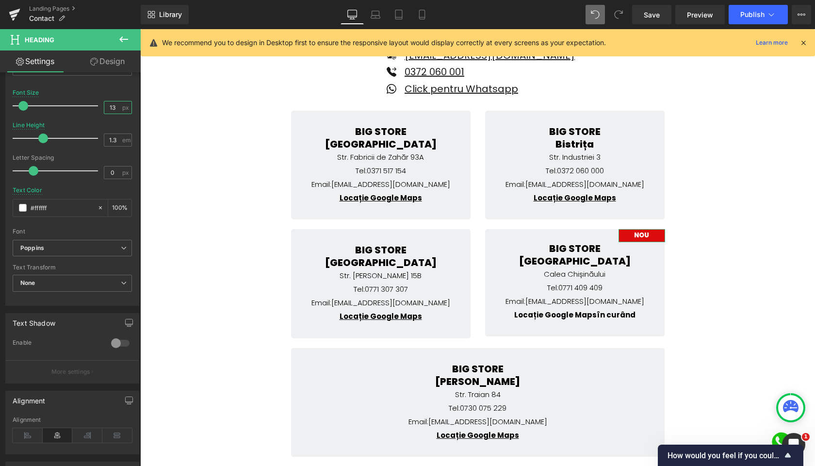
type input "13"
click at [79, 125] on div "Line Height 1.3 em" at bounding box center [72, 138] width 119 height 33
click at [115, 64] on link "Design" at bounding box center [107, 61] width 70 height 22
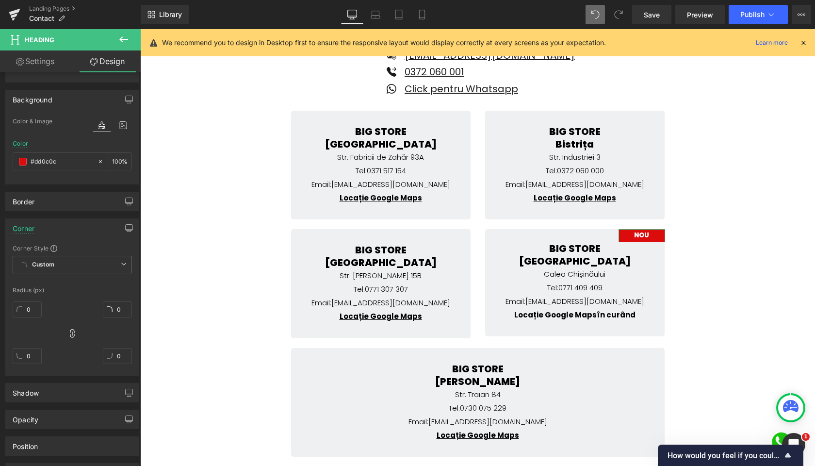
type input "-30"
type input "-26"
type input "0"
type input "250"
type input "5"
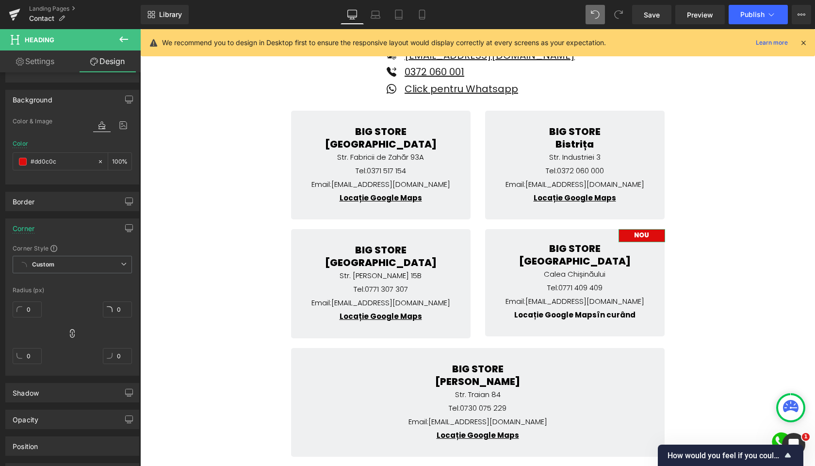
type input "5"
type input "100"
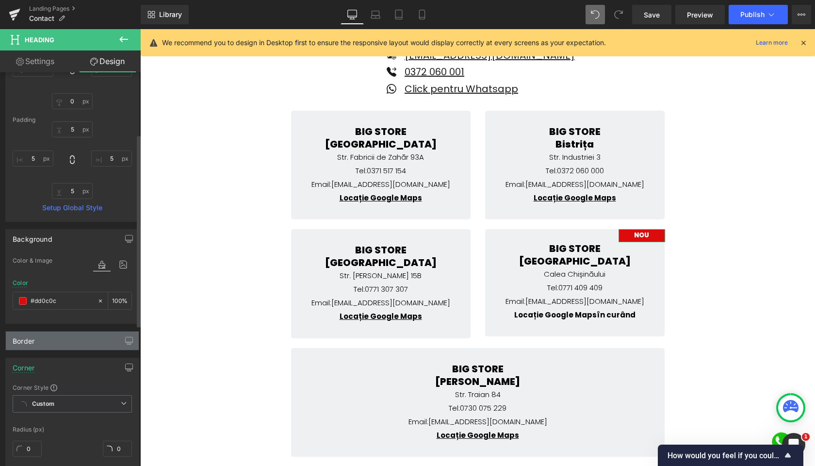
scroll to position [127, 0]
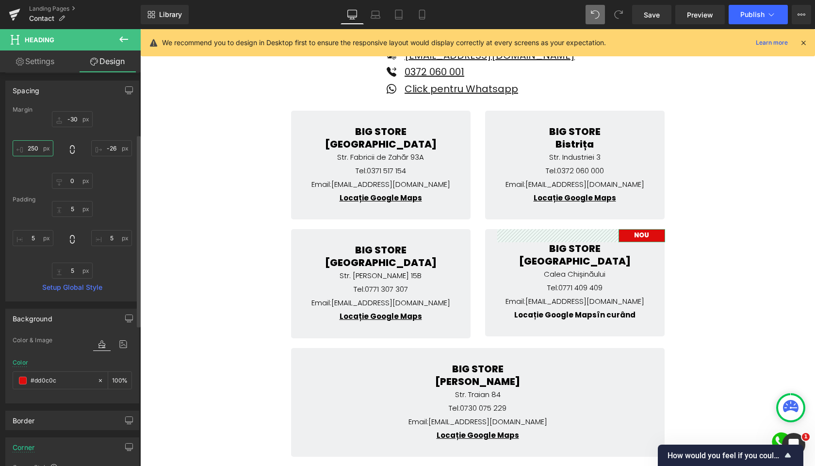
click at [34, 148] on input "250" at bounding box center [33, 148] width 41 height 16
type input "280"
click at [425, 11] on icon at bounding box center [421, 14] width 5 height 9
type input "-30"
type input "-26"
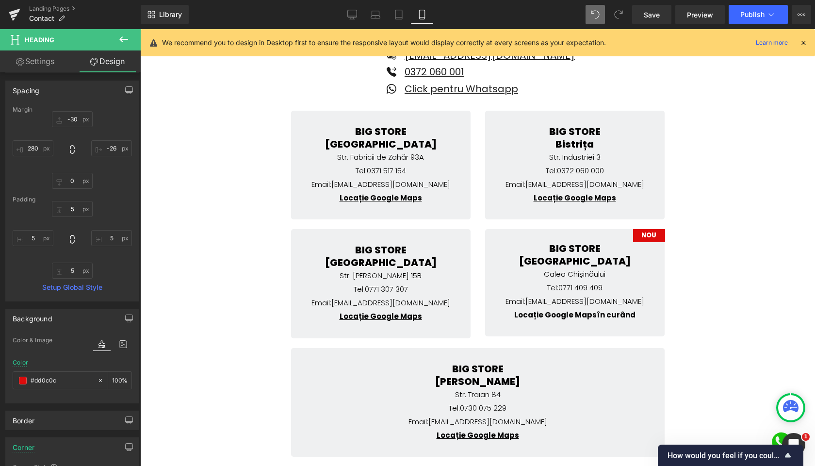
type input "-27"
type input "350"
type input "5"
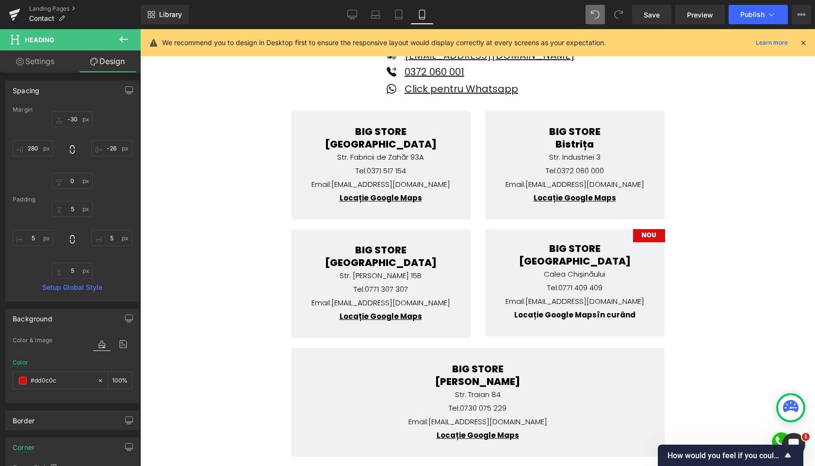
type input "5"
type input "#c50b0b"
type input "100"
type input "20"
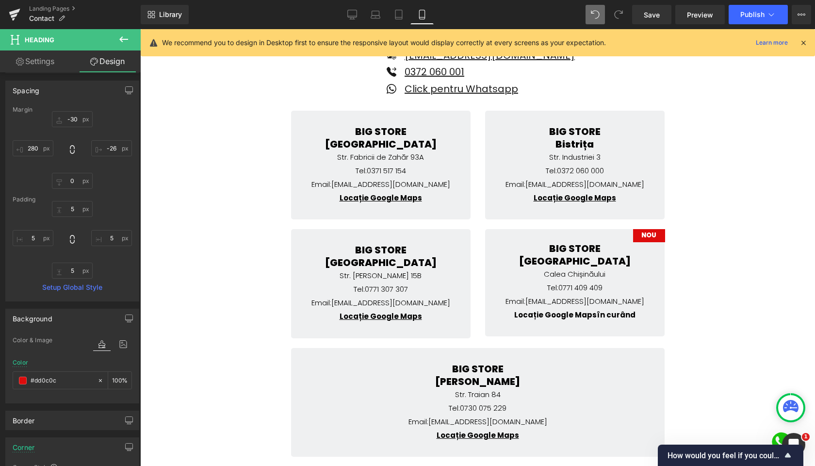
type input "20"
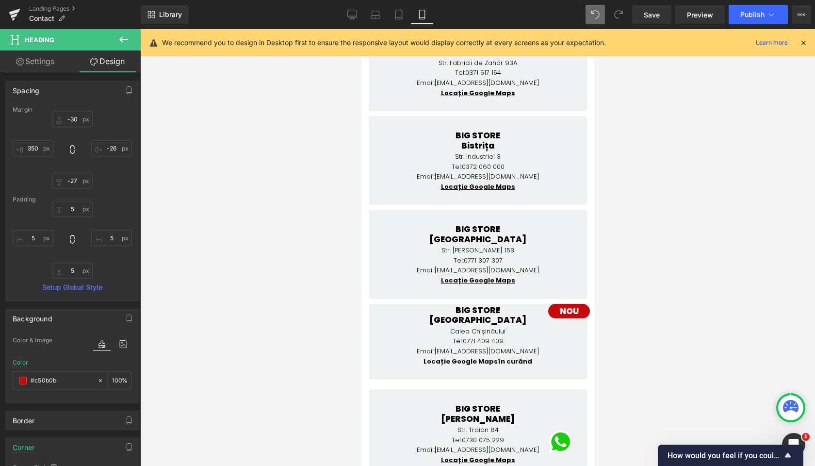
scroll to position [294, 0]
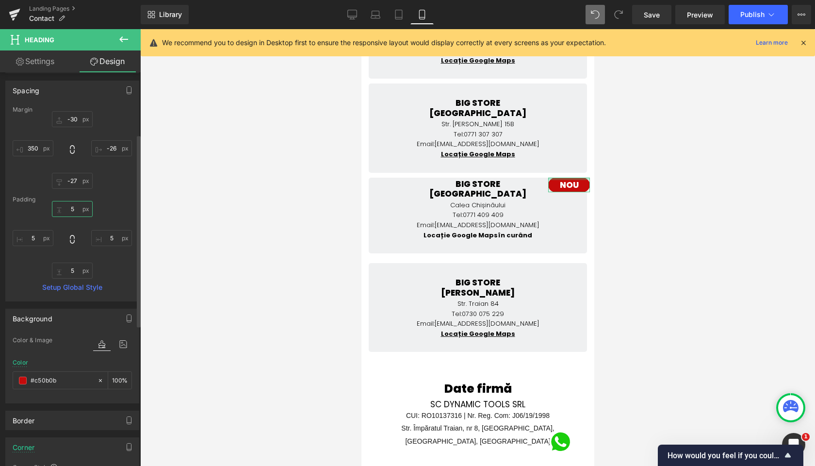
click at [71, 210] on input "5" at bounding box center [72, 209] width 41 height 16
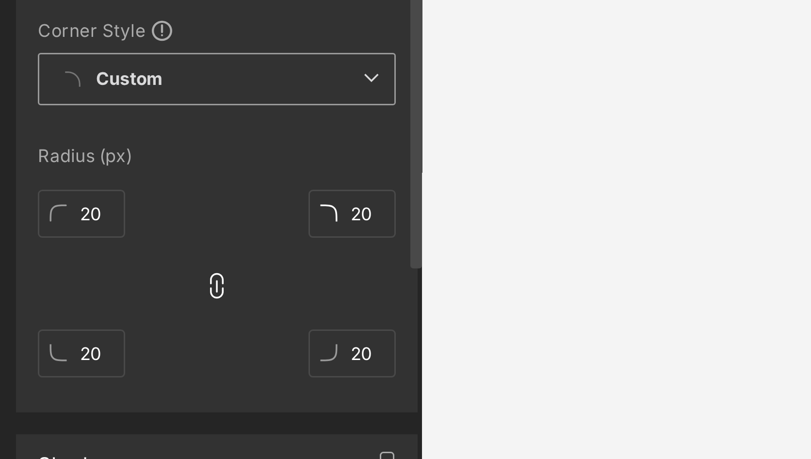
scroll to position [278, 0]
click at [33, 369] on input "20" at bounding box center [27, 377] width 29 height 16
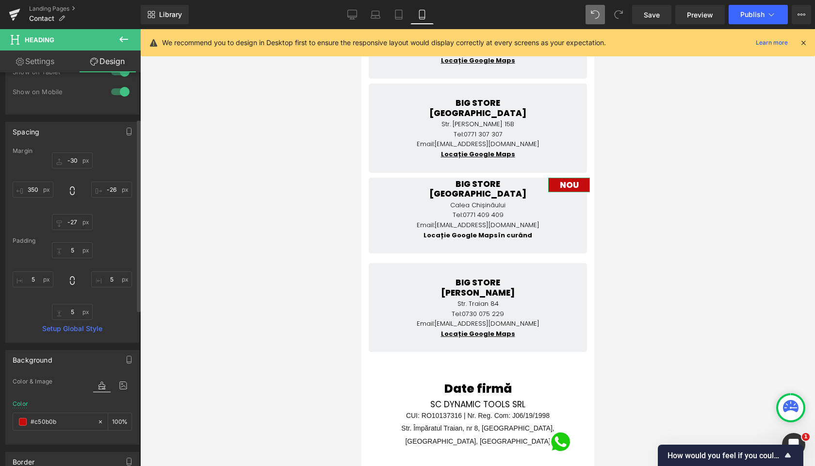
scroll to position [77, 0]
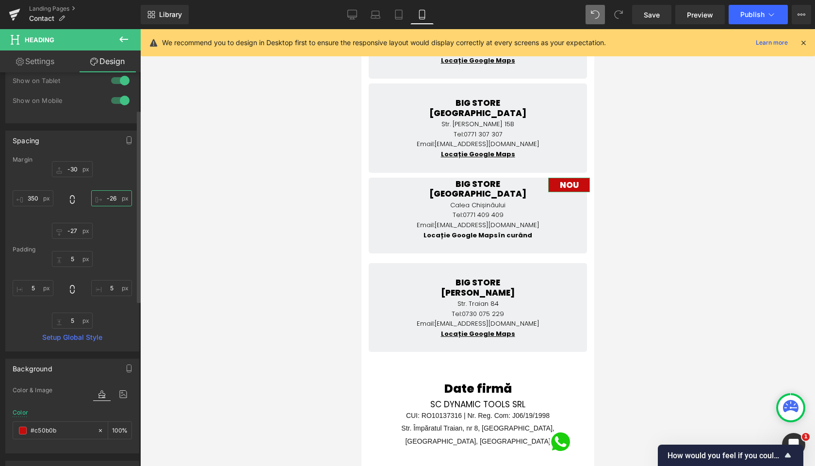
click at [111, 198] on input "-26" at bounding box center [111, 198] width 41 height 16
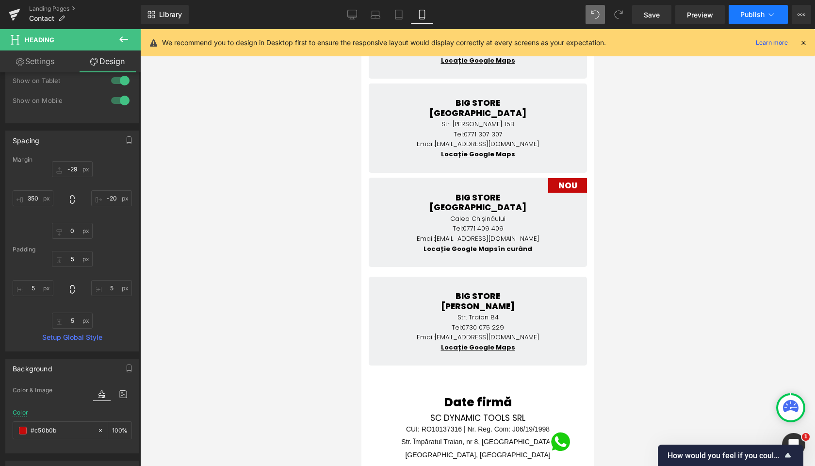
click at [758, 11] on span "Publish" at bounding box center [753, 15] width 24 height 8
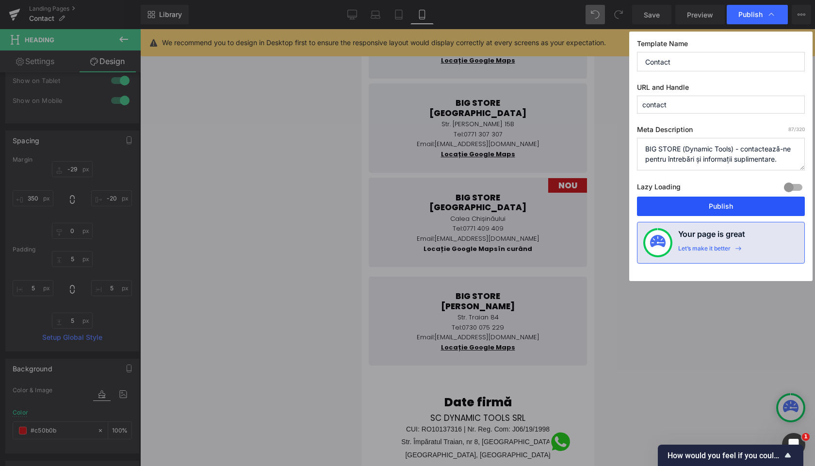
click at [714, 213] on button "Publish" at bounding box center [721, 206] width 168 height 19
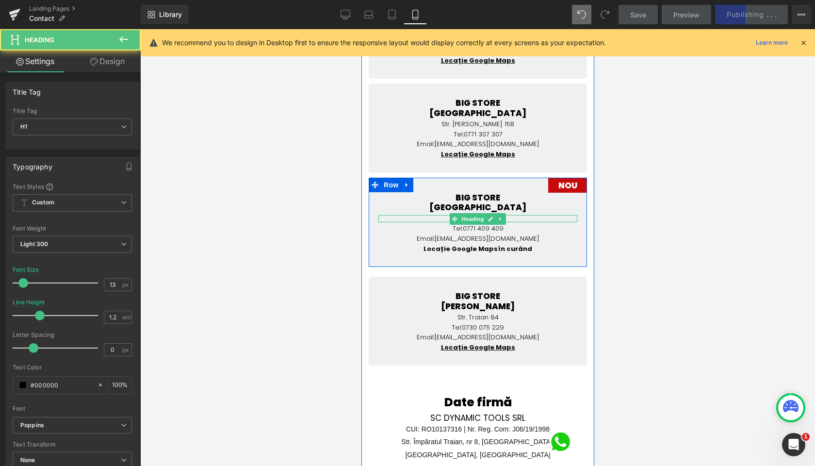
click at [512, 215] on h1 "Calea Chișinăului" at bounding box center [477, 219] width 199 height 8
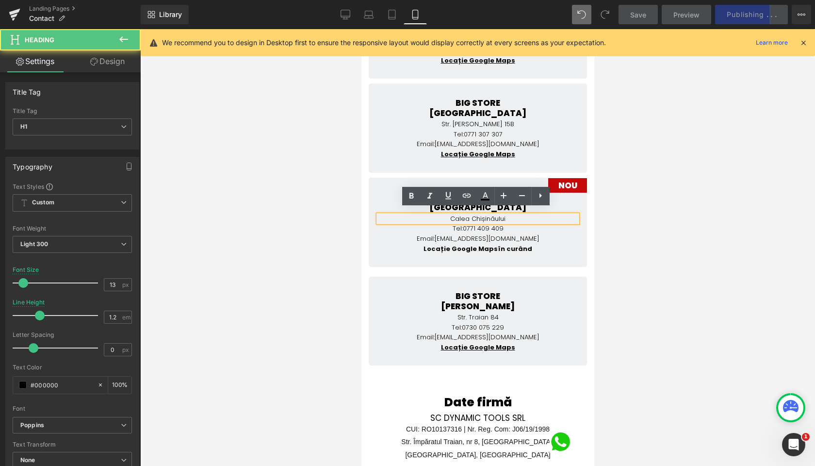
click at [510, 215] on h1 "Calea Chișinăului" at bounding box center [477, 219] width 199 height 8
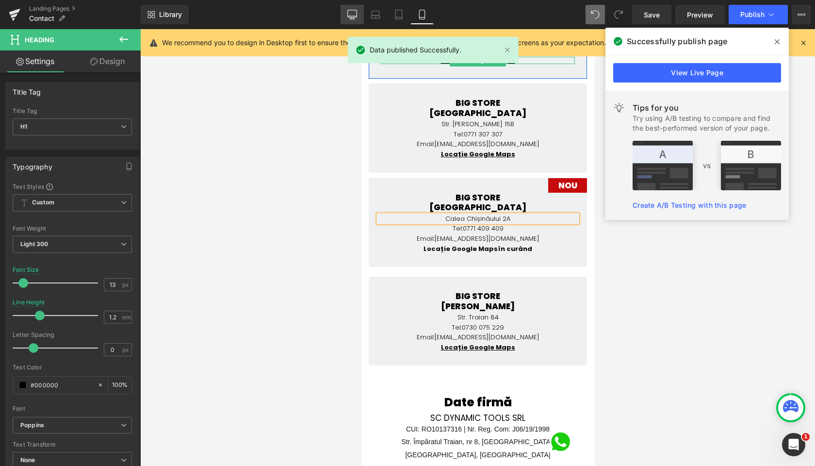
click at [351, 11] on icon at bounding box center [352, 15] width 10 height 10
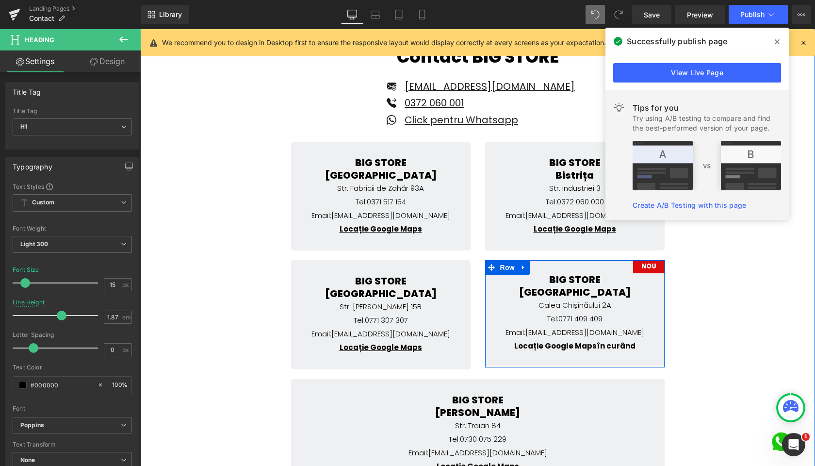
scroll to position [131, 0]
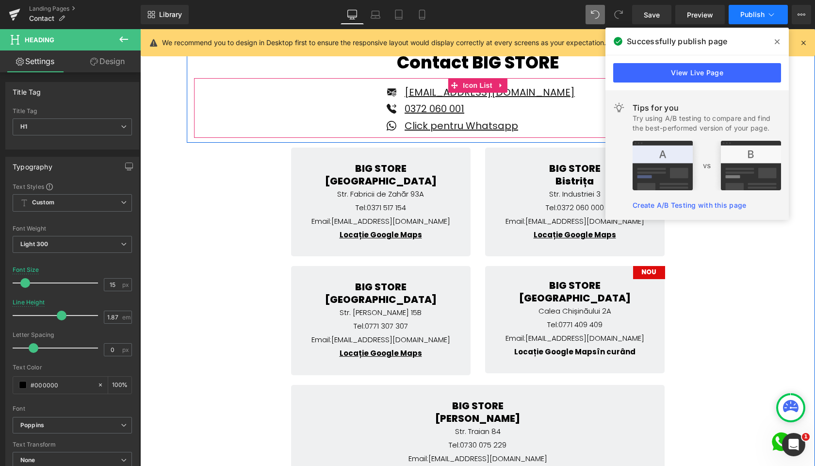
click at [756, 16] on span "Publish" at bounding box center [753, 15] width 24 height 8
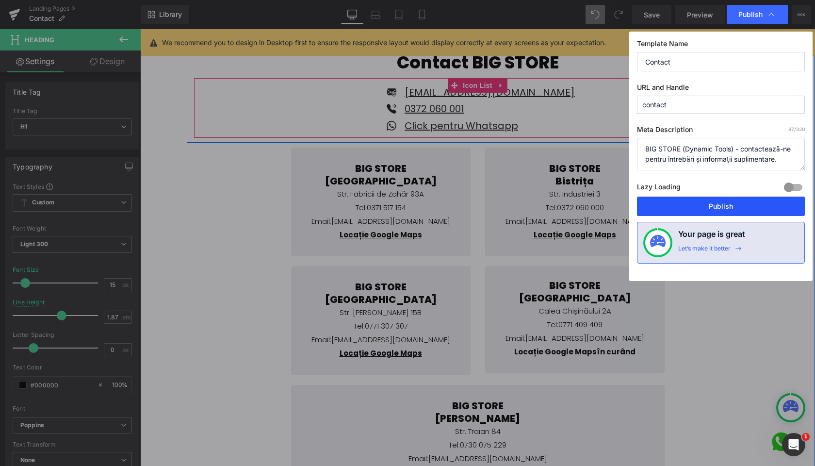
click at [716, 207] on button "Publish" at bounding box center [721, 206] width 168 height 19
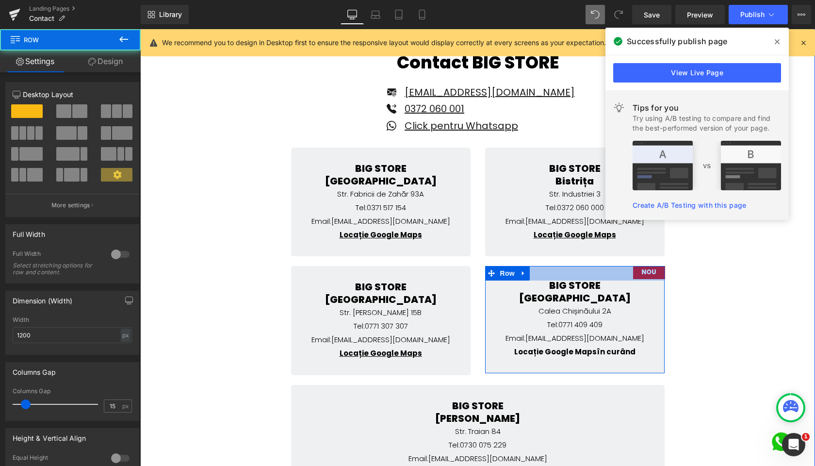
click at [653, 274] on div at bounding box center [575, 273] width 180 height 15
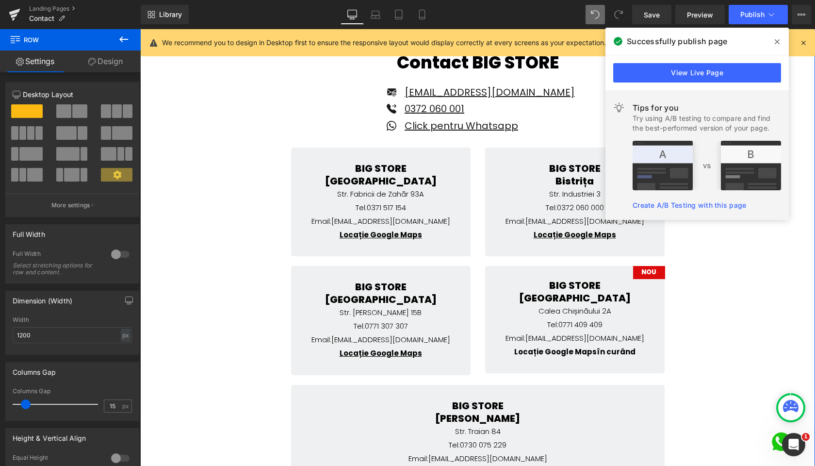
click at [677, 282] on div "Contact BIG STORE Heading Icon [EMAIL_ADDRESS][DOMAIN_NAME] Text Block Icon 037…" at bounding box center [477, 387] width 675 height 691
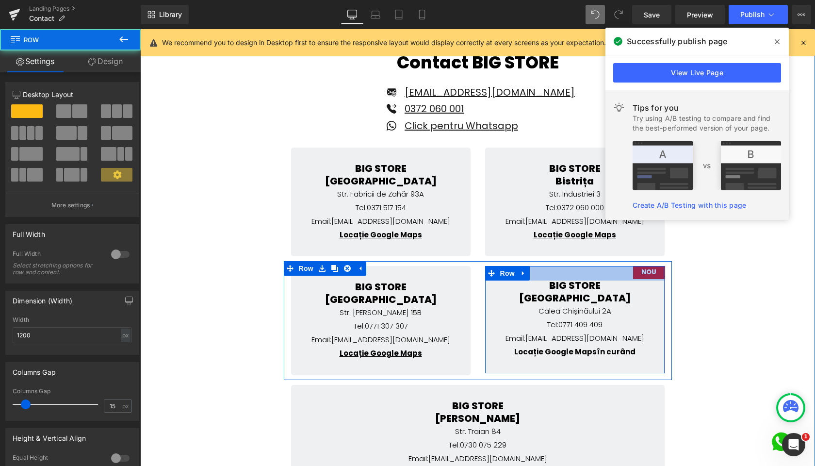
click at [646, 273] on div at bounding box center [575, 273] width 180 height 15
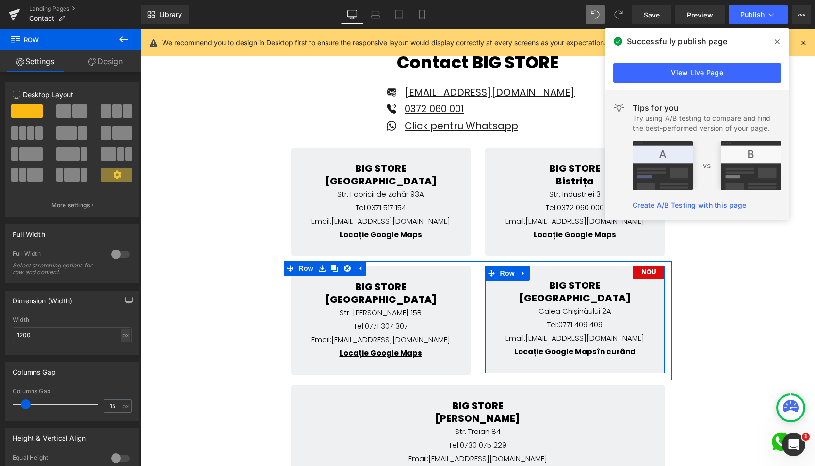
click at [656, 277] on div at bounding box center [575, 273] width 180 height 15
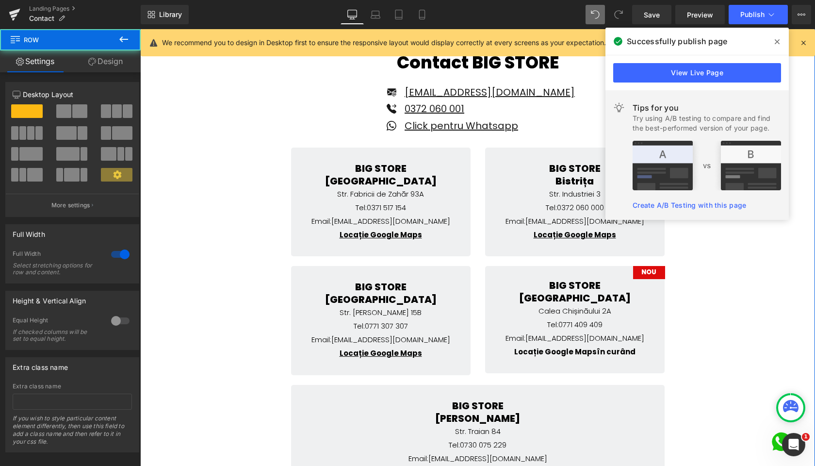
drag, startPoint x: 702, startPoint y: 275, endPoint x: 878, endPoint y: 122, distance: 232.9
click at [702, 275] on div "Contact BIG STORE Heading Icon [EMAIL_ADDRESS][DOMAIN_NAME] Text Block Icon 037…" at bounding box center [477, 387] width 675 height 691
click at [777, 42] on icon at bounding box center [777, 41] width 5 height 5
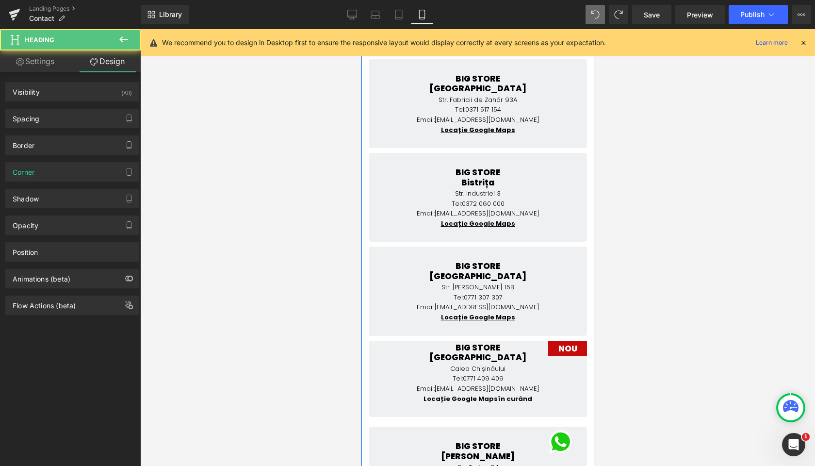
scroll to position [257, 0]
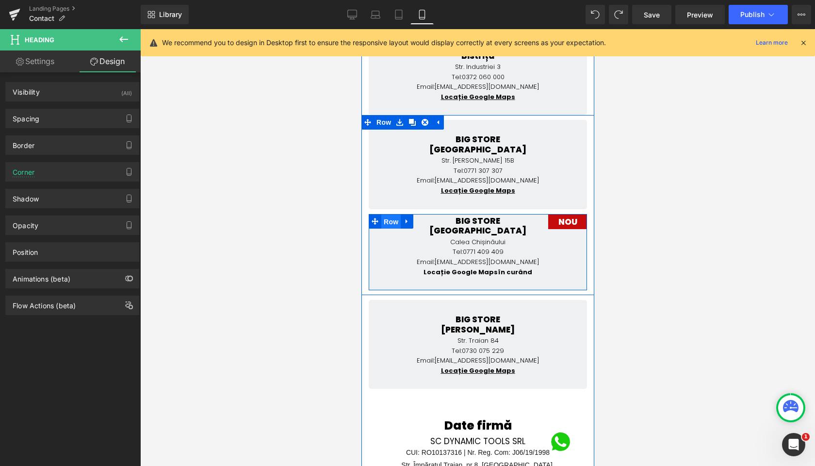
click at [396, 217] on span "Row" at bounding box center [390, 222] width 19 height 15
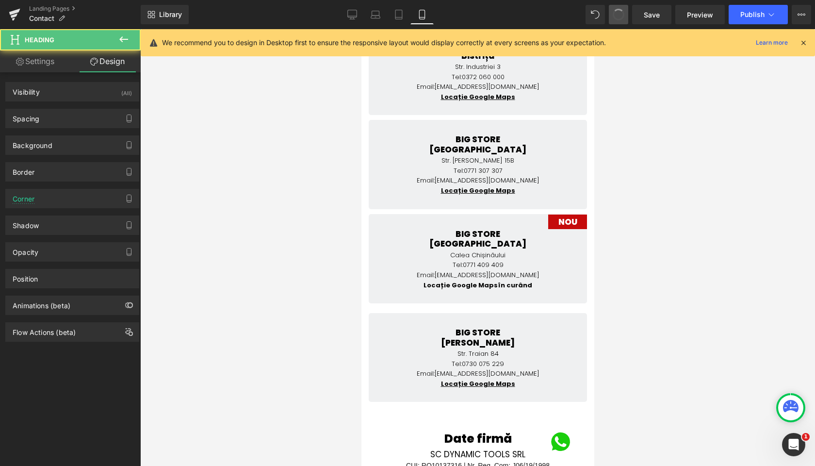
click at [618, 12] on span at bounding box center [619, 14] width 17 height 17
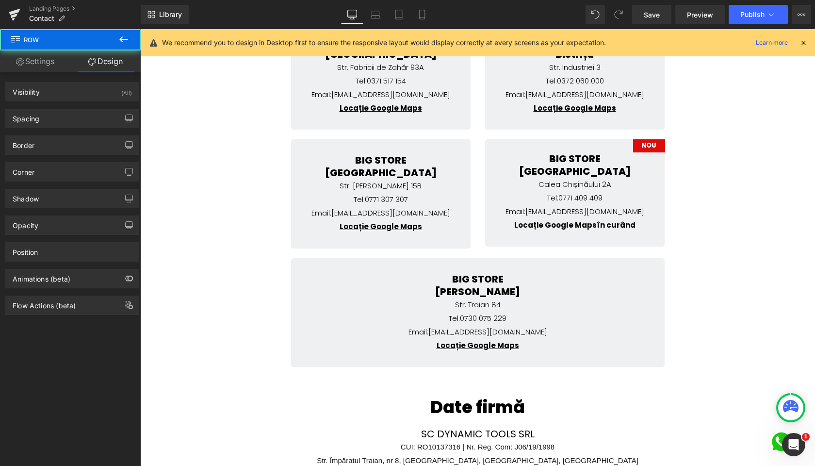
scroll to position [187, 0]
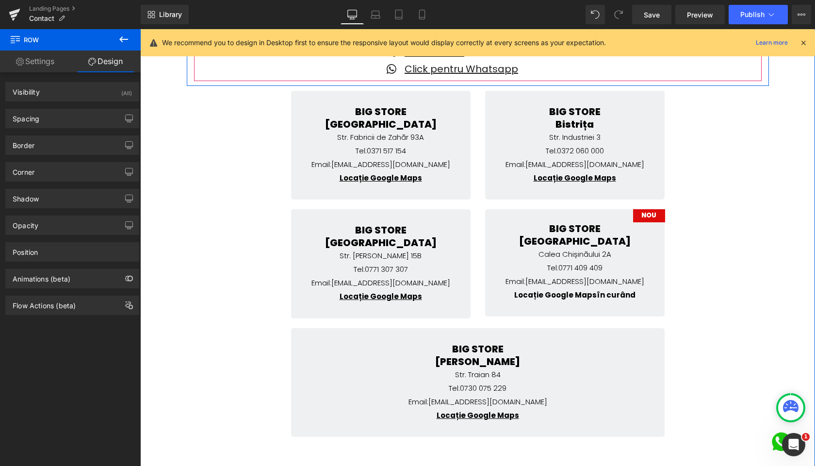
click at [620, 16] on icon at bounding box center [618, 14] width 9 height 9
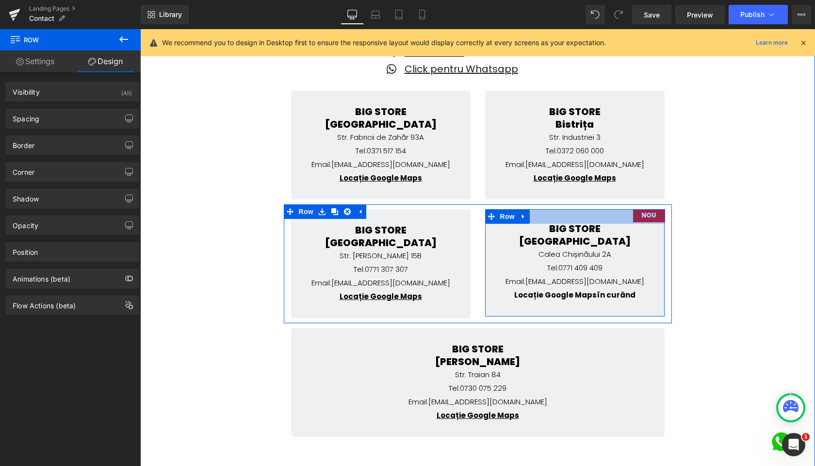
click at [644, 219] on div at bounding box center [575, 216] width 180 height 15
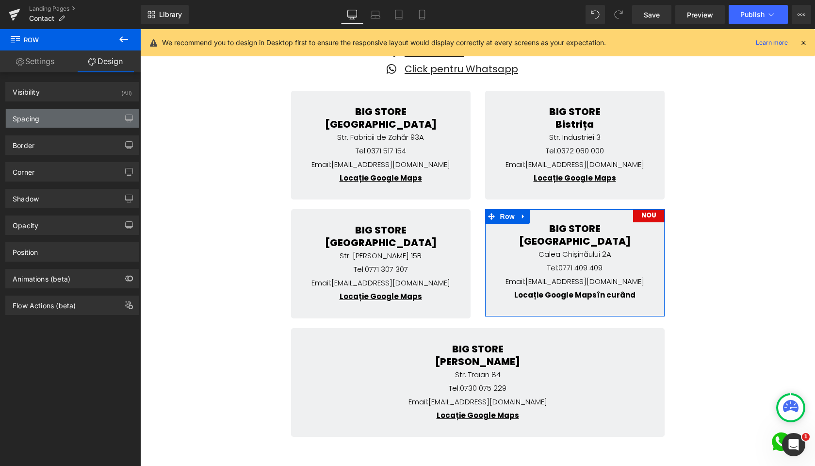
click at [37, 119] on div "Spacing" at bounding box center [26, 116] width 27 height 14
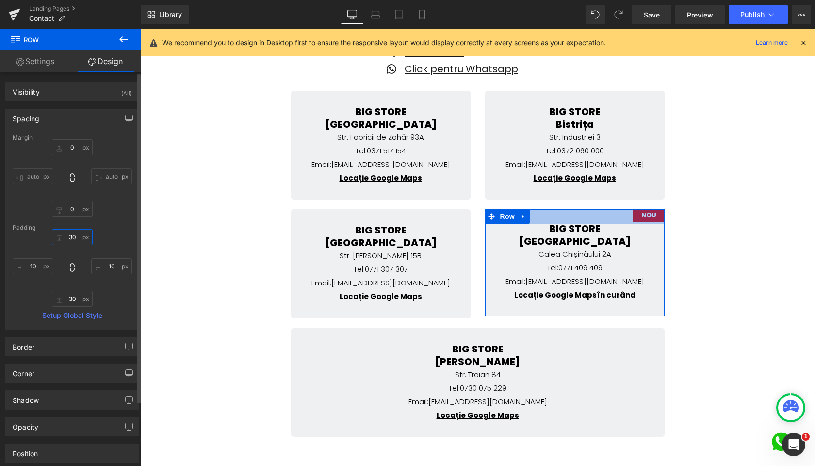
click at [70, 237] on input "30" at bounding box center [72, 237] width 41 height 16
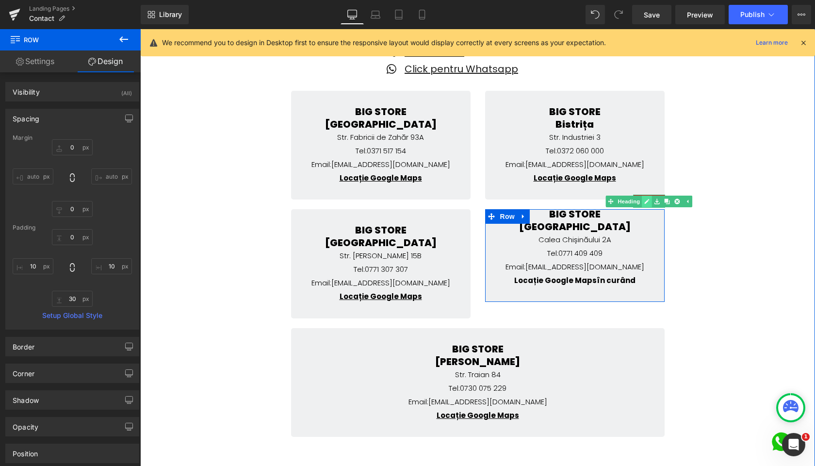
click at [647, 200] on icon at bounding box center [646, 201] width 5 height 6
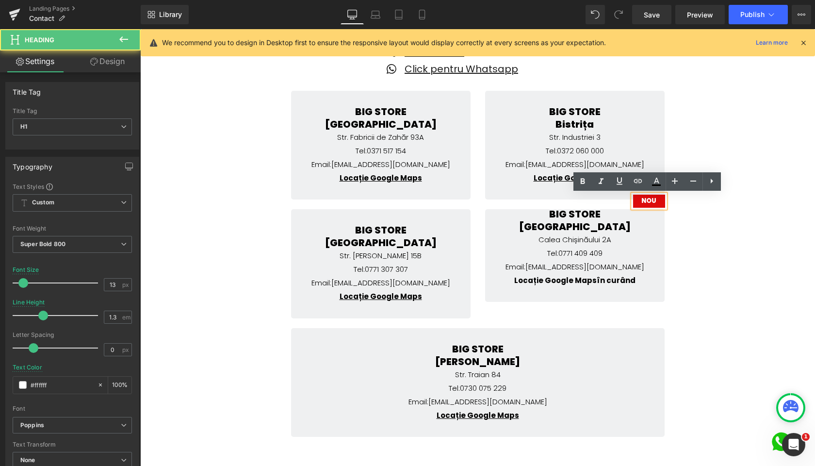
click at [648, 202] on h1 "NOU" at bounding box center [649, 201] width 27 height 8
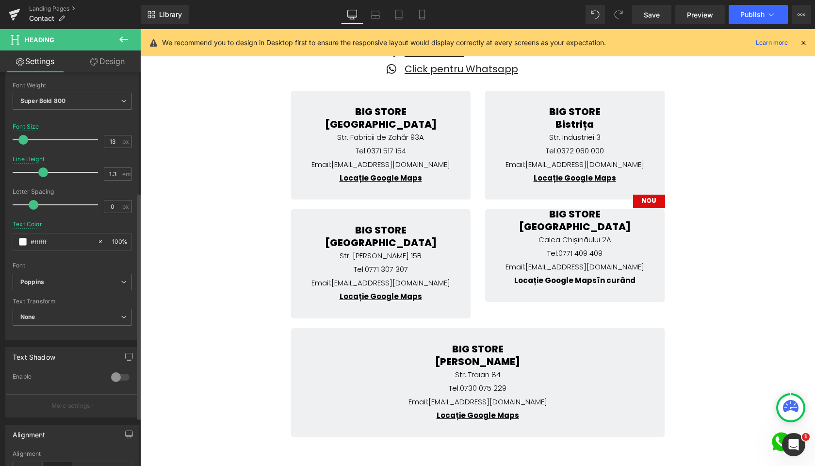
scroll to position [209, 0]
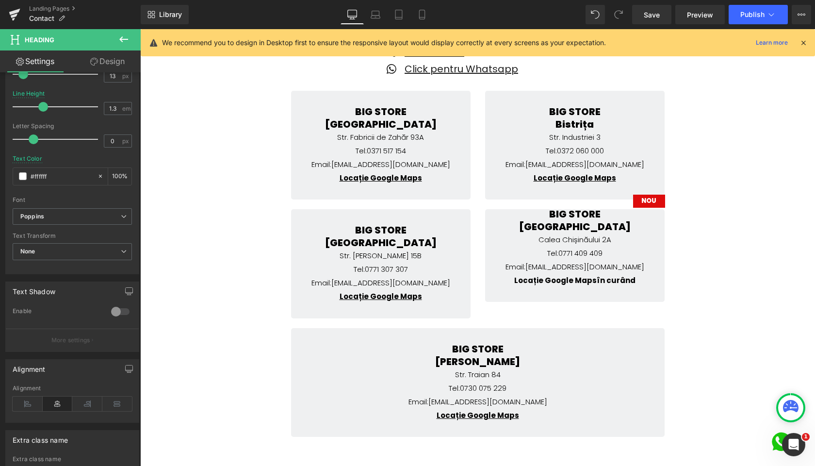
click at [105, 66] on link "Design" at bounding box center [107, 61] width 70 height 22
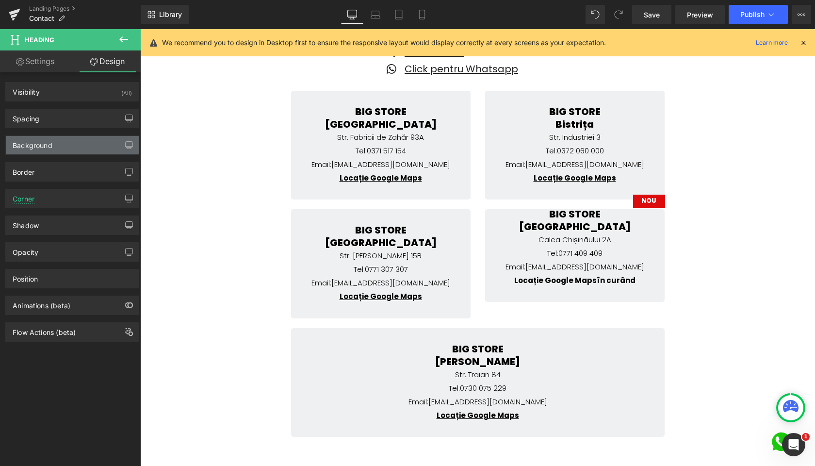
click at [43, 144] on div "Background" at bounding box center [33, 143] width 40 height 14
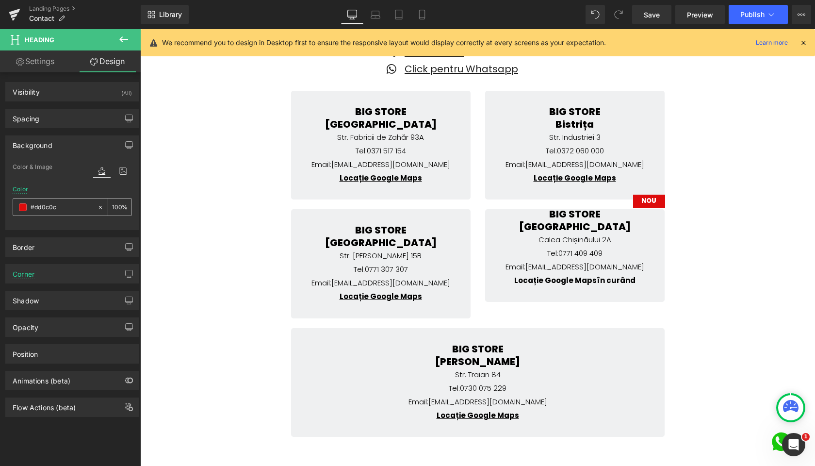
click at [56, 209] on input "#dd0c0c" at bounding box center [62, 207] width 62 height 11
paste input "#db021d"
click at [47, 190] on div "Color ##db021d 0 %" at bounding box center [72, 206] width 119 height 41
click at [41, 206] on input "##db021d" at bounding box center [62, 207] width 62 height 11
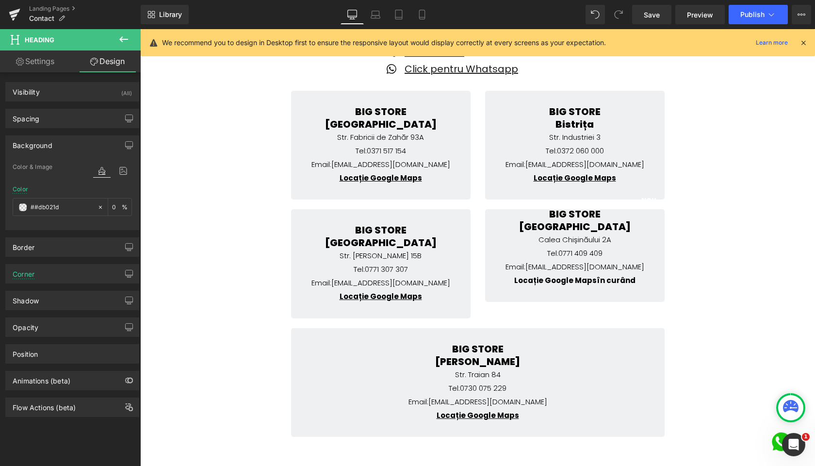
paste input "text"
click at [44, 191] on div "Color #db021d 100 %" at bounding box center [72, 206] width 119 height 41
click at [128, 148] on icon "button" at bounding box center [129, 148] width 2 height 1
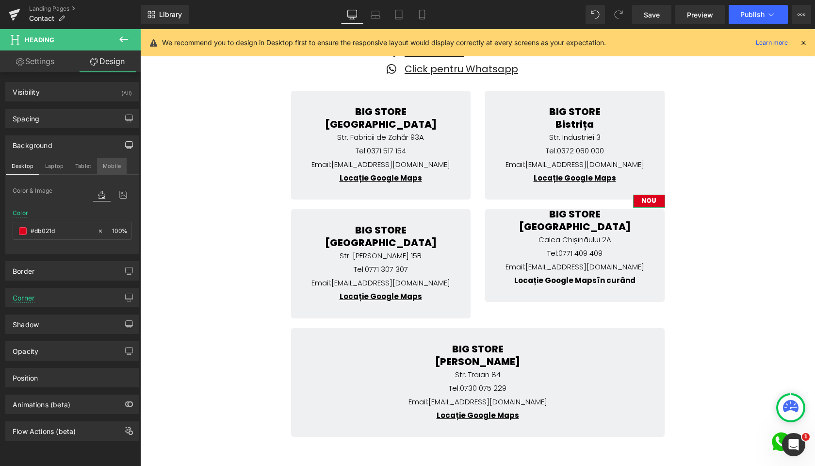
click at [116, 166] on button "Mobile" at bounding box center [112, 166] width 30 height 17
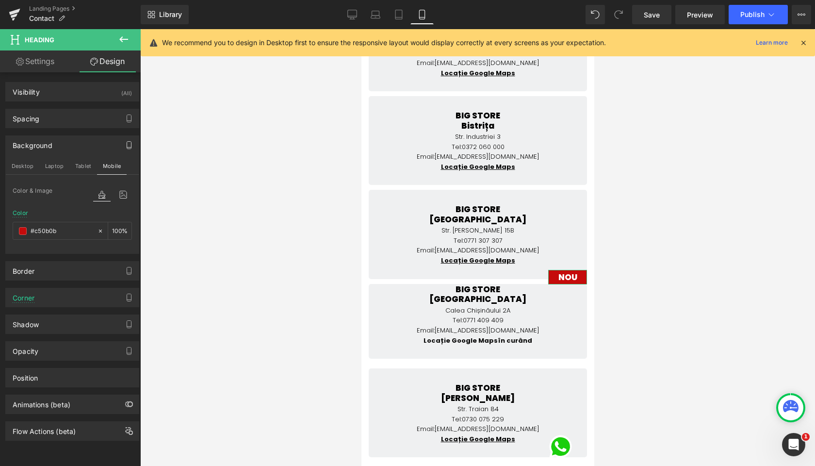
scroll to position [314, 0]
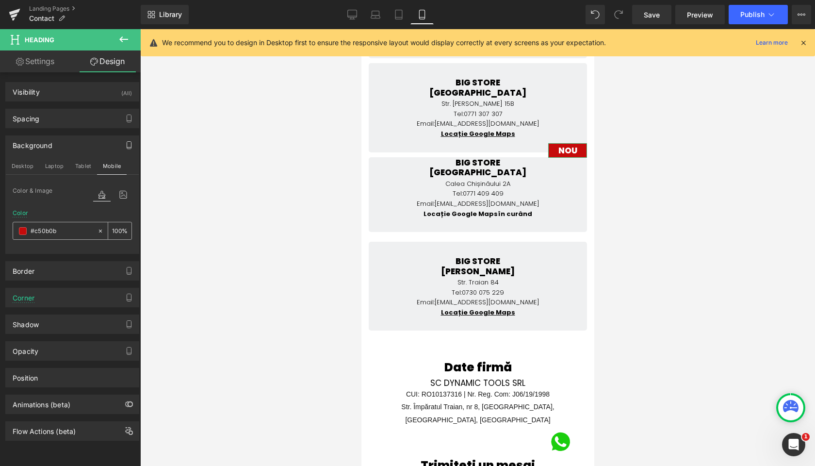
click at [57, 231] on input "#c50b0b" at bounding box center [62, 231] width 62 height 11
paste input "#db021d"
click at [51, 216] on div "Color ##db021d 0 %" at bounding box center [72, 230] width 119 height 41
click at [46, 238] on div "##db021d" at bounding box center [55, 230] width 84 height 17
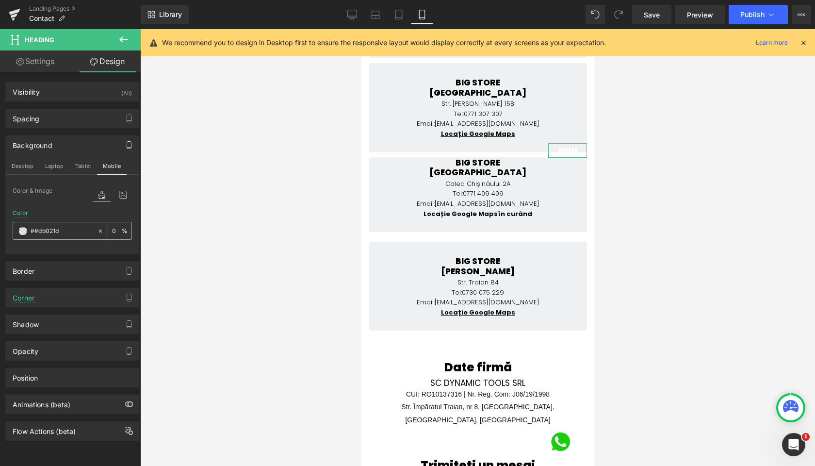
click at [47, 233] on input "##db021d" at bounding box center [62, 231] width 62 height 11
paste input "text"
click at [51, 218] on div "Color #db021d 100 %" at bounding box center [72, 230] width 119 height 41
click at [73, 165] on button "Tablet" at bounding box center [83, 166] width 28 height 17
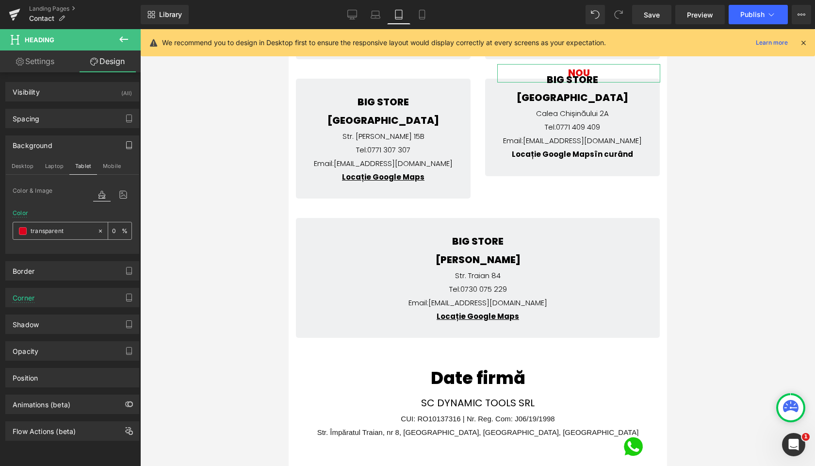
scroll to position [239, 0]
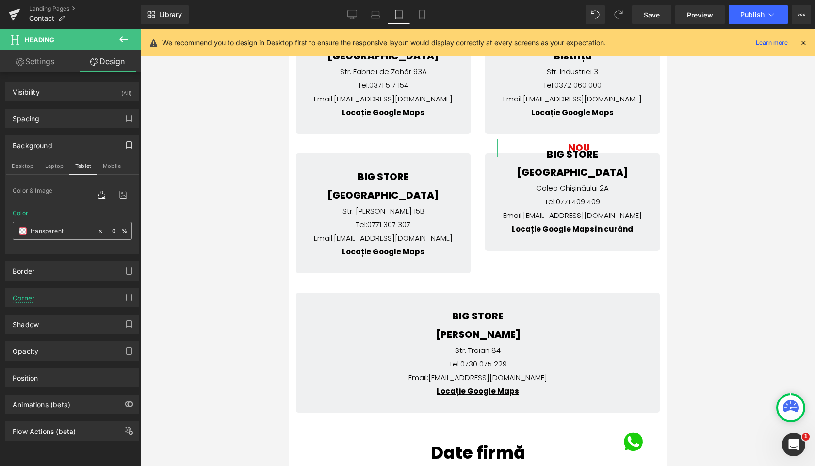
click at [45, 231] on input "transparent" at bounding box center [62, 231] width 62 height 11
paste input "#db021d"
click at [52, 167] on button "Laptop" at bounding box center [54, 166] width 30 height 17
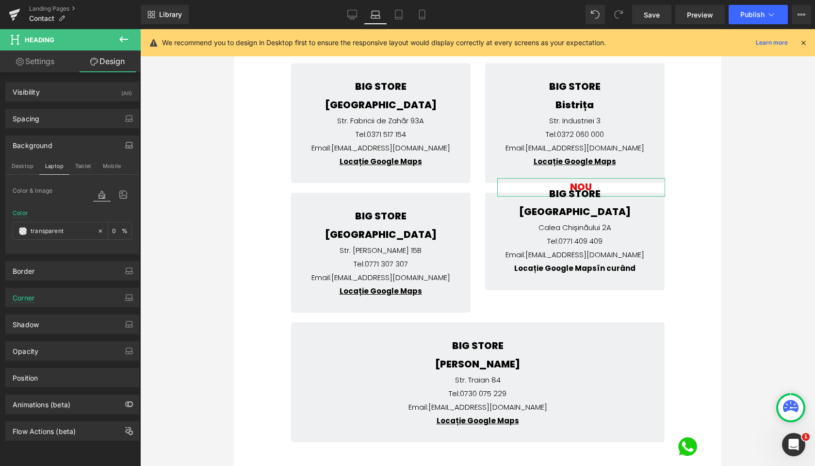
scroll to position [230, 0]
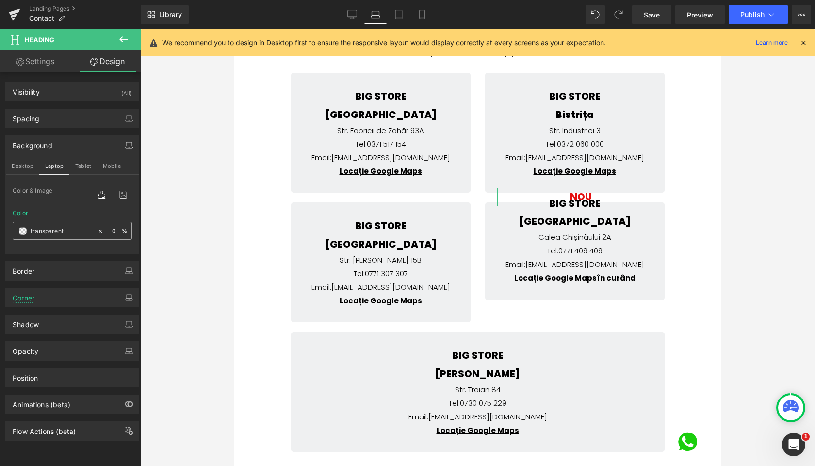
click at [47, 227] on input "transparent" at bounding box center [62, 231] width 62 height 11
click at [99, 231] on icon at bounding box center [100, 231] width 7 height 7
click at [60, 231] on input "none" at bounding box center [62, 231] width 62 height 11
paste input "#db021d"
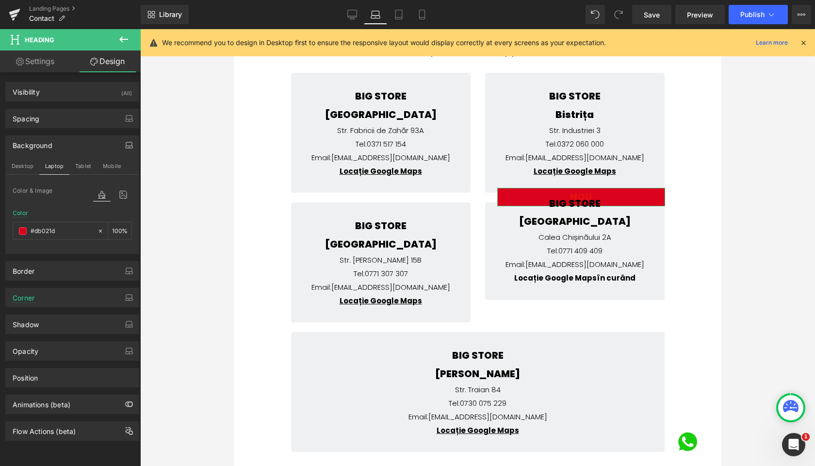
click at [50, 215] on div "Color #db021d 100 %" at bounding box center [72, 230] width 119 height 41
click at [88, 165] on button "Tablet" at bounding box center [83, 166] width 28 height 17
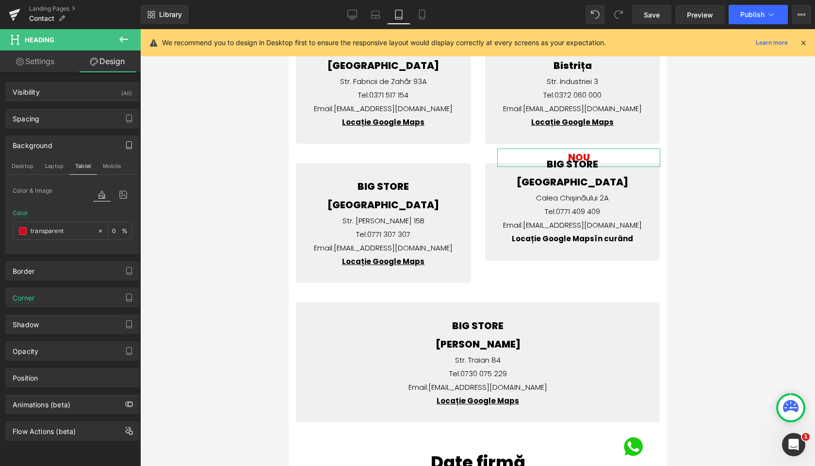
scroll to position [239, 0]
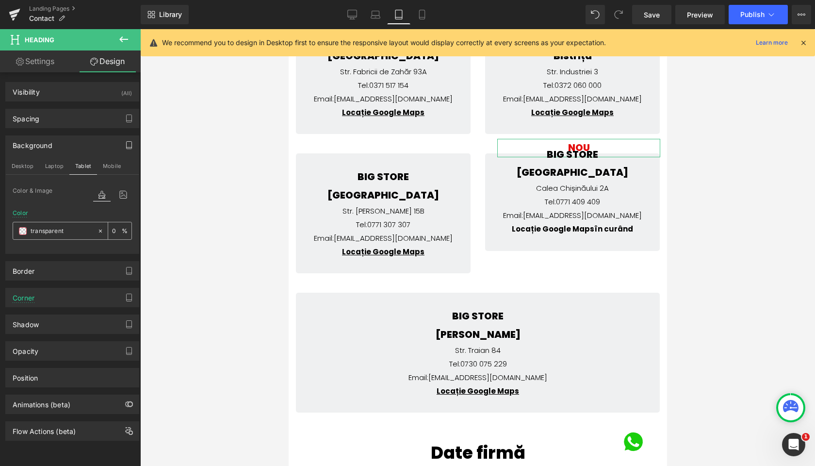
click at [97, 230] on icon at bounding box center [100, 231] width 7 height 7
click at [65, 227] on input "none" at bounding box center [62, 231] width 62 height 11
paste input "#db021d"
click at [44, 213] on div "Color #db021d 0 %" at bounding box center [72, 230] width 119 height 41
click at [98, 231] on icon at bounding box center [100, 231] width 7 height 7
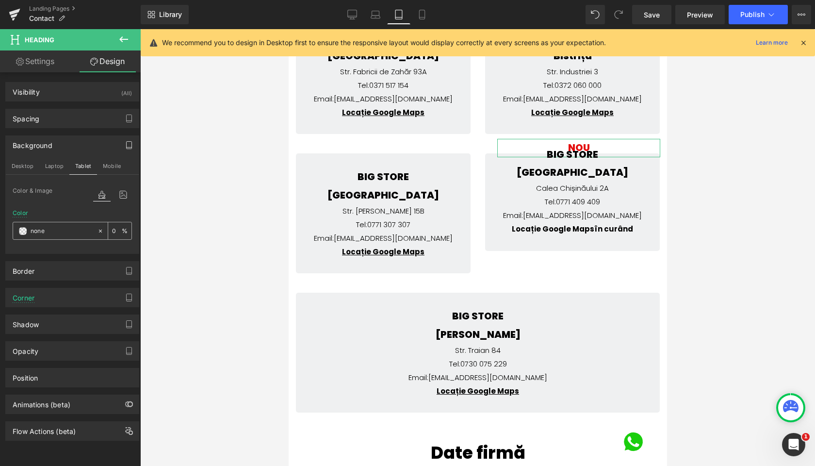
click at [63, 230] on input "none" at bounding box center [62, 231] width 62 height 11
paste input "#db021d"
click at [64, 231] on input "#db021d" at bounding box center [62, 231] width 62 height 11
click at [47, 217] on div "Color #db021d 100 %" at bounding box center [72, 230] width 119 height 41
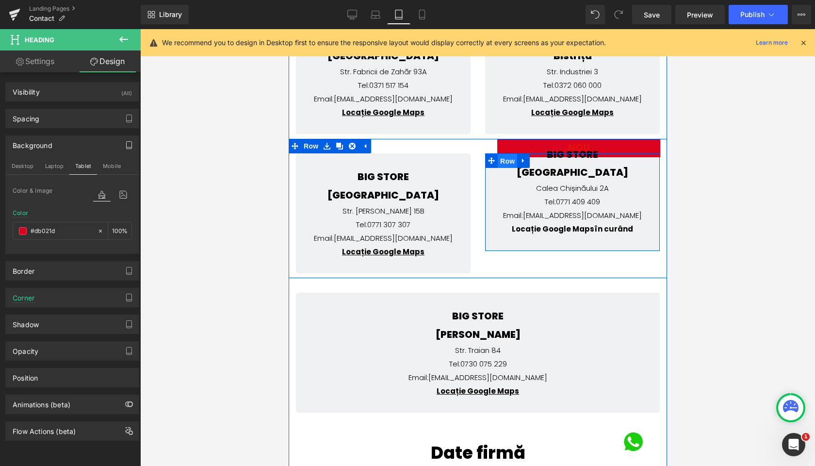
click at [499, 160] on span "Row" at bounding box center [506, 161] width 19 height 15
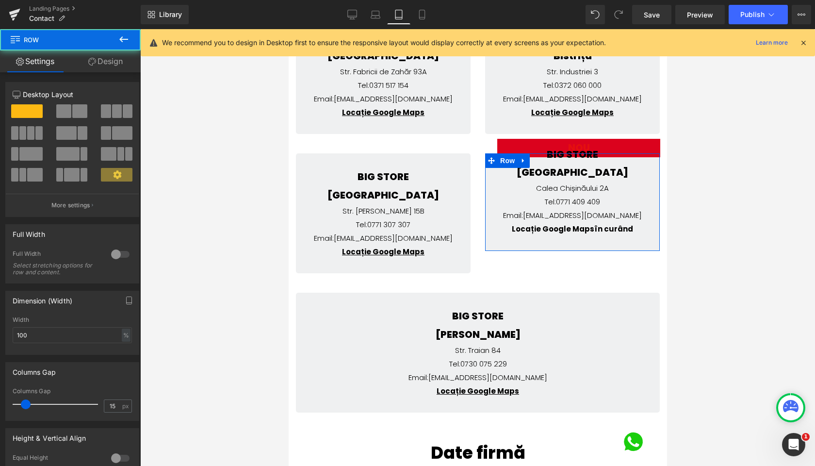
click at [99, 59] on link "Design" at bounding box center [105, 61] width 70 height 22
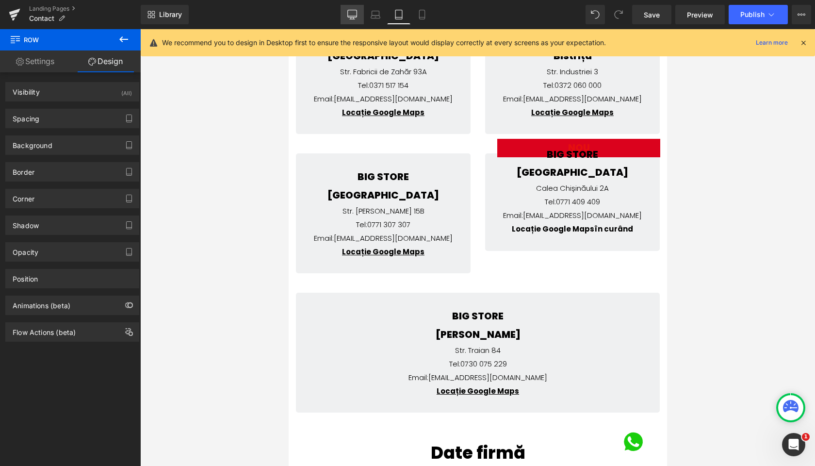
click at [354, 17] on icon at bounding box center [352, 15] width 10 height 10
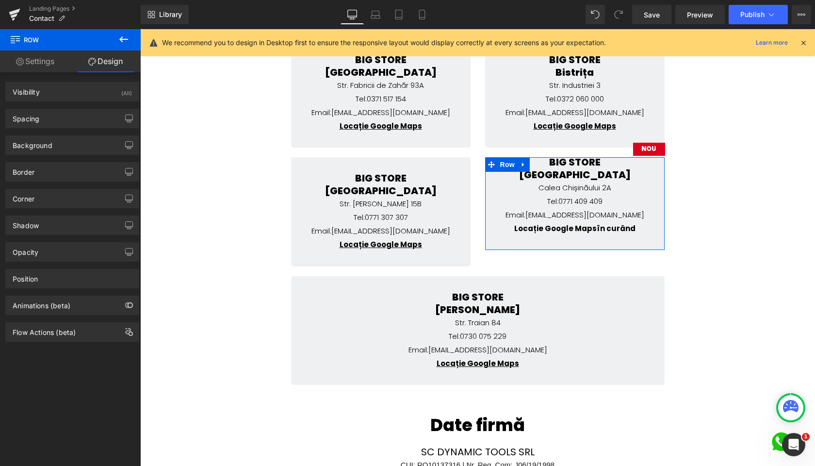
scroll to position [244, 0]
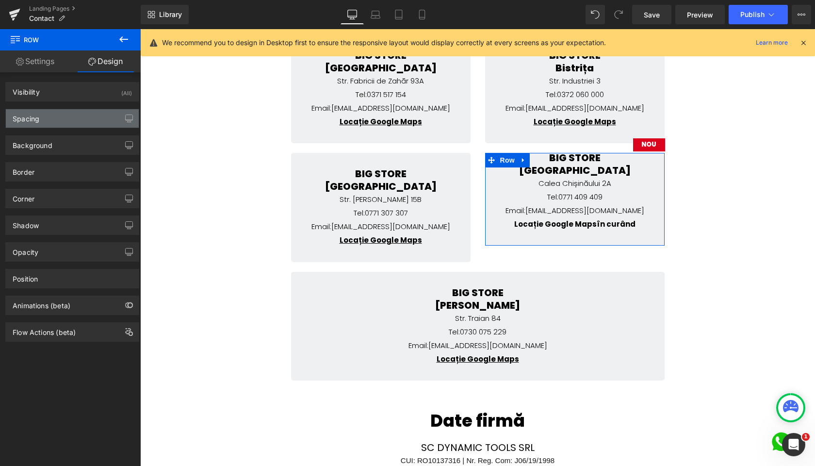
click at [46, 116] on div "Spacing" at bounding box center [72, 118] width 133 height 18
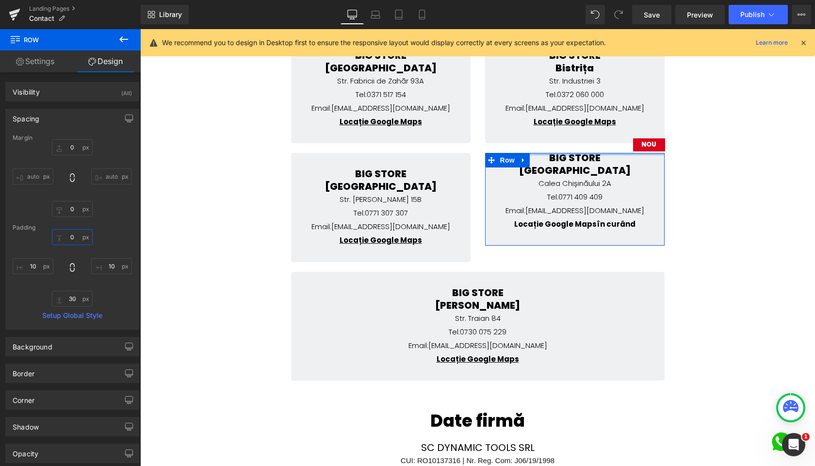
click at [68, 237] on input "0" at bounding box center [72, 237] width 41 height 16
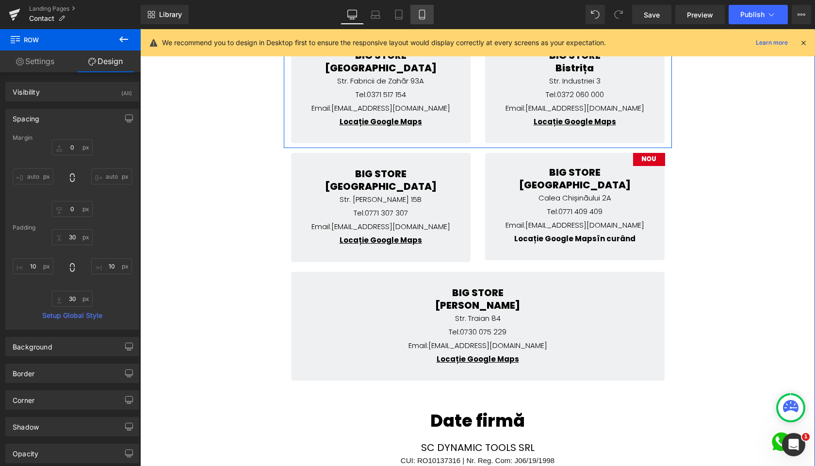
click at [424, 16] on icon at bounding box center [422, 15] width 10 height 10
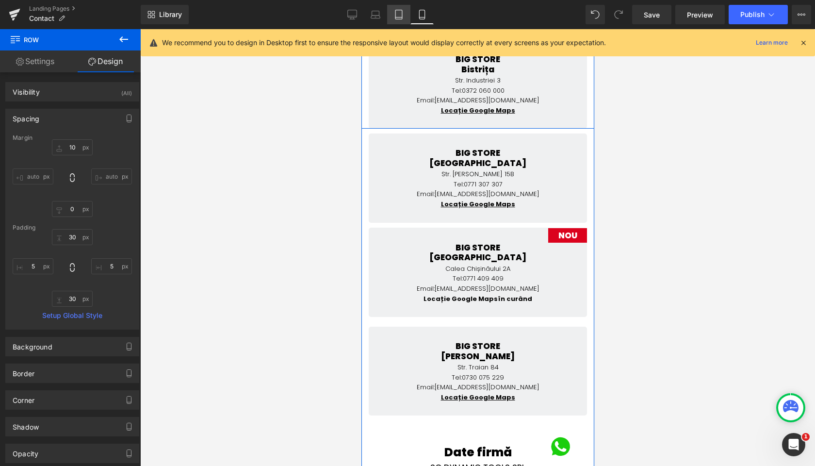
scroll to position [370, 0]
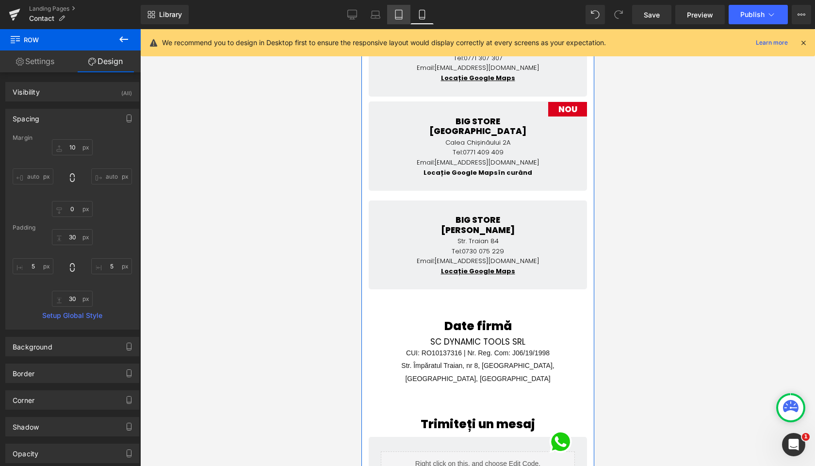
click at [396, 13] on icon at bounding box center [399, 15] width 10 height 10
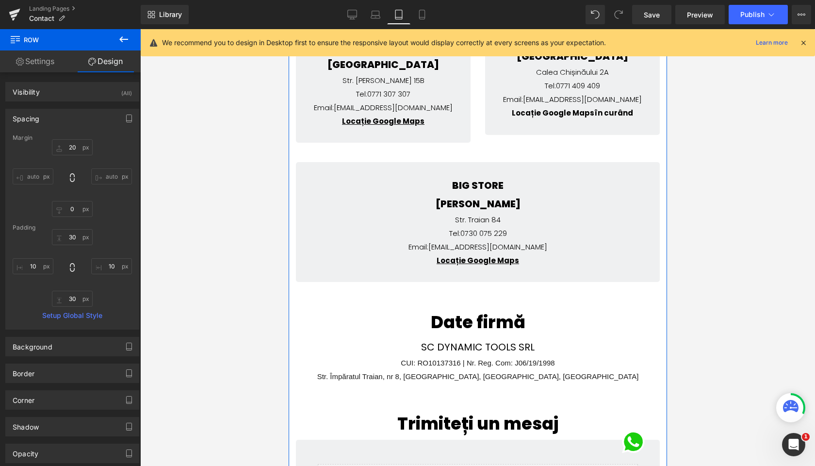
scroll to position [296, 0]
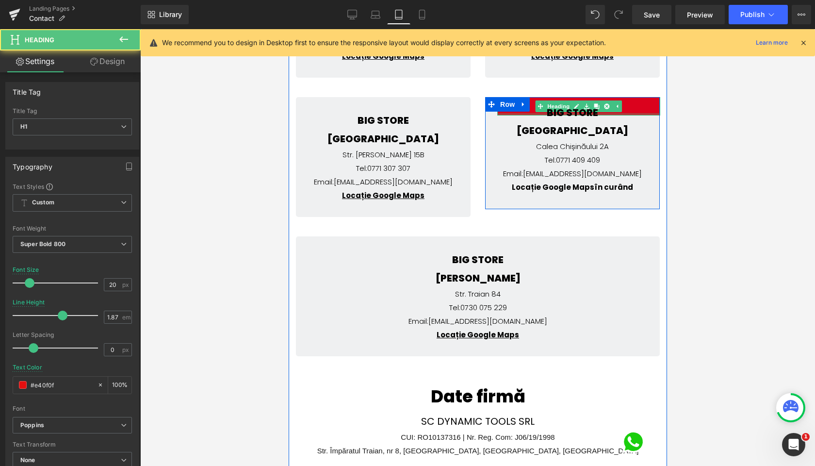
click at [650, 114] on div at bounding box center [578, 114] width 163 height 2
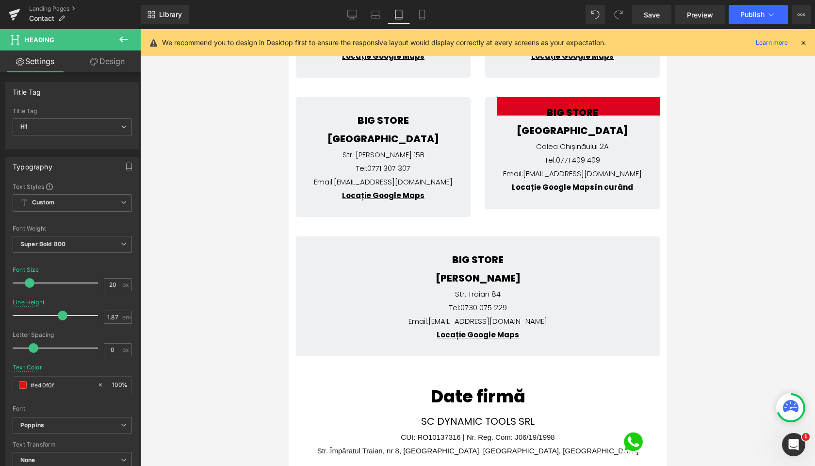
click at [101, 62] on link "Design" at bounding box center [107, 61] width 70 height 22
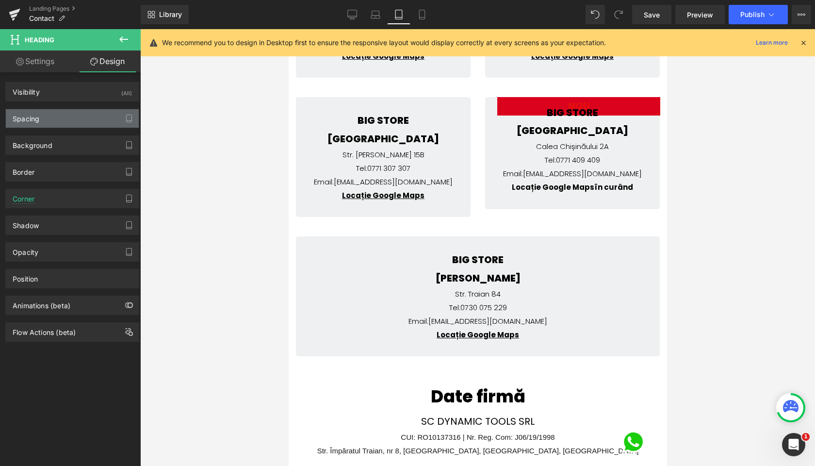
click at [76, 114] on div "Spacing" at bounding box center [72, 118] width 133 height 18
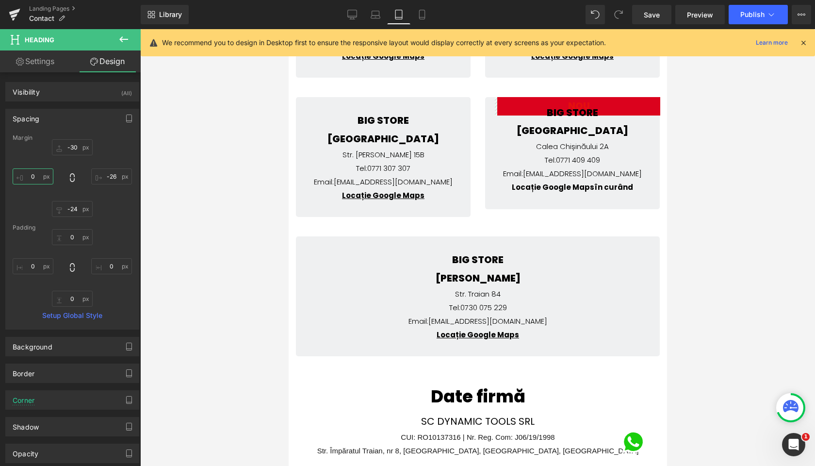
click at [30, 177] on input "0" at bounding box center [33, 176] width 41 height 16
click at [39, 63] on link "Settings" at bounding box center [35, 61] width 70 height 22
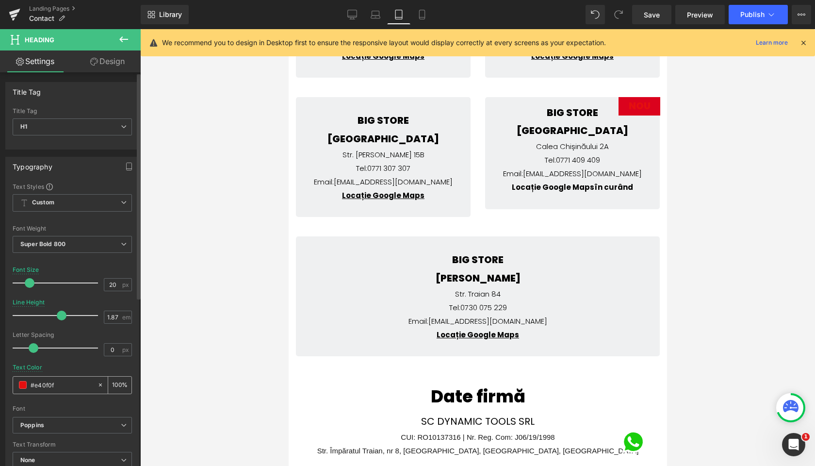
click at [60, 384] on input "#e40f0f" at bounding box center [62, 385] width 62 height 11
click at [63, 374] on div "Text Color #ffffff 100 %" at bounding box center [72, 384] width 119 height 41
click at [110, 281] on input "20" at bounding box center [112, 285] width 17 height 12
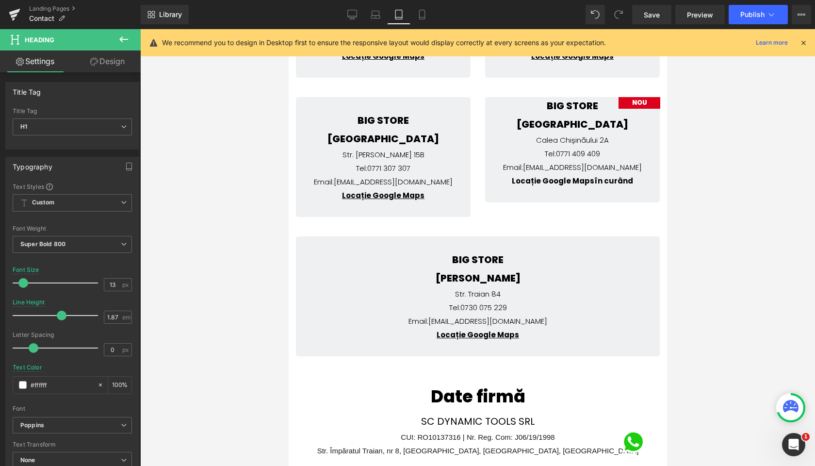
click at [109, 66] on link "Design" at bounding box center [107, 61] width 70 height 22
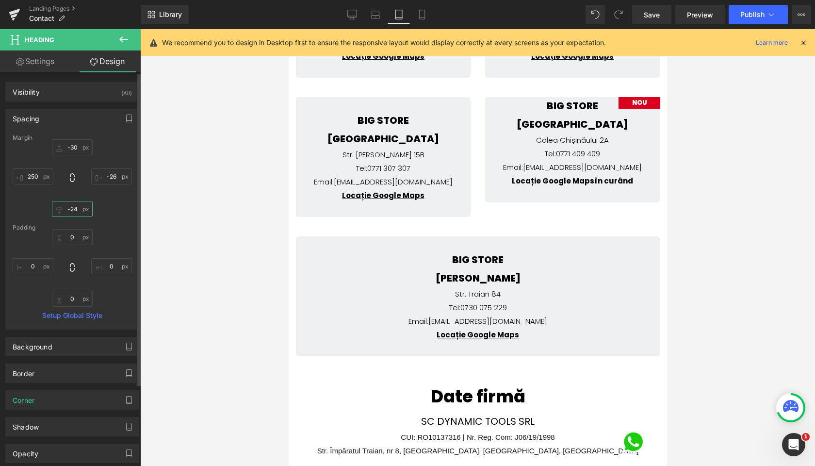
click at [74, 212] on input "-24" at bounding box center [72, 209] width 41 height 16
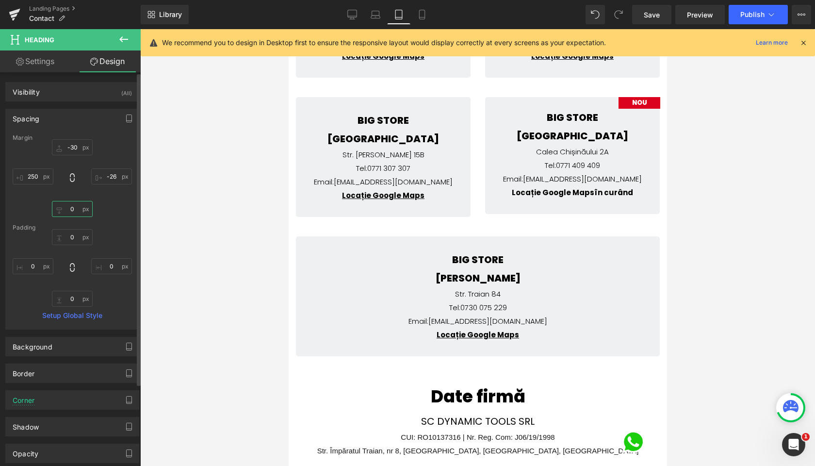
scroll to position [2, 0]
click at [45, 62] on link "Settings" at bounding box center [35, 61] width 70 height 22
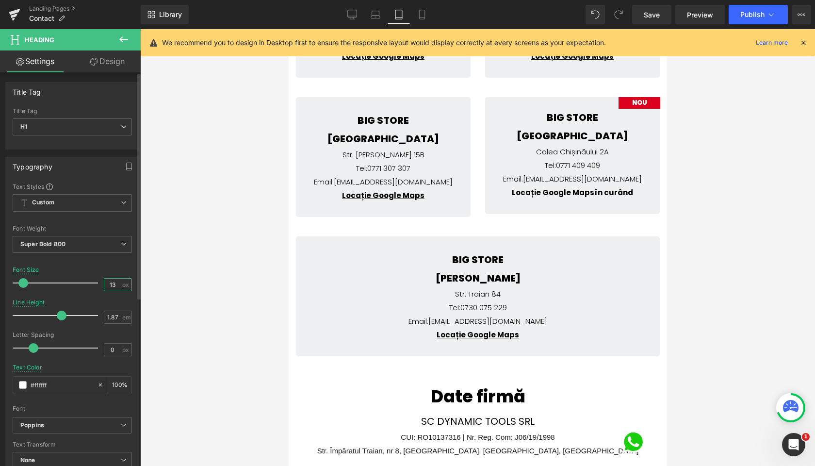
click at [113, 282] on input "13" at bounding box center [112, 285] width 17 height 12
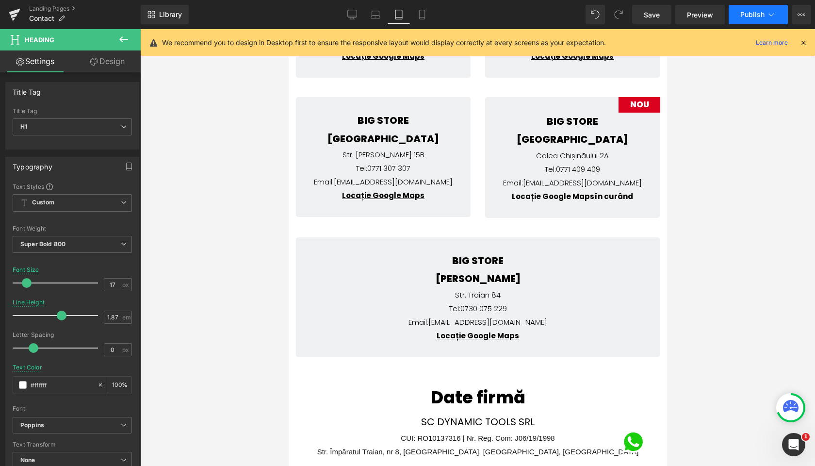
click at [760, 13] on span "Publish" at bounding box center [753, 15] width 24 height 8
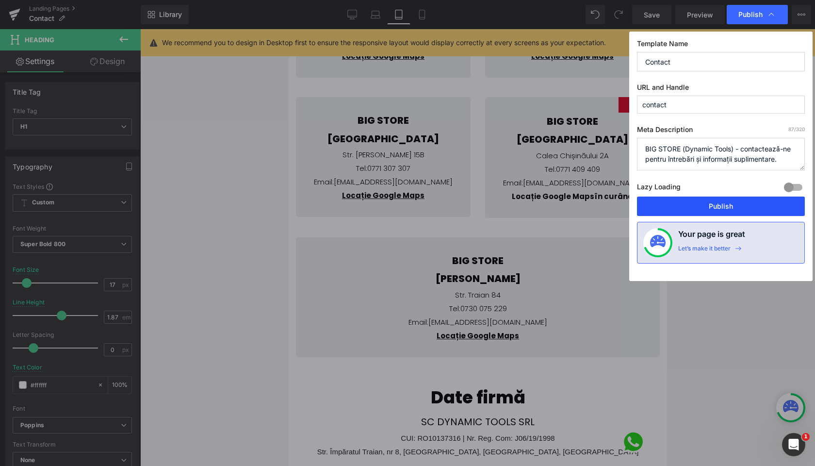
click at [727, 206] on button "Publish" at bounding box center [721, 206] width 168 height 19
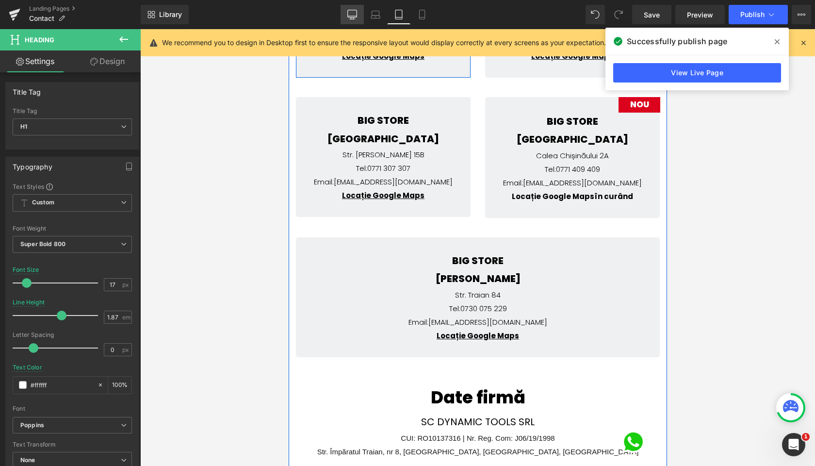
click at [358, 13] on link "Desktop" at bounding box center [352, 14] width 23 height 19
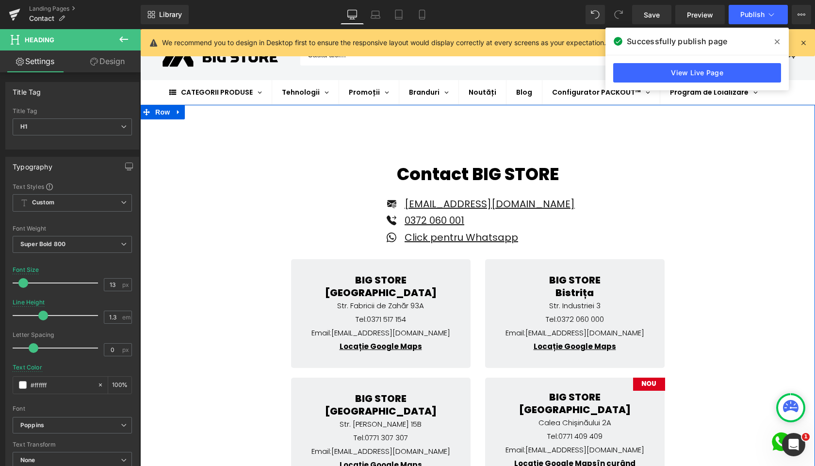
scroll to position [12, 0]
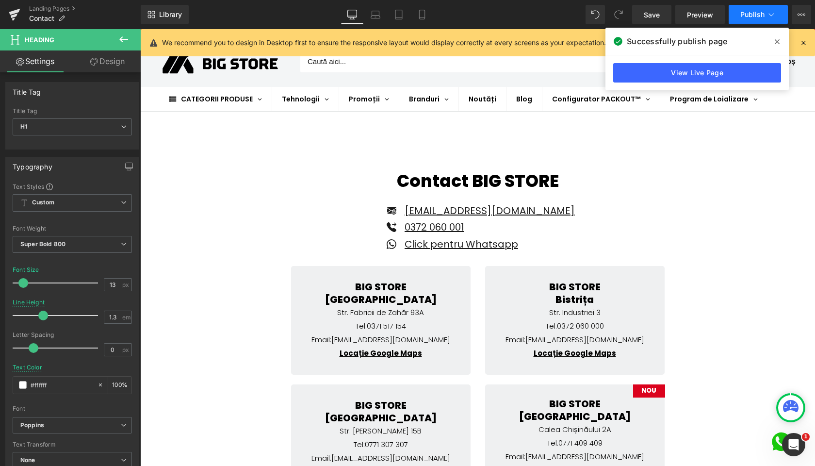
click at [761, 16] on span "Publish" at bounding box center [753, 15] width 24 height 8
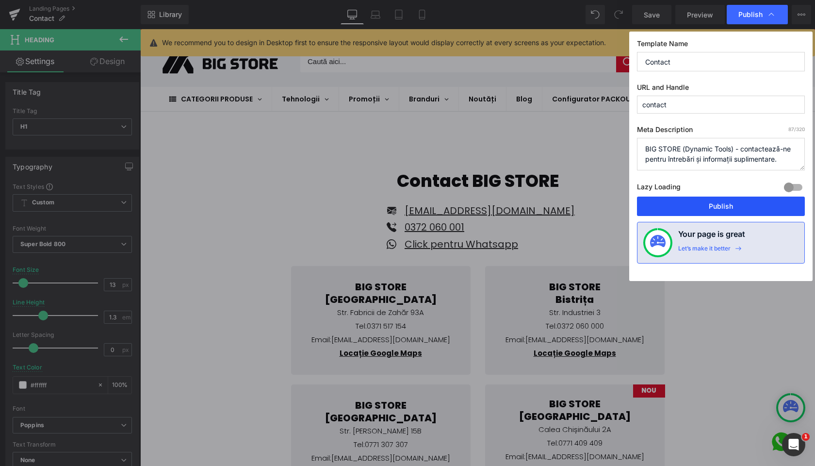
click at [717, 203] on button "Publish" at bounding box center [721, 206] width 168 height 19
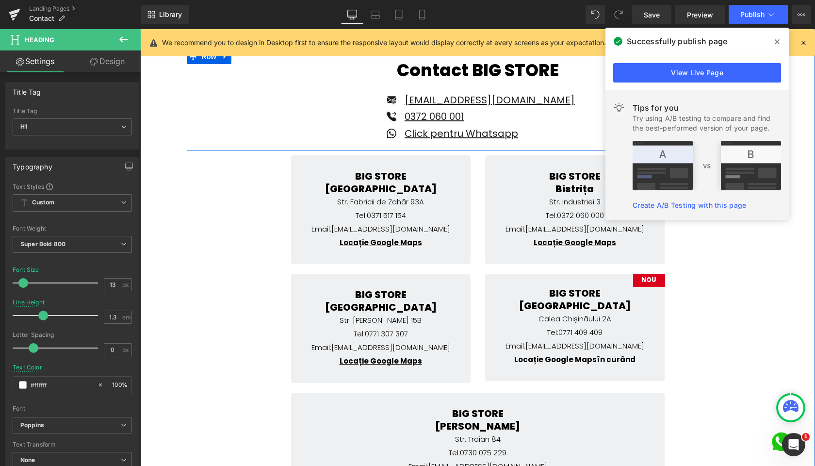
scroll to position [124, 0]
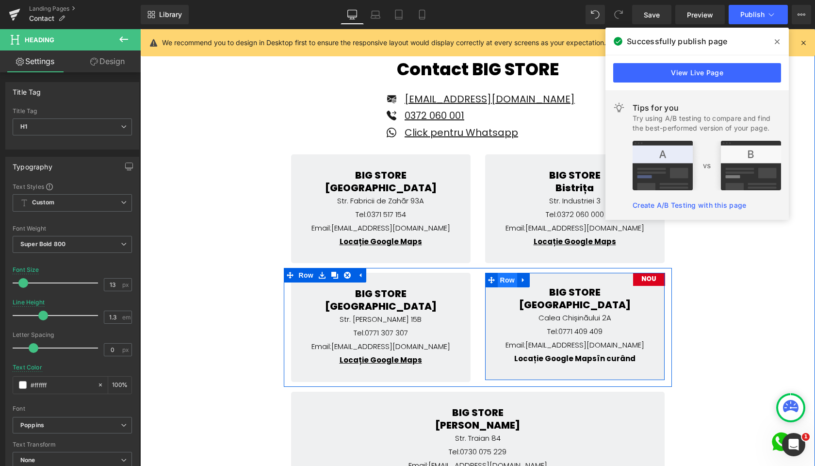
click at [506, 282] on span "Row" at bounding box center [507, 280] width 19 height 15
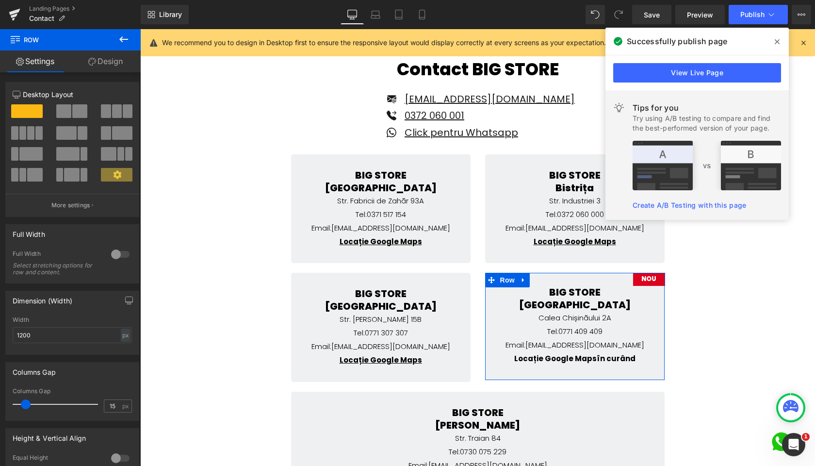
click at [102, 59] on link "Design" at bounding box center [105, 61] width 70 height 22
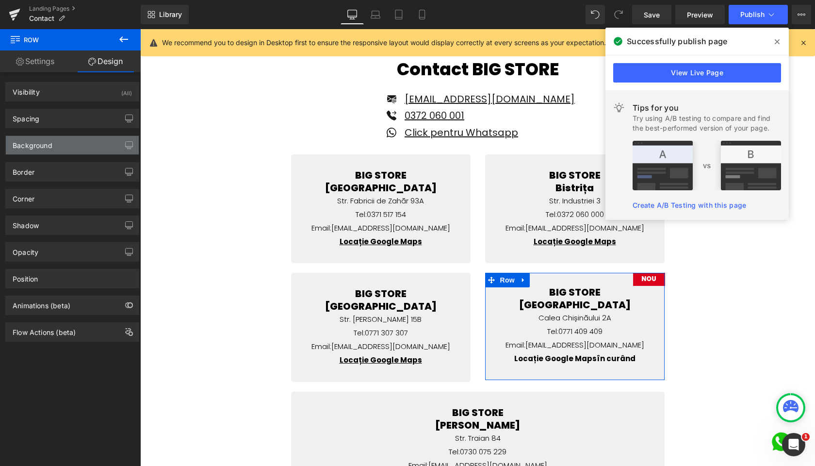
click at [52, 147] on div "Background" at bounding box center [33, 143] width 40 height 14
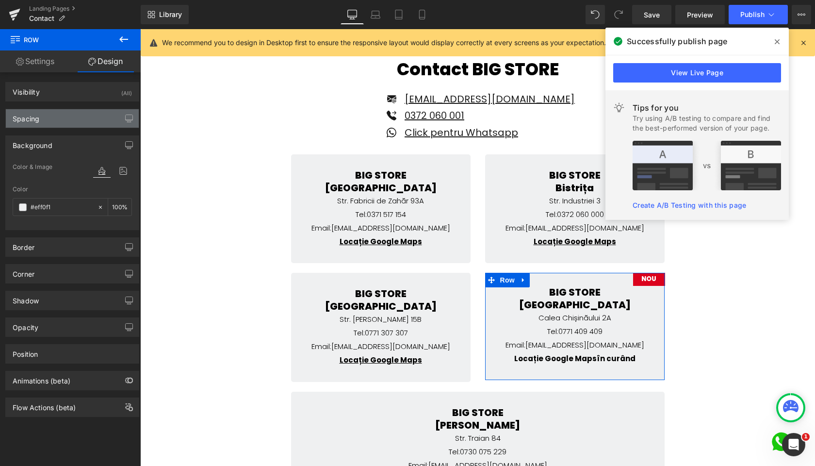
click at [50, 120] on div "Spacing" at bounding box center [72, 118] width 133 height 18
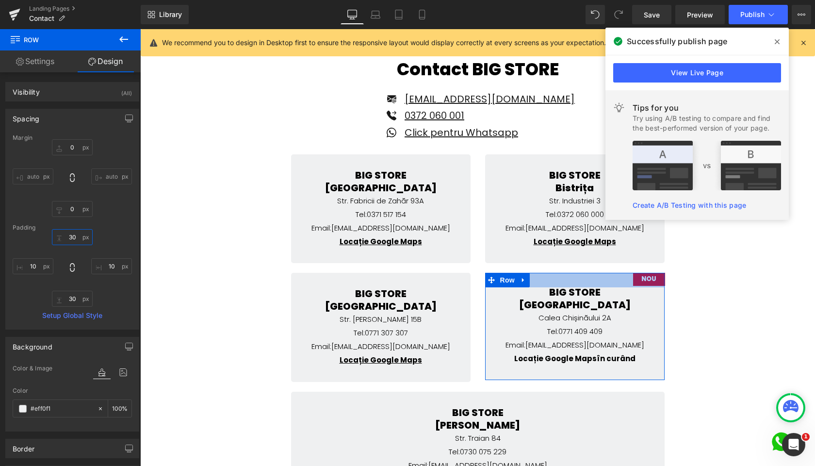
click at [73, 234] on input "30" at bounding box center [72, 237] width 41 height 16
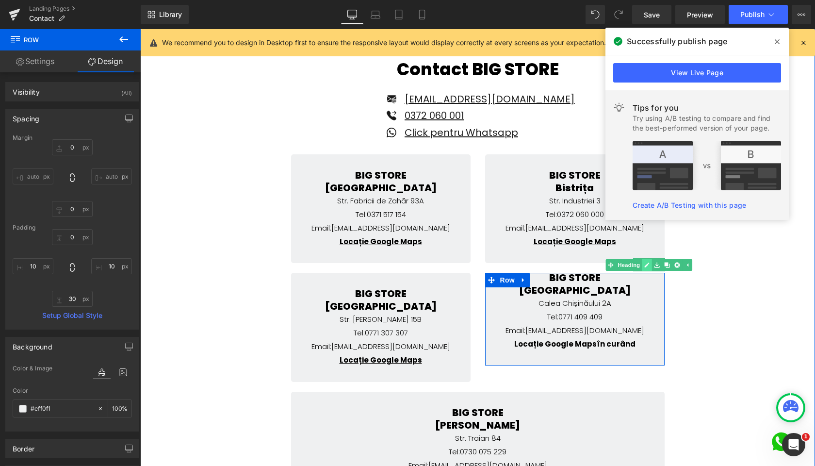
click at [647, 264] on icon at bounding box center [646, 265] width 5 height 6
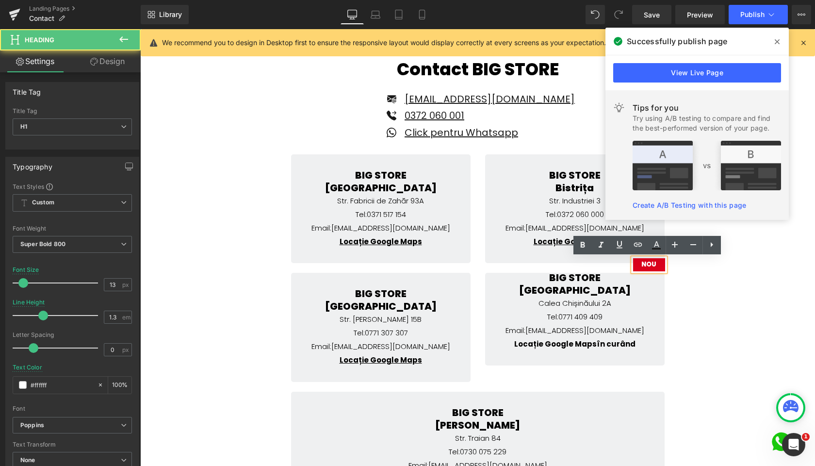
click at [643, 265] on h1 "NOU" at bounding box center [649, 265] width 27 height 8
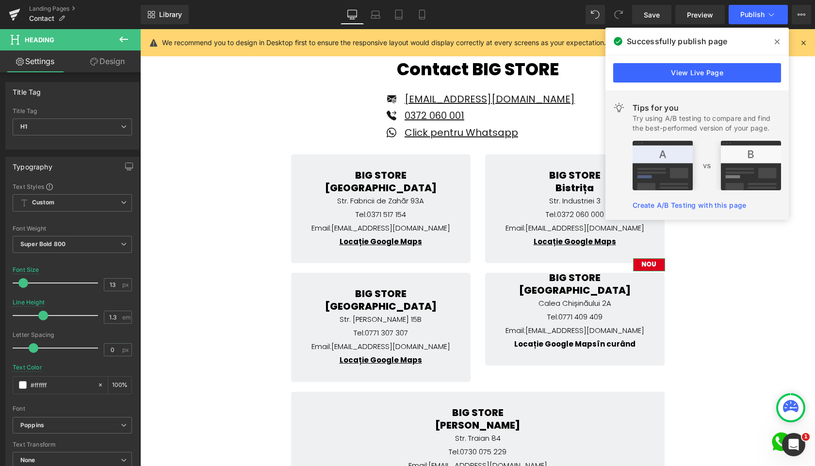
click at [101, 62] on link "Design" at bounding box center [107, 61] width 70 height 22
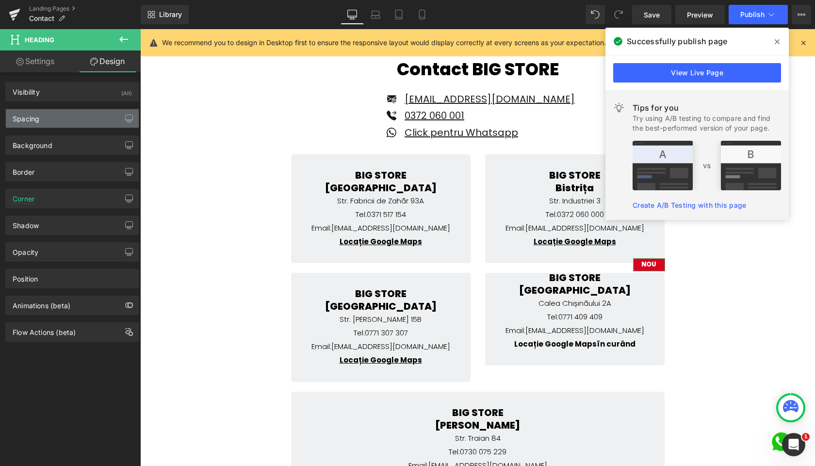
click at [62, 111] on div "Spacing" at bounding box center [72, 118] width 133 height 18
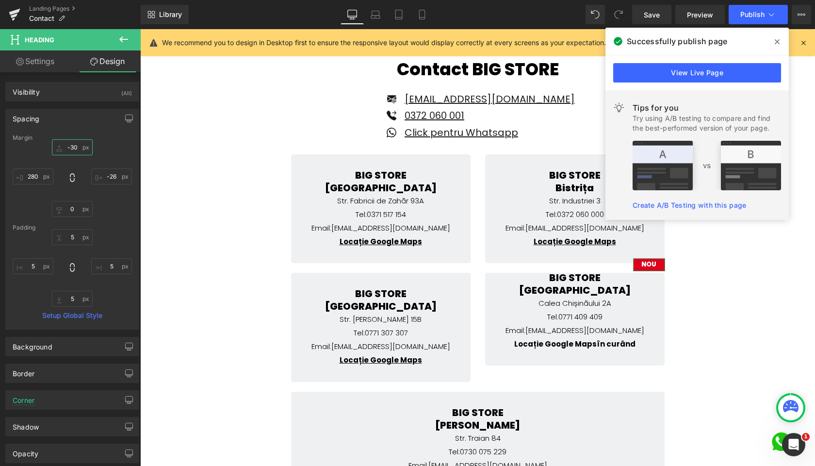
click at [70, 149] on input "-30" at bounding box center [72, 147] width 41 height 16
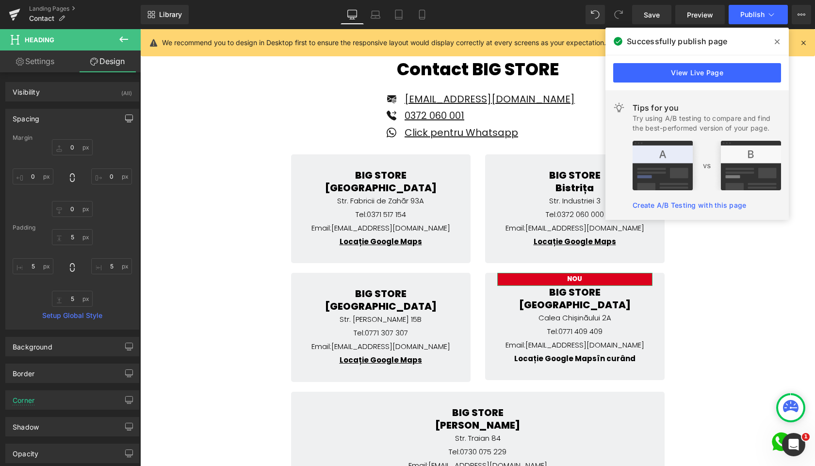
click at [126, 120] on icon "button" at bounding box center [129, 120] width 7 height 0
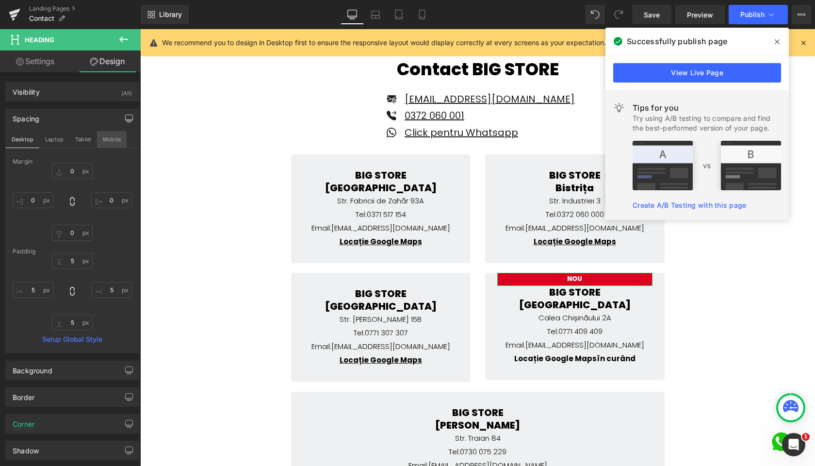
click at [105, 138] on button "Mobile" at bounding box center [112, 139] width 30 height 17
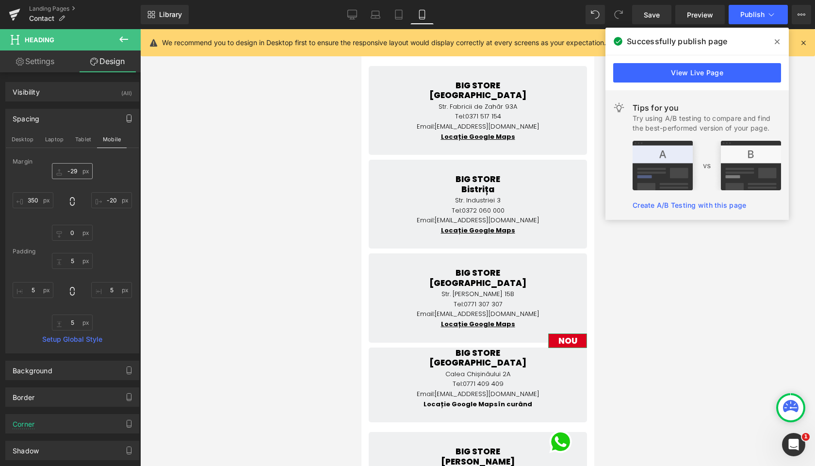
scroll to position [236, 0]
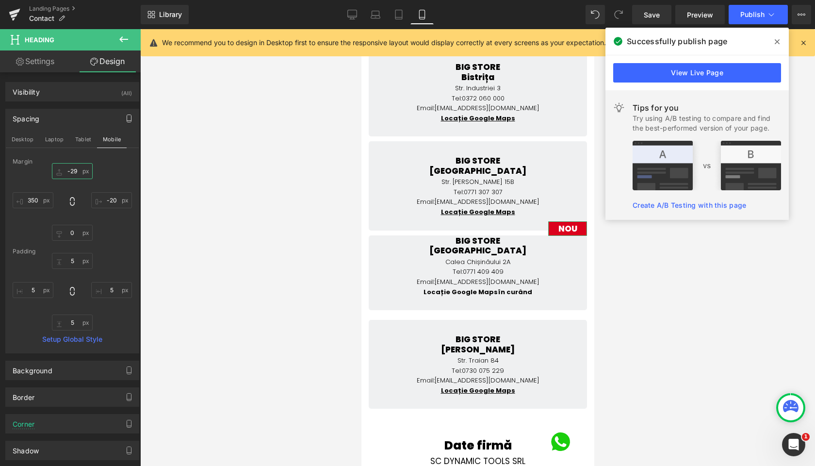
click at [70, 174] on input "-29" at bounding box center [72, 171] width 41 height 16
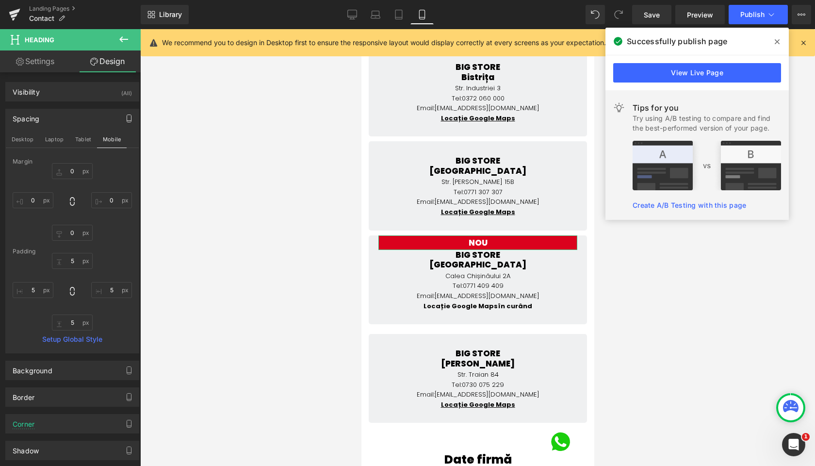
click at [43, 55] on link "Settings" at bounding box center [35, 61] width 70 height 22
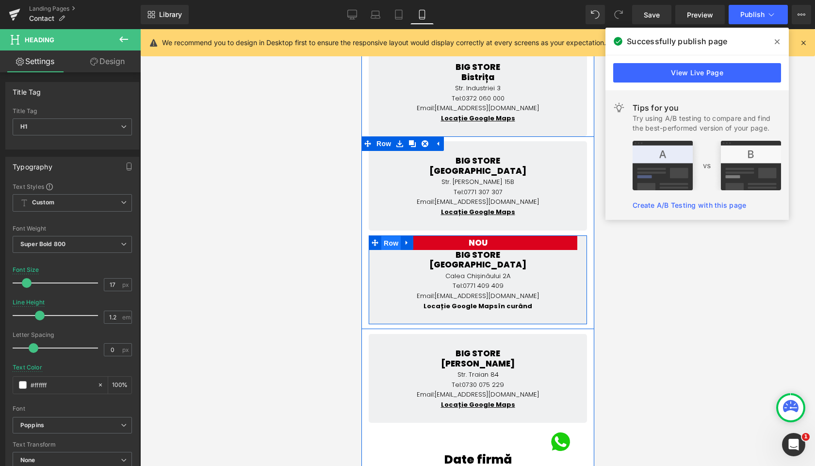
drag, startPoint x: 385, startPoint y: 242, endPoint x: 661, endPoint y: 244, distance: 275.2
click at [385, 242] on span "Row" at bounding box center [390, 243] width 19 height 15
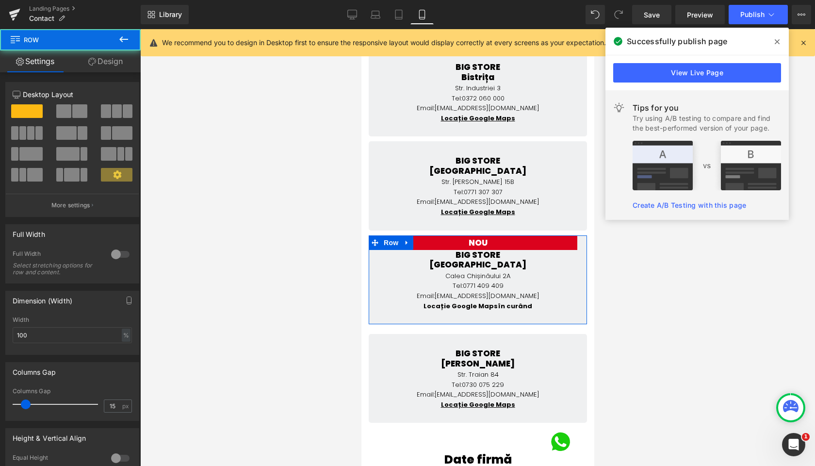
click at [104, 63] on link "Design" at bounding box center [105, 61] width 70 height 22
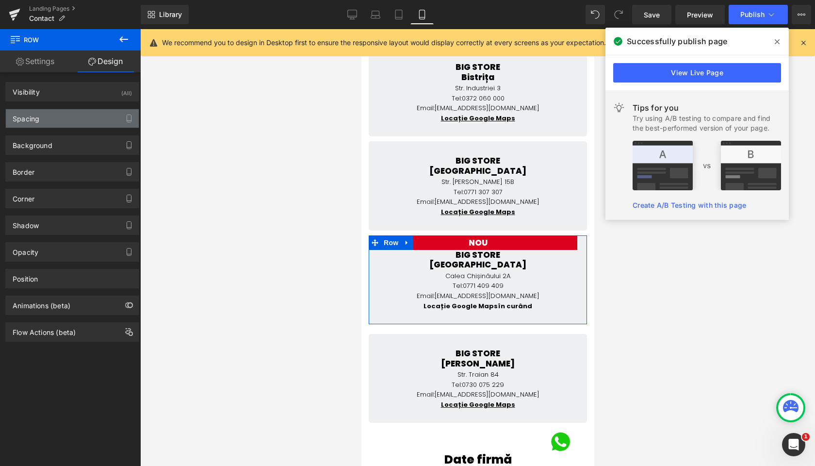
click at [44, 122] on div "Spacing" at bounding box center [72, 118] width 133 height 18
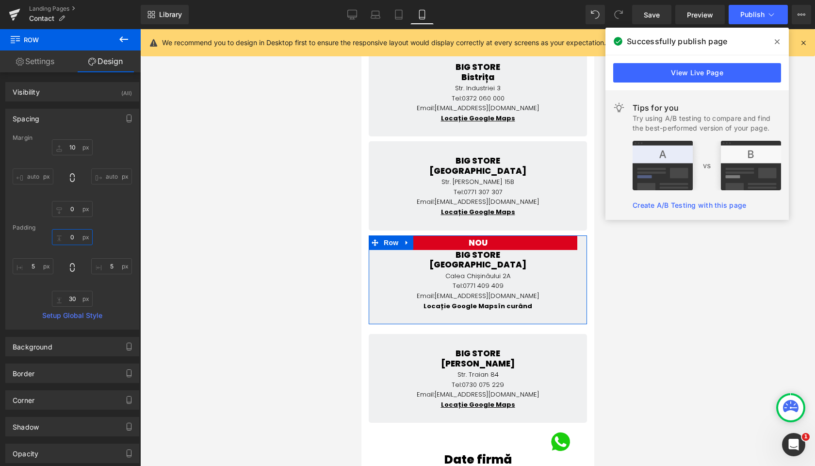
click at [63, 233] on input "0" at bounding box center [72, 237] width 41 height 16
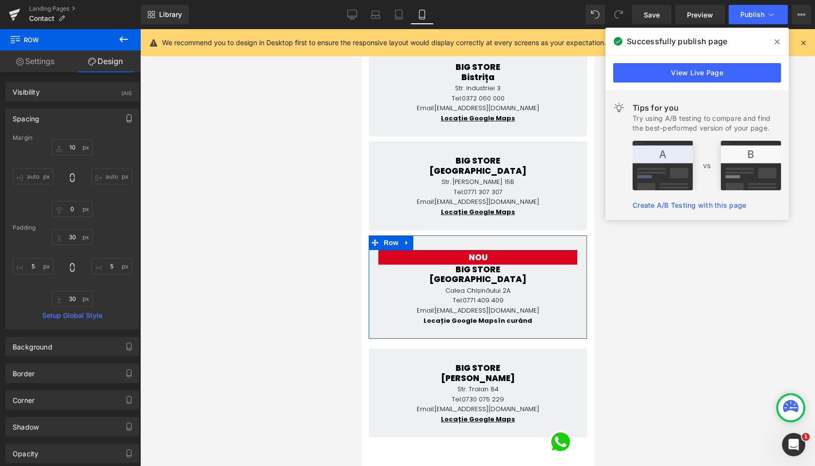
click at [121, 126] on button "button" at bounding box center [129, 118] width 16 height 18
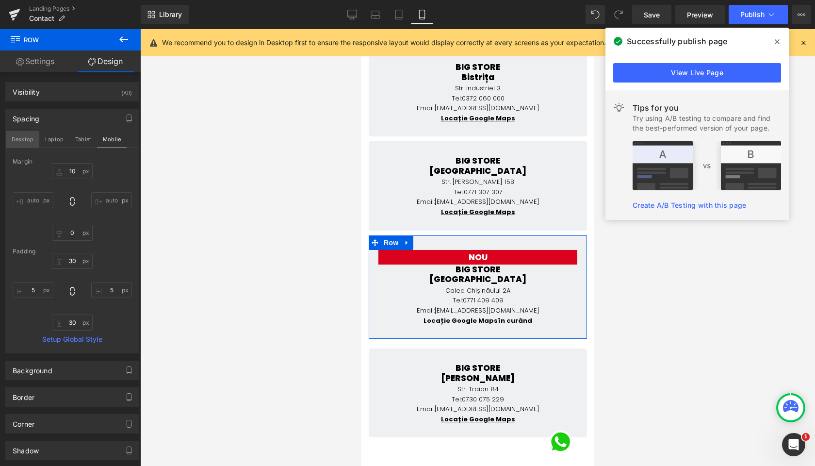
click at [33, 142] on button "Desktop" at bounding box center [22, 139] width 33 height 17
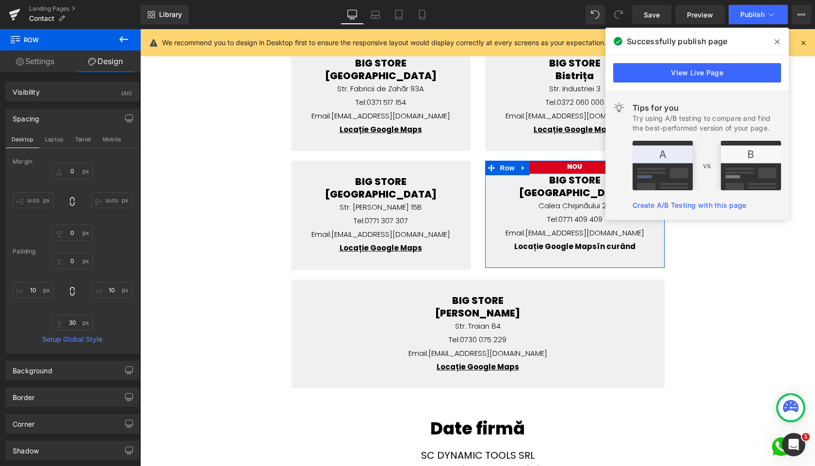
scroll to position [166, 0]
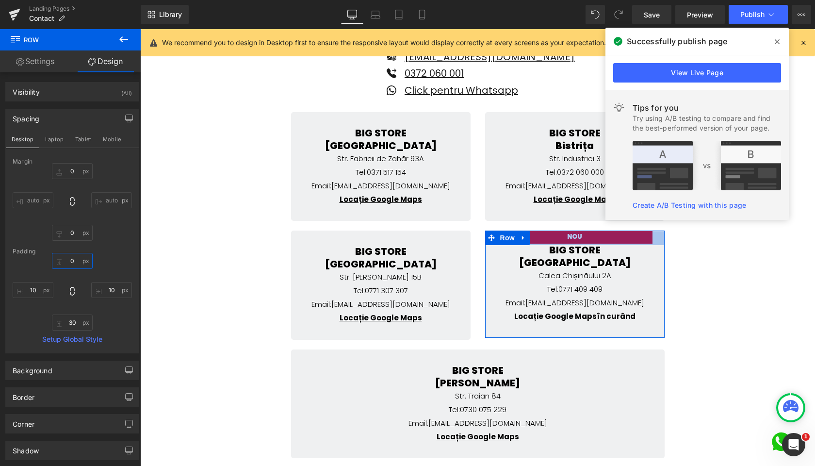
click at [67, 261] on input "0" at bounding box center [72, 261] width 41 height 16
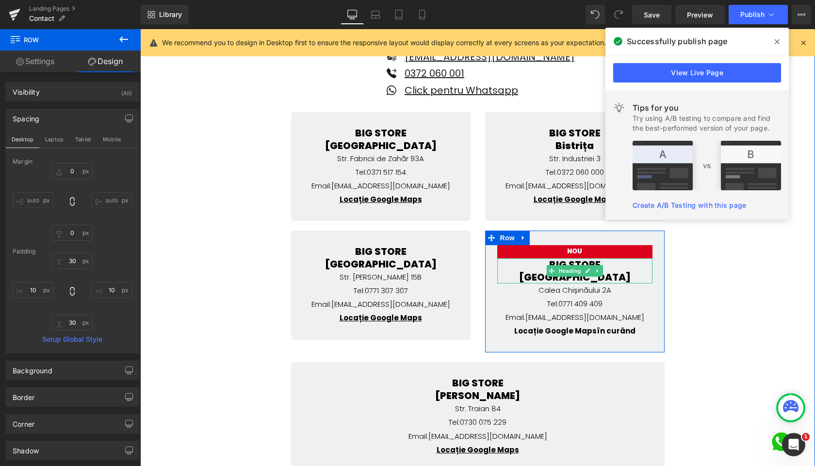
click at [596, 262] on h1 "BIG STORE" at bounding box center [574, 264] width 155 height 13
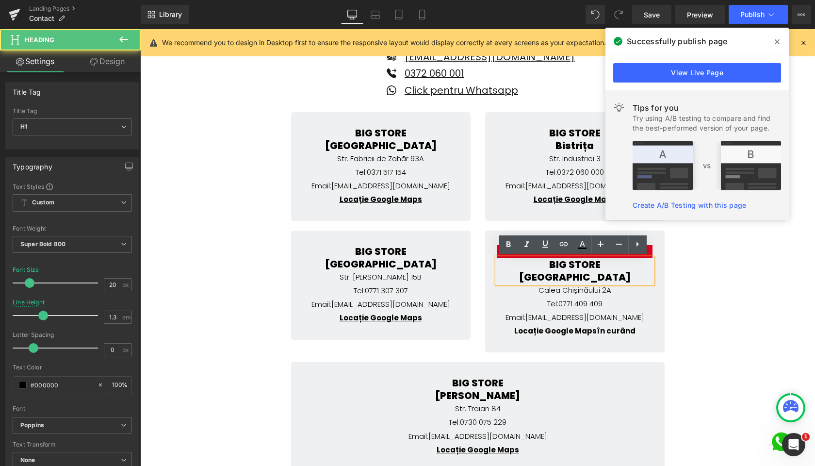
click at [610, 262] on h1 "BIG STORE" at bounding box center [574, 264] width 155 height 13
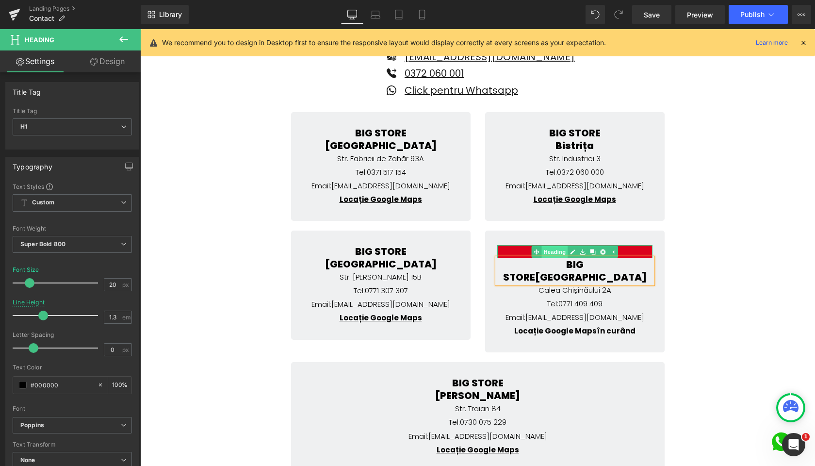
click at [552, 249] on link "Heading" at bounding box center [549, 252] width 36 height 12
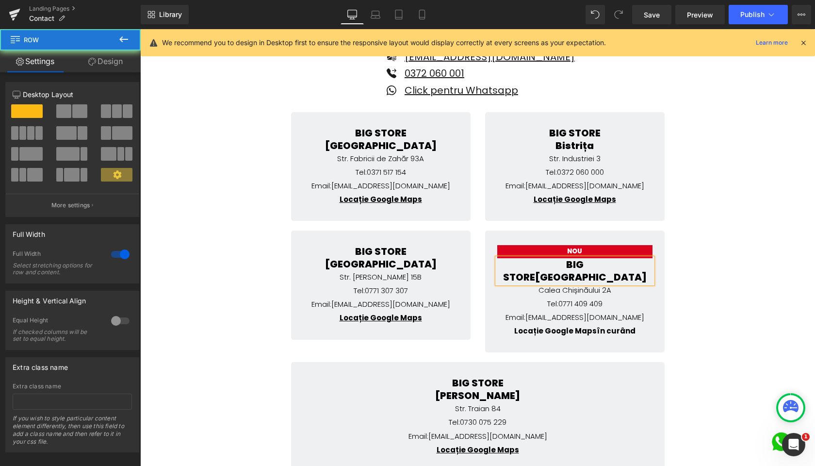
click at [767, 218] on div "Contact BIG STORE Heading Icon [EMAIL_ADDRESS][DOMAIN_NAME] Text Block Icon 037…" at bounding box center [477, 358] width 675 height 704
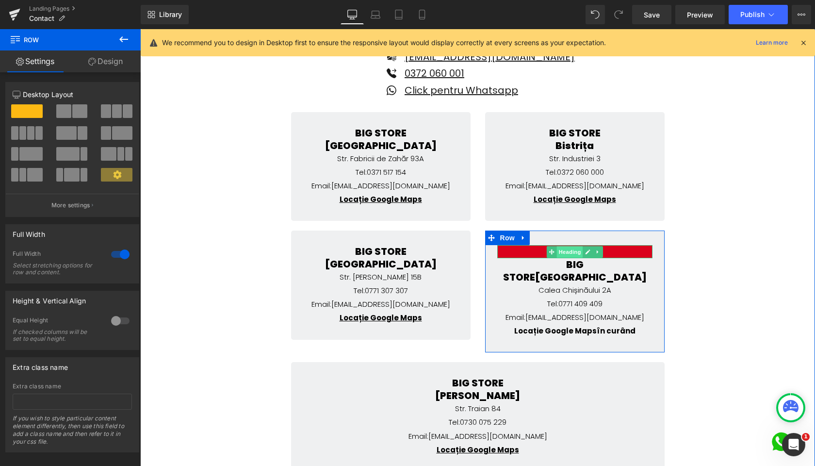
click at [566, 253] on span "Heading" at bounding box center [570, 252] width 26 height 12
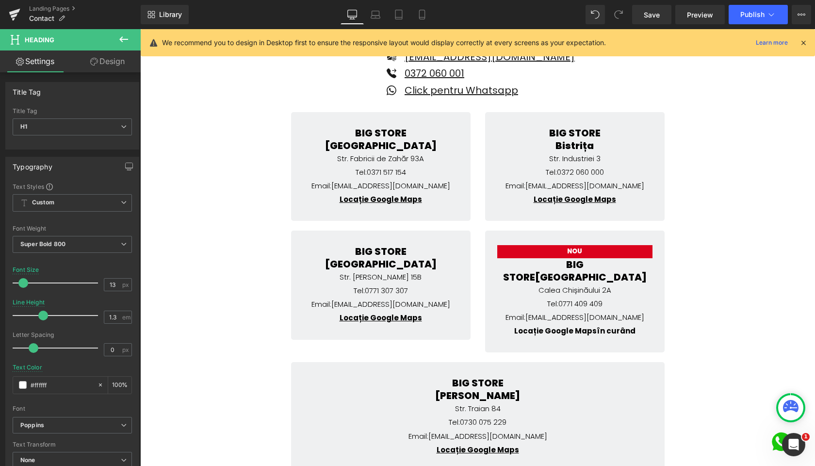
scroll to position [0, 0]
click at [118, 62] on link "Design" at bounding box center [107, 61] width 70 height 22
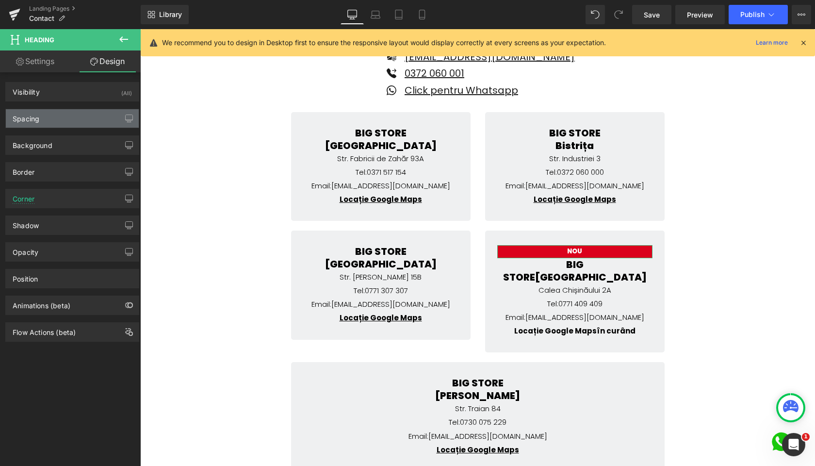
click at [46, 123] on div "Spacing" at bounding box center [72, 118] width 133 height 18
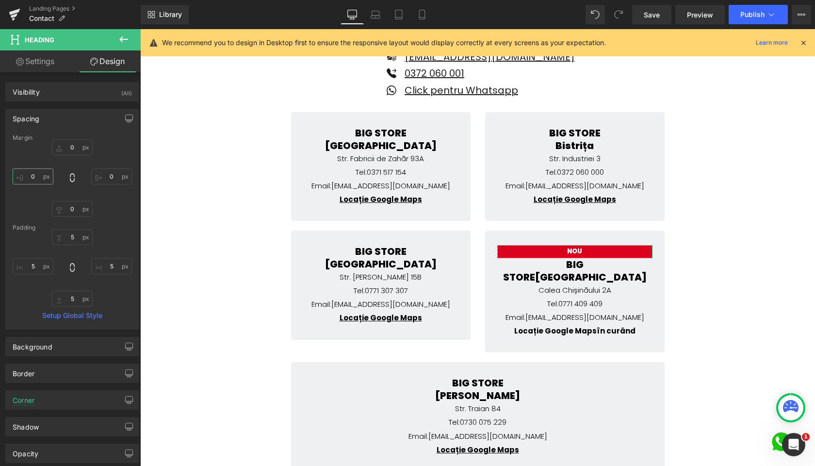
click at [29, 178] on input "0" at bounding box center [33, 176] width 41 height 16
click at [33, 177] on input "30" at bounding box center [33, 176] width 41 height 16
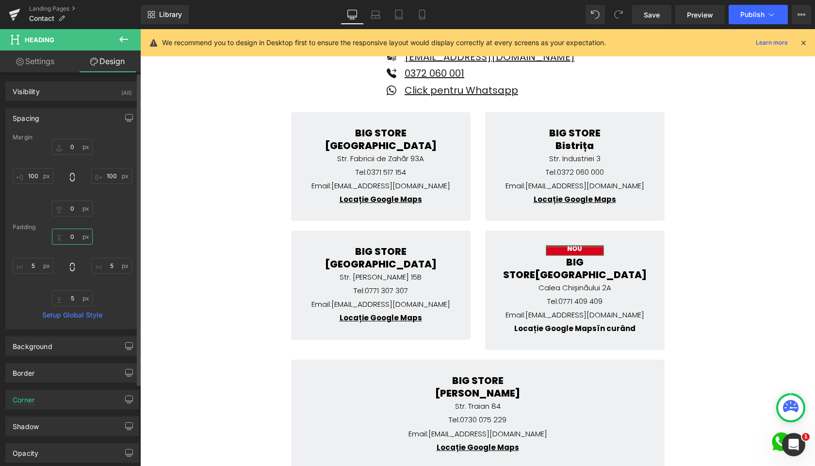
click at [67, 234] on input "text" at bounding box center [72, 237] width 41 height 16
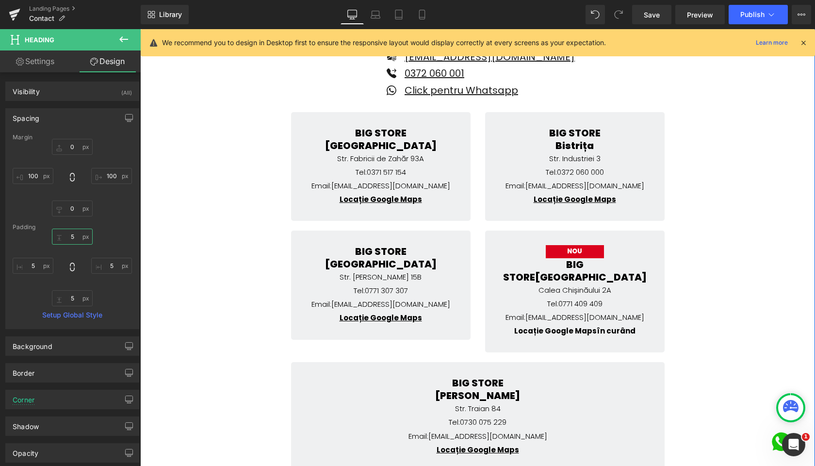
click at [741, 235] on div "Contact BIG STORE Heading Icon [EMAIL_ADDRESS][DOMAIN_NAME] Text Block Icon 037…" at bounding box center [477, 358] width 675 height 704
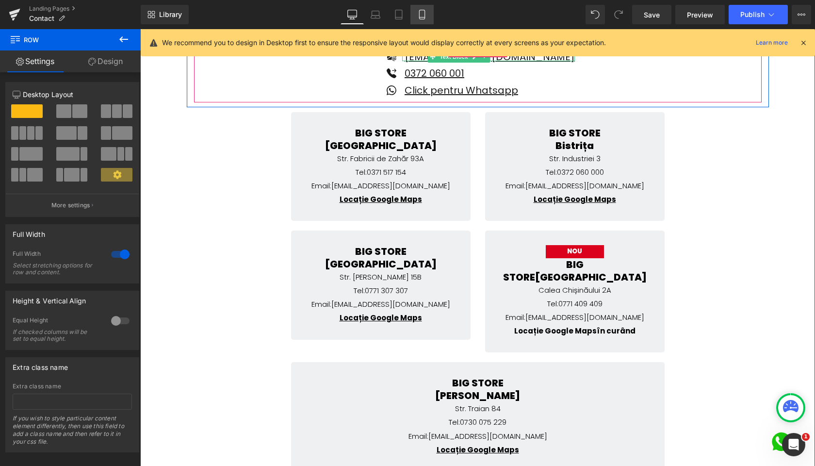
click at [420, 10] on icon at bounding box center [422, 15] width 10 height 10
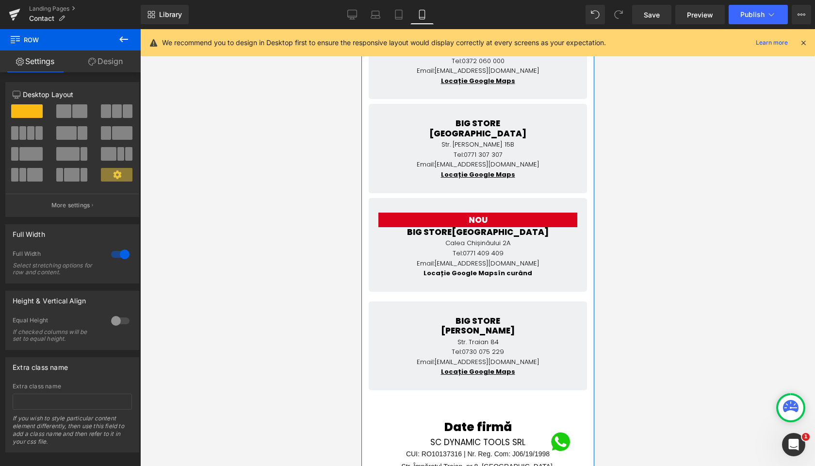
scroll to position [348, 0]
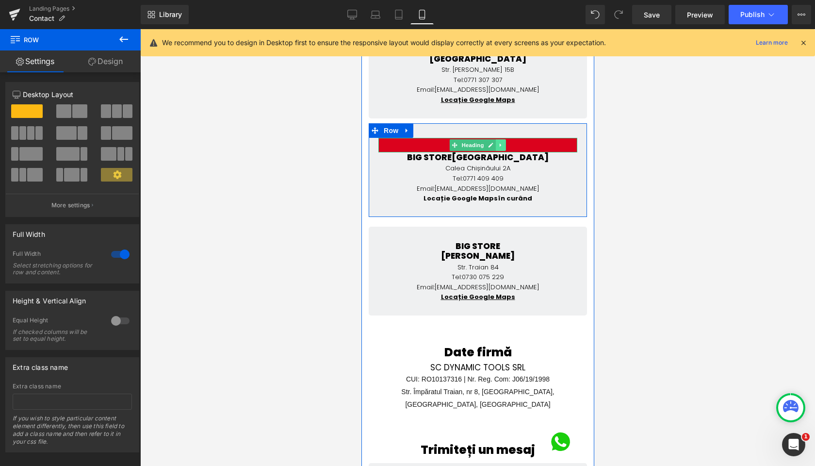
click at [496, 139] on link at bounding box center [501, 145] width 10 height 12
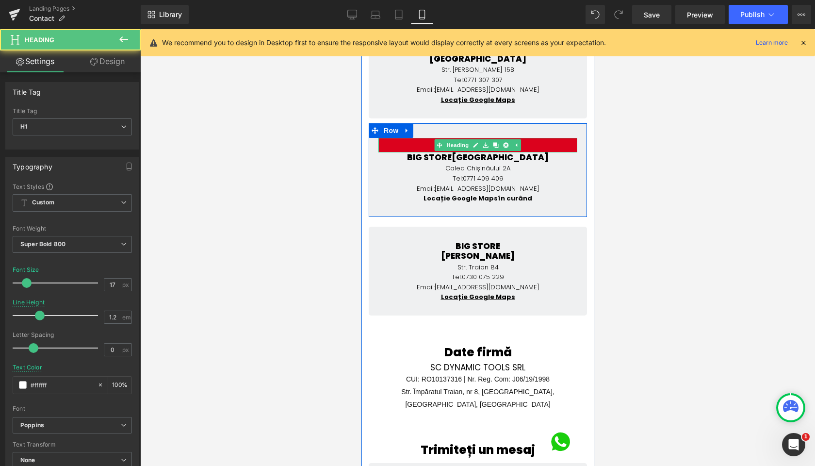
click at [538, 140] on h1 "NOU" at bounding box center [477, 145] width 194 height 10
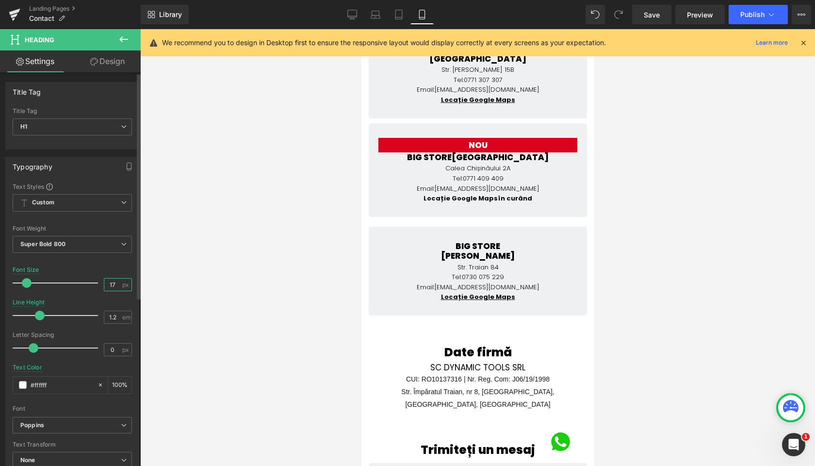
click at [110, 285] on input "17" at bounding box center [112, 285] width 17 height 12
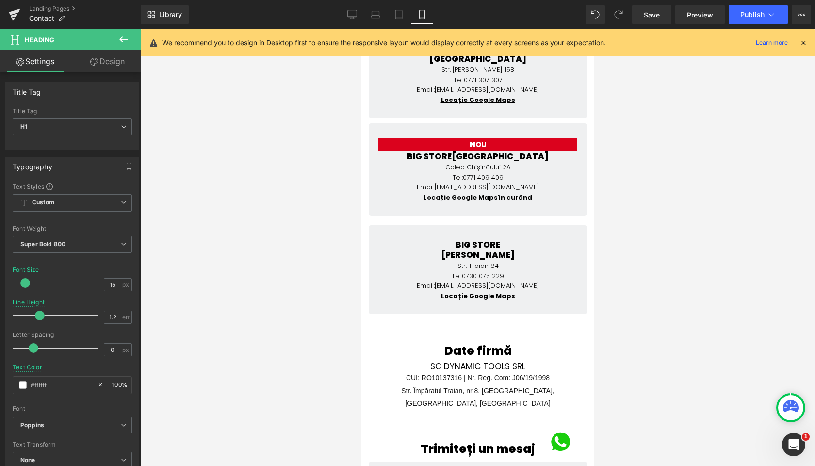
click at [99, 55] on link "Design" at bounding box center [107, 61] width 70 height 22
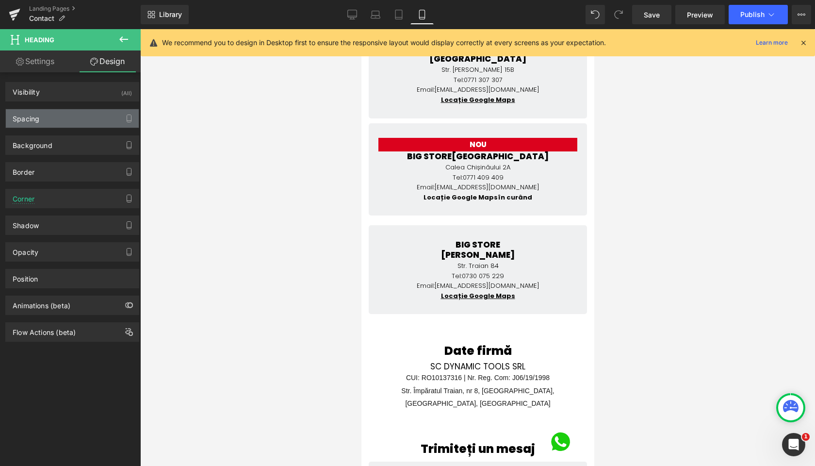
click at [50, 118] on div "Spacing" at bounding box center [72, 118] width 133 height 18
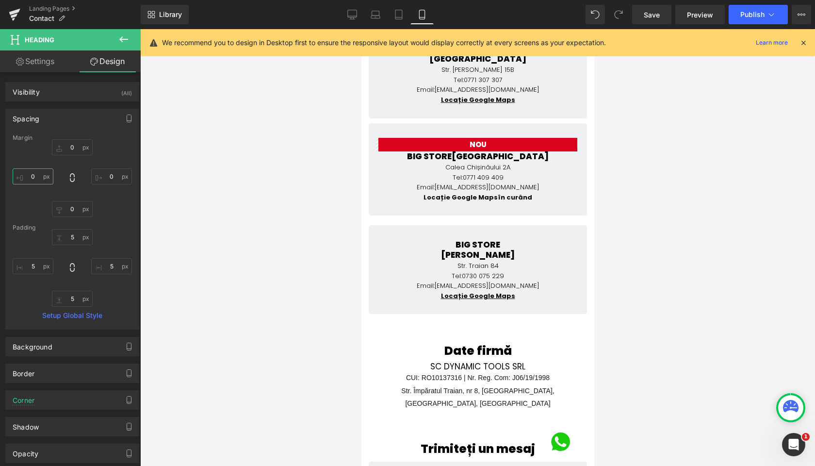
click at [30, 177] on input "0" at bounding box center [33, 176] width 41 height 16
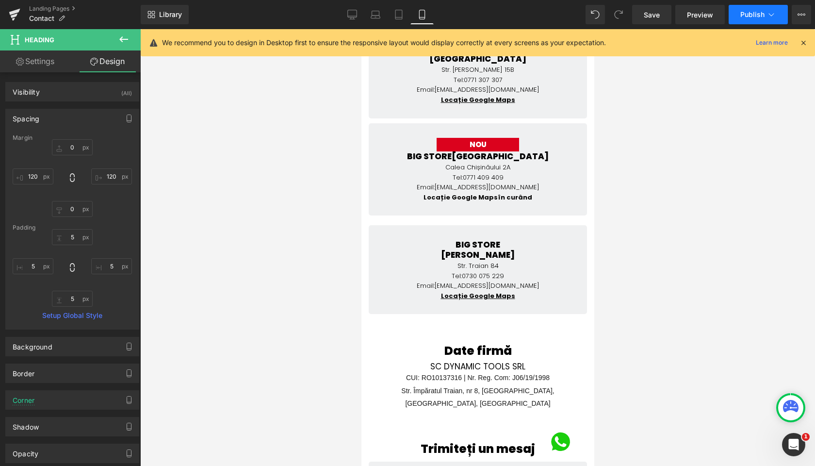
click at [743, 18] on button "Publish" at bounding box center [758, 14] width 59 height 19
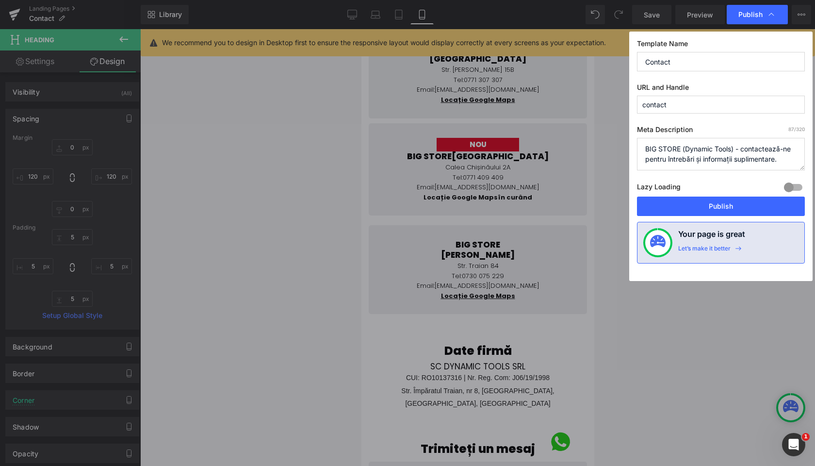
drag, startPoint x: 867, startPoint y: 177, endPoint x: 856, endPoint y: 168, distance: 13.9
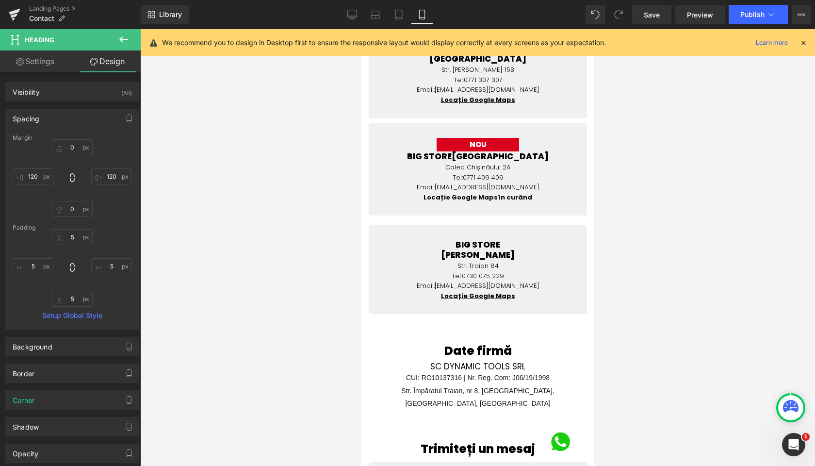
click at [495, 139] on div "NOU Heading" at bounding box center [477, 145] width 83 height 14
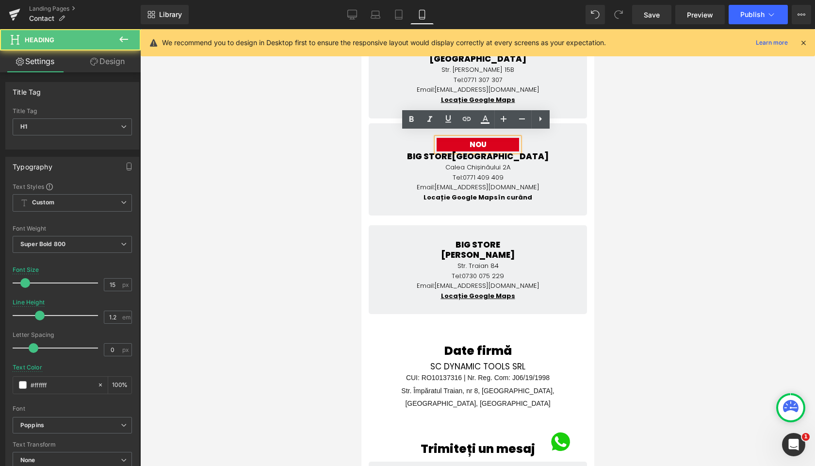
click at [499, 140] on h1 "NOU" at bounding box center [478, 144] width 78 height 9
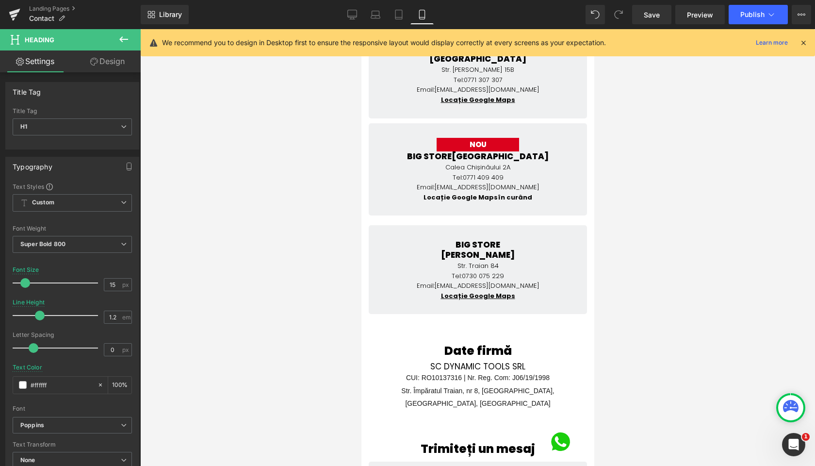
click at [99, 66] on link "Design" at bounding box center [107, 61] width 70 height 22
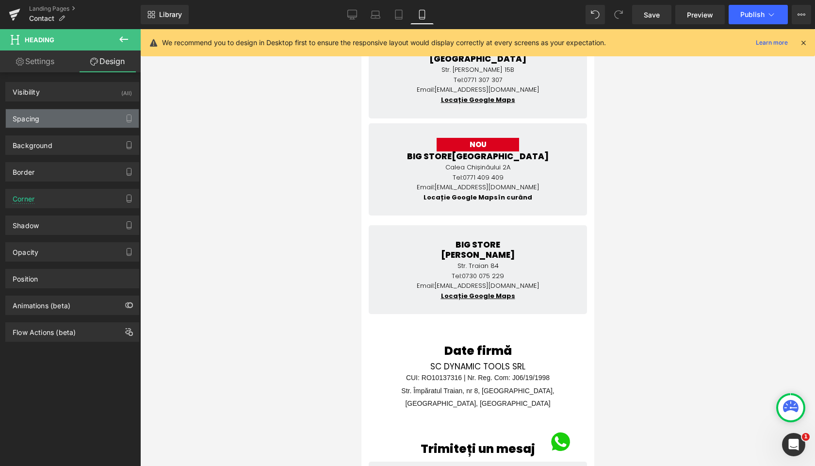
click at [49, 116] on div "Spacing" at bounding box center [72, 118] width 133 height 18
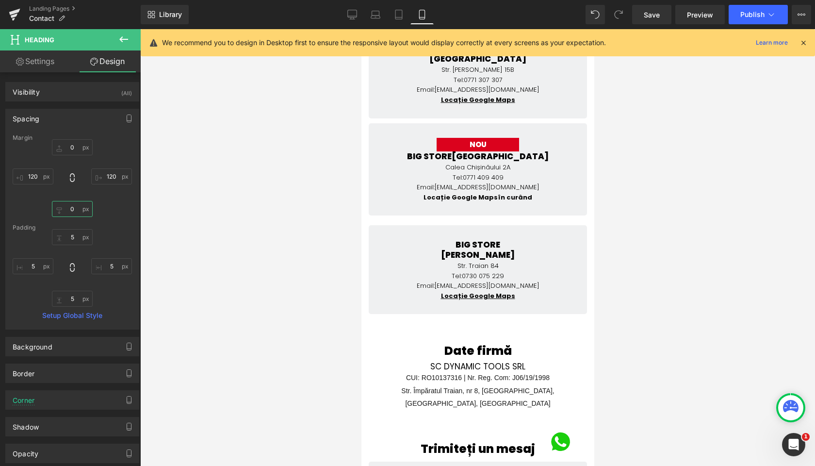
click at [66, 209] on input "0" at bounding box center [72, 209] width 41 height 16
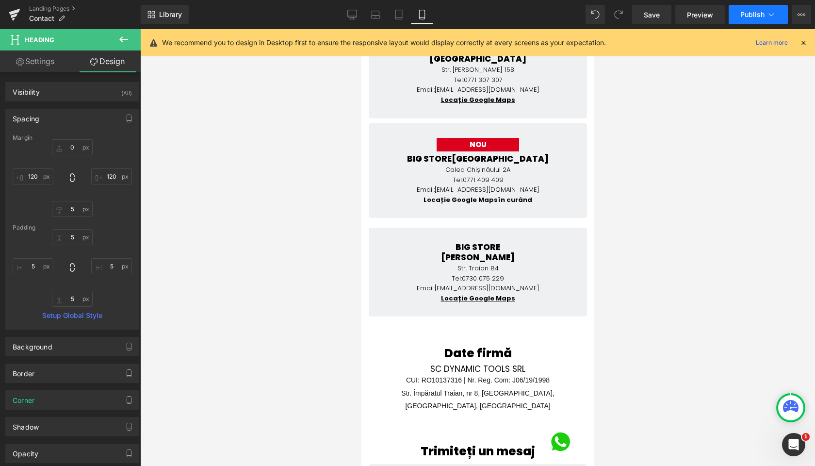
click at [754, 17] on span "Publish" at bounding box center [753, 15] width 24 height 8
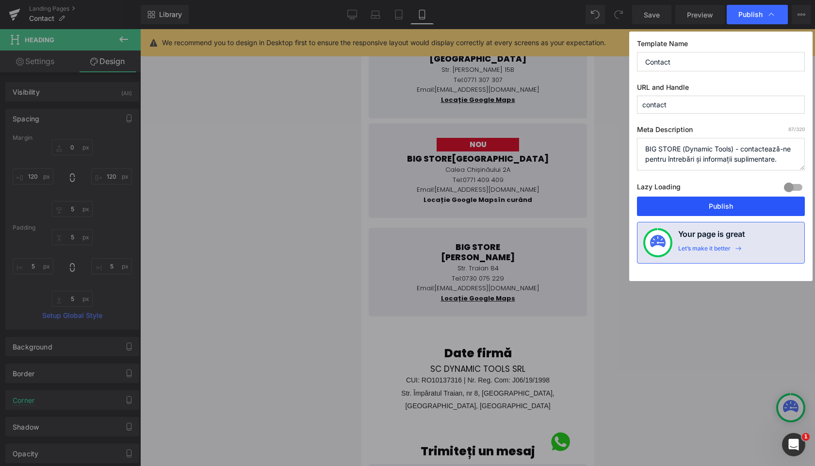
click at [727, 206] on button "Publish" at bounding box center [721, 206] width 168 height 19
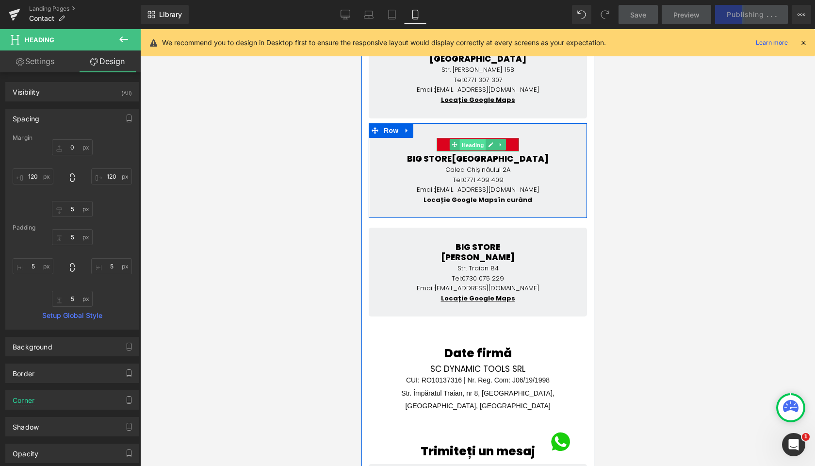
drag, startPoint x: 462, startPoint y: 139, endPoint x: 699, endPoint y: 203, distance: 245.5
click at [462, 139] on span "Heading" at bounding box center [473, 145] width 26 height 12
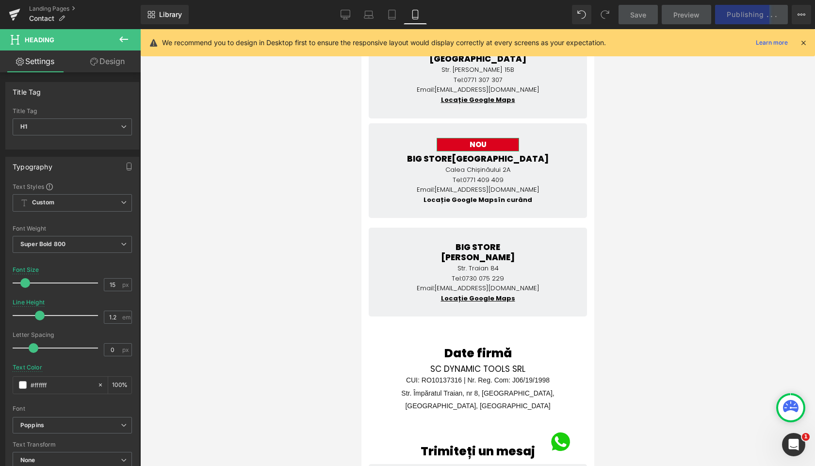
scroll to position [0, 0]
click at [95, 62] on icon at bounding box center [94, 62] width 8 height 8
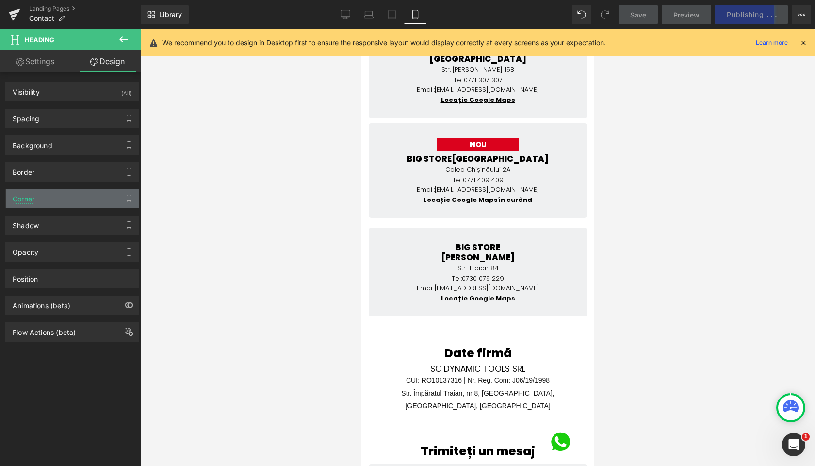
click at [42, 197] on div "Corner" at bounding box center [72, 198] width 133 height 18
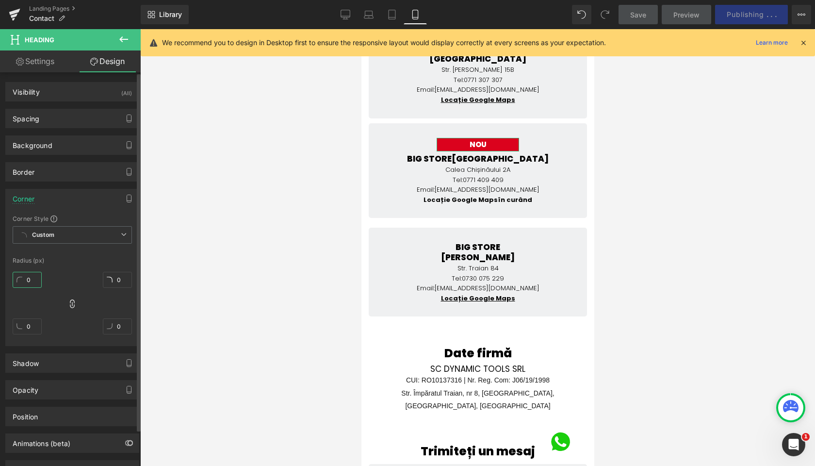
click at [25, 278] on input "0" at bounding box center [27, 280] width 29 height 16
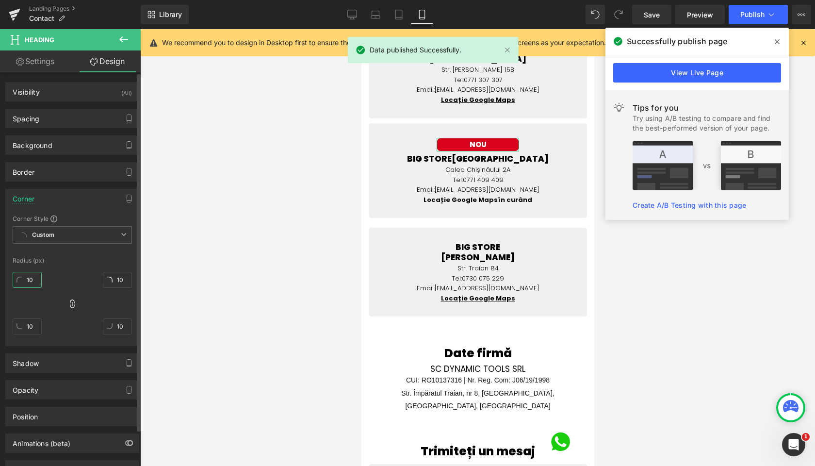
click at [25, 278] on input "10" at bounding box center [27, 280] width 29 height 16
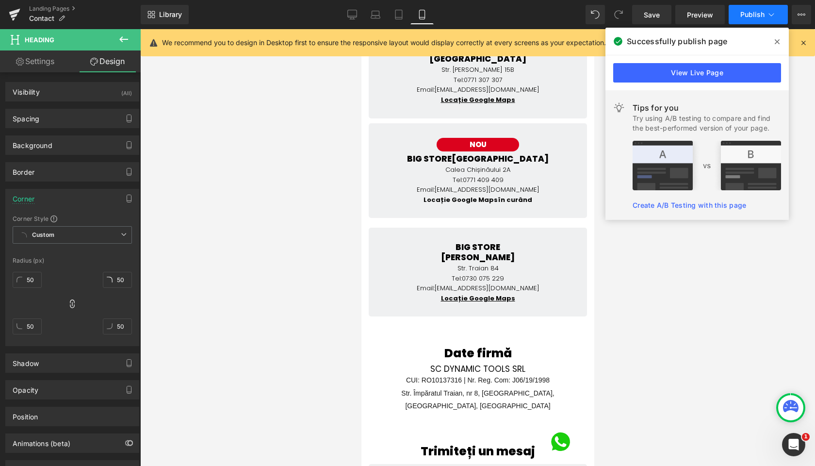
click at [760, 13] on span "Publish" at bounding box center [753, 15] width 24 height 8
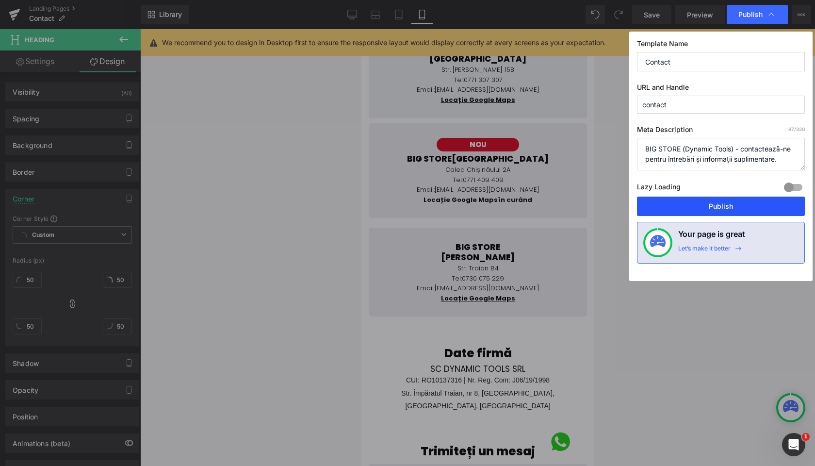
click at [702, 207] on button "Publish" at bounding box center [721, 206] width 168 height 19
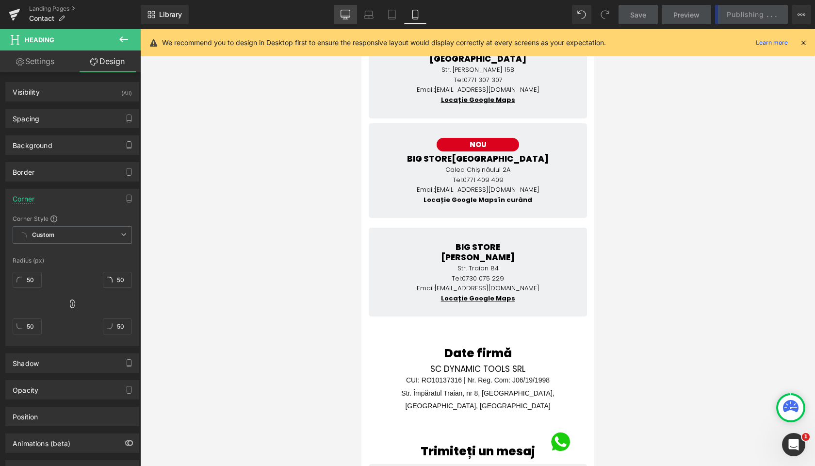
click at [345, 11] on icon at bounding box center [346, 15] width 10 height 10
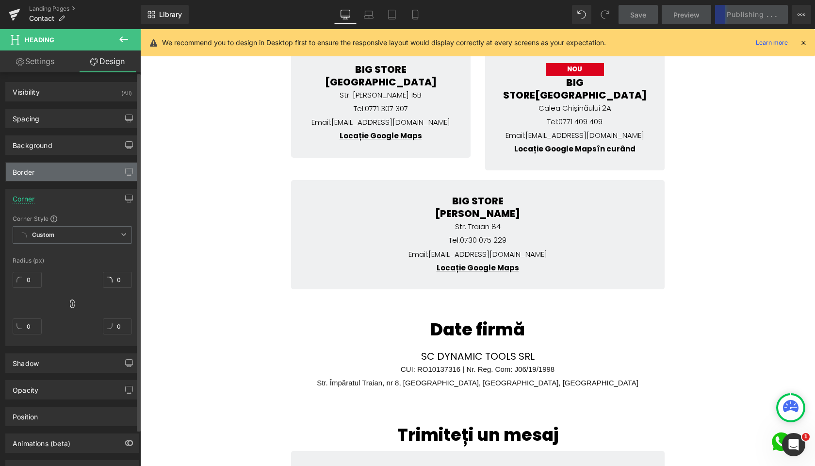
scroll to position [278, 0]
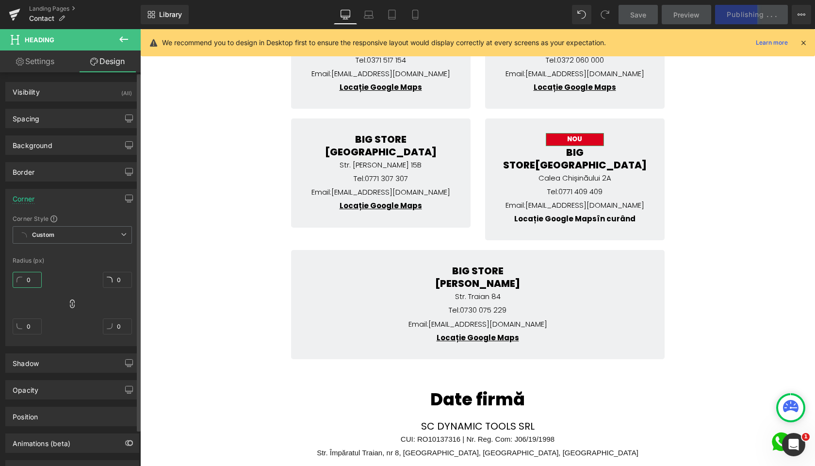
click at [22, 281] on input "0" at bounding box center [27, 280] width 29 height 16
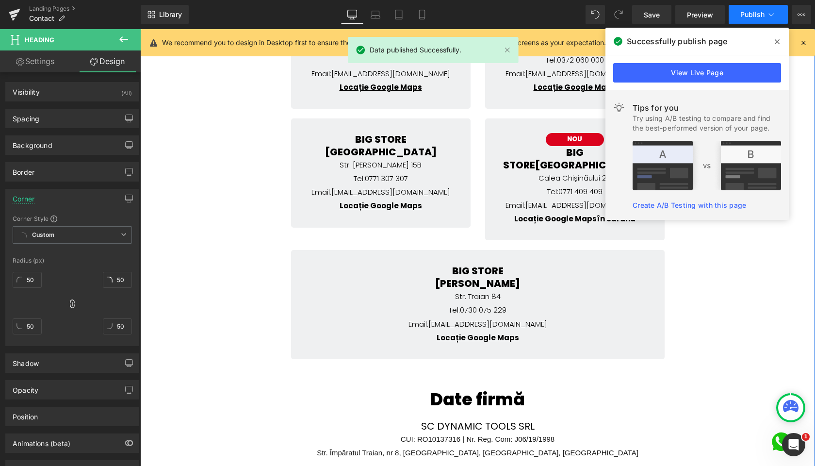
click at [760, 15] on span "Publish" at bounding box center [753, 15] width 24 height 8
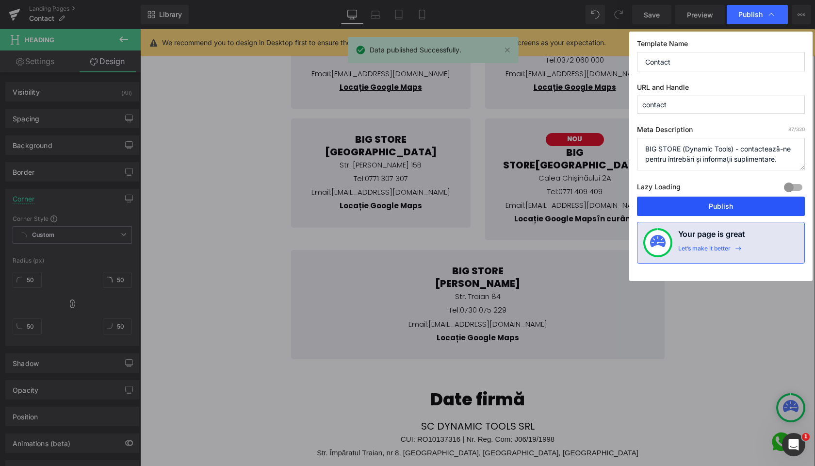
click at [712, 202] on button "Publish" at bounding box center [721, 206] width 168 height 19
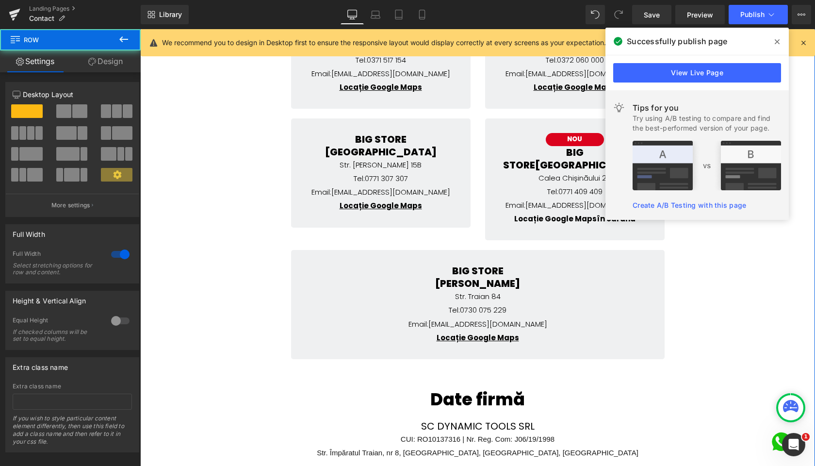
click at [752, 250] on div "Contact BIG STORE Heading Icon [EMAIL_ADDRESS][DOMAIN_NAME] Text Block Icon 037…" at bounding box center [477, 246] width 675 height 704
click at [774, 39] on span at bounding box center [778, 42] width 16 height 16
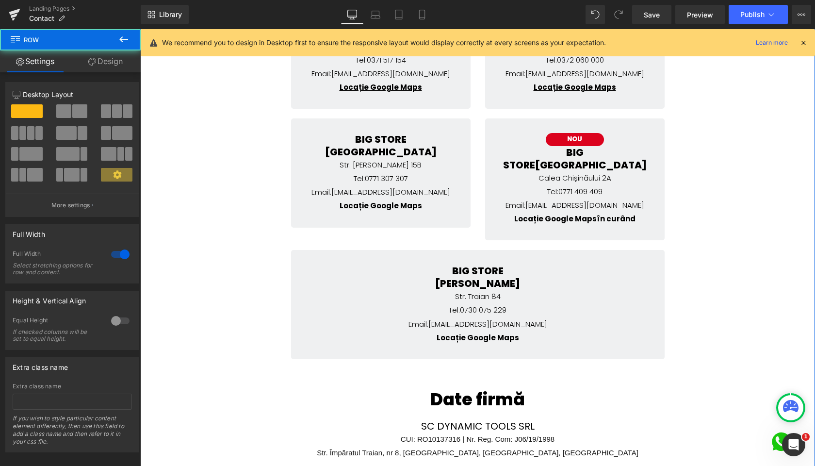
click at [734, 160] on div "Contact BIG STORE Heading Icon [EMAIL_ADDRESS][DOMAIN_NAME] Text Block Icon 037…" at bounding box center [477, 246] width 675 height 704
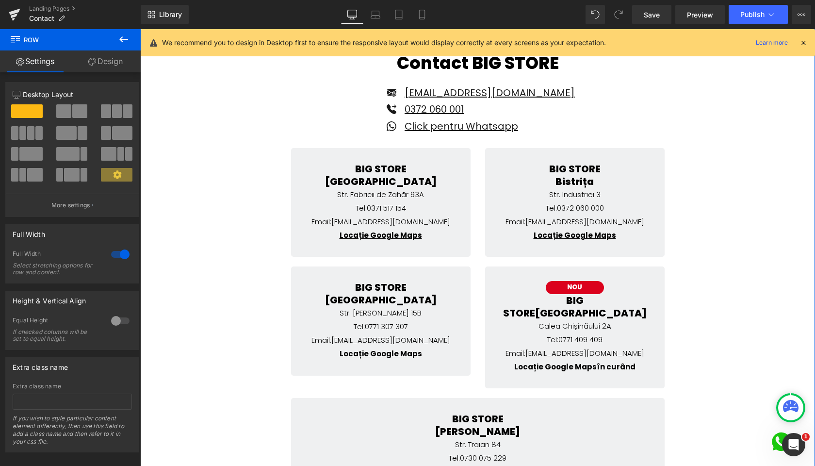
scroll to position [112, 0]
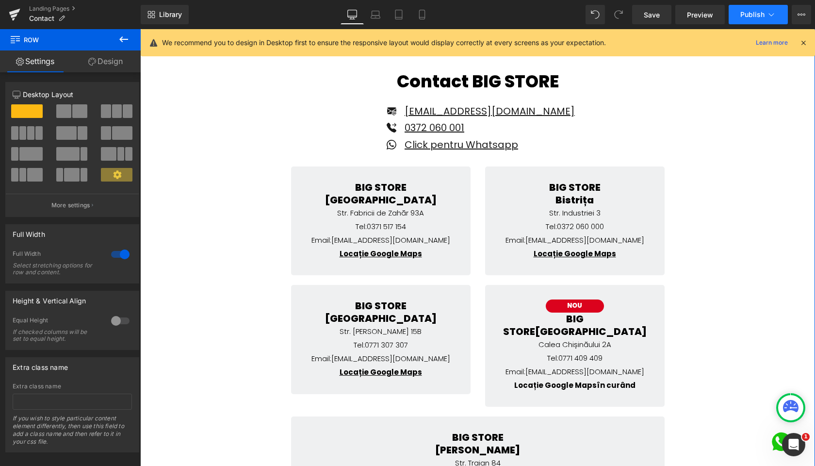
click at [741, 17] on span "Publish" at bounding box center [753, 15] width 24 height 8
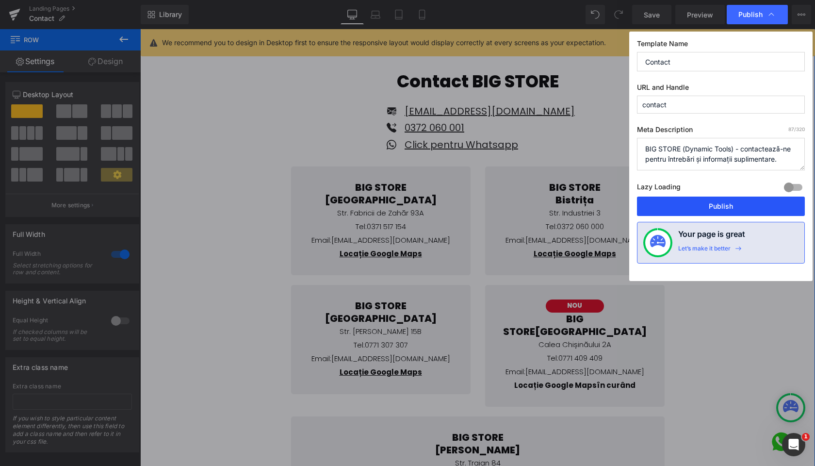
click at [712, 200] on button "Publish" at bounding box center [721, 206] width 168 height 19
